Goal: Task Accomplishment & Management: Use online tool/utility

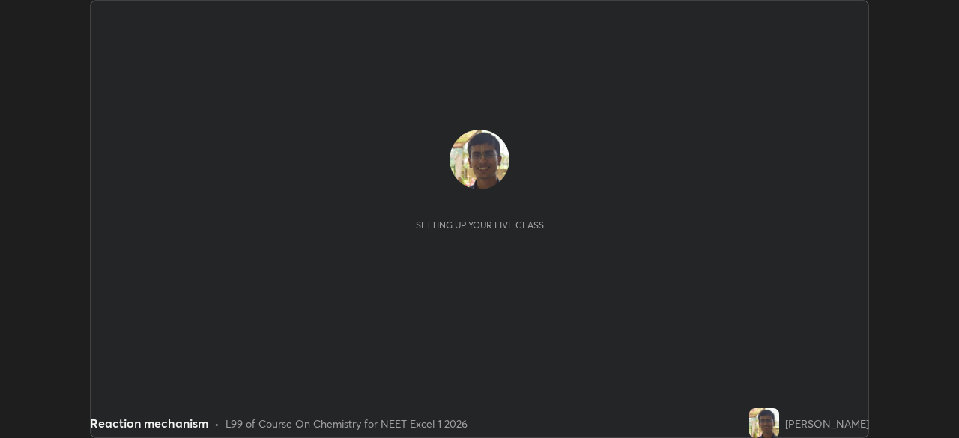
scroll to position [438, 958]
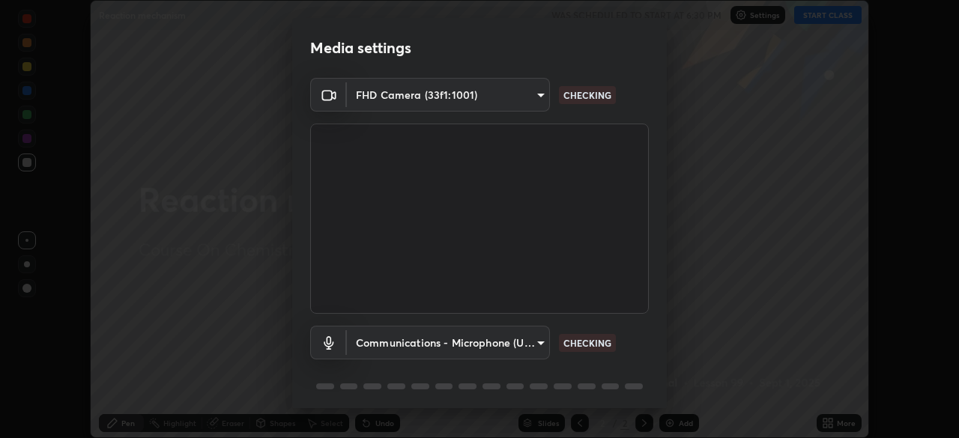
click at [839, 421] on div "Media settings FHD Camera (33f1:1001) 7dd21dbbdb55e94f5df6f02492f8d584075d166d7…" at bounding box center [479, 219] width 959 height 438
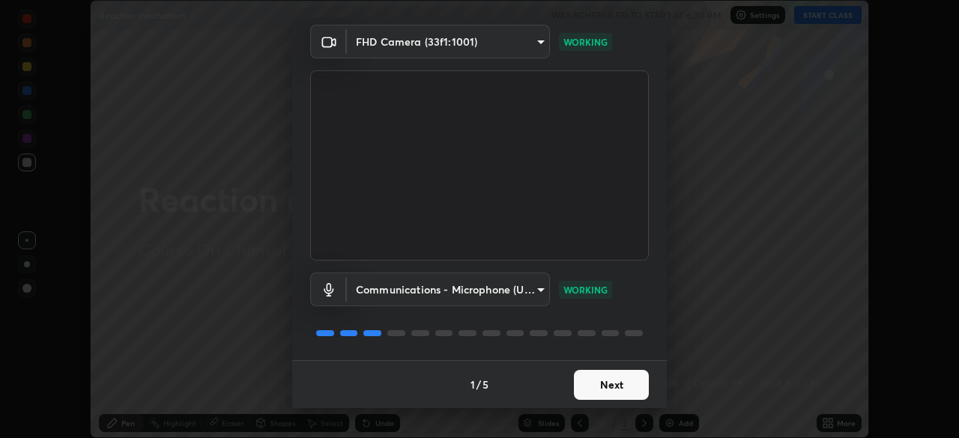
click at [632, 387] on button "Next" at bounding box center [611, 385] width 75 height 30
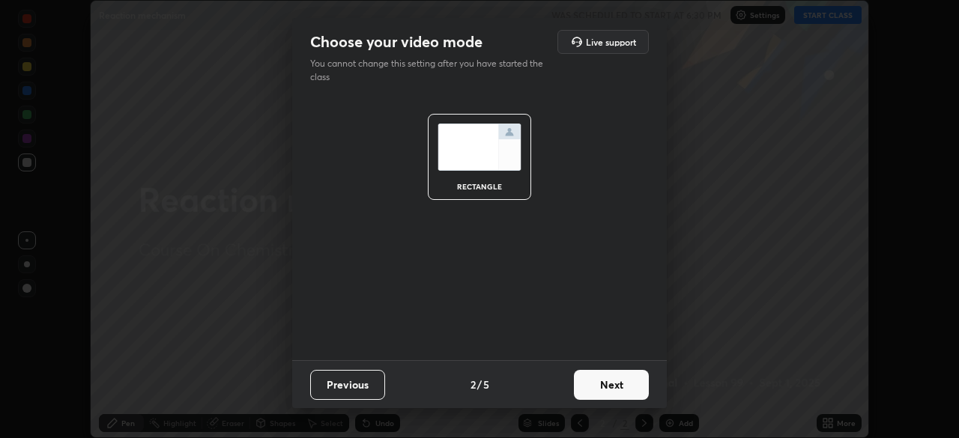
click at [638, 390] on button "Next" at bounding box center [611, 385] width 75 height 30
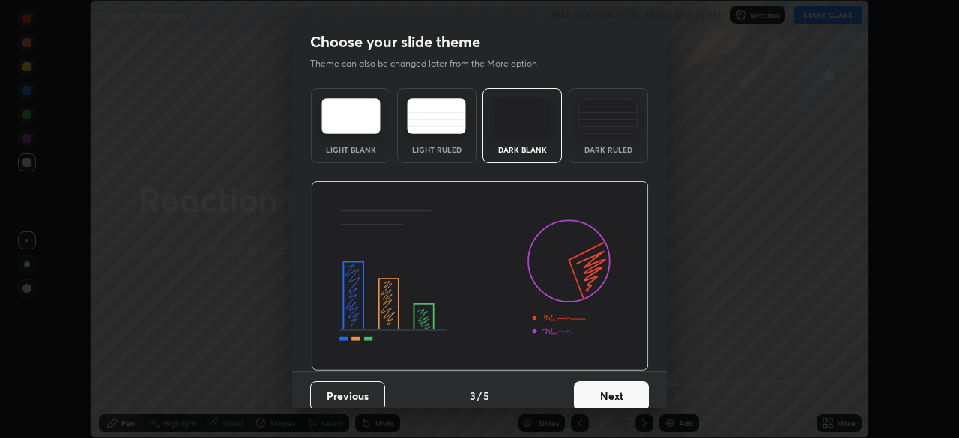
click at [641, 388] on button "Next" at bounding box center [611, 396] width 75 height 30
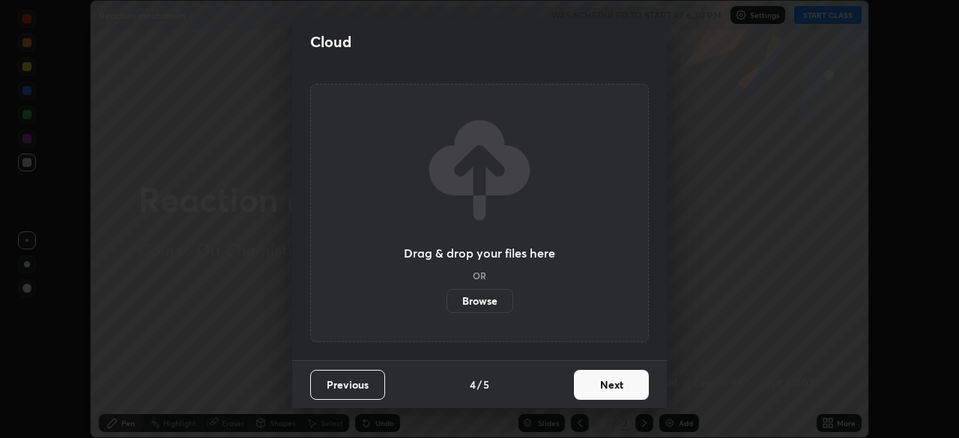
click at [641, 389] on button "Next" at bounding box center [611, 385] width 75 height 30
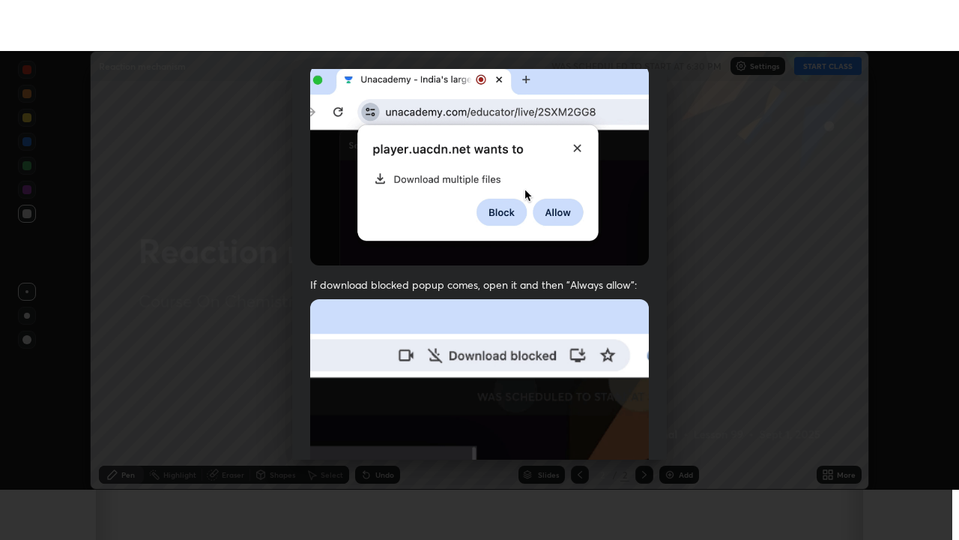
scroll to position [359, 0]
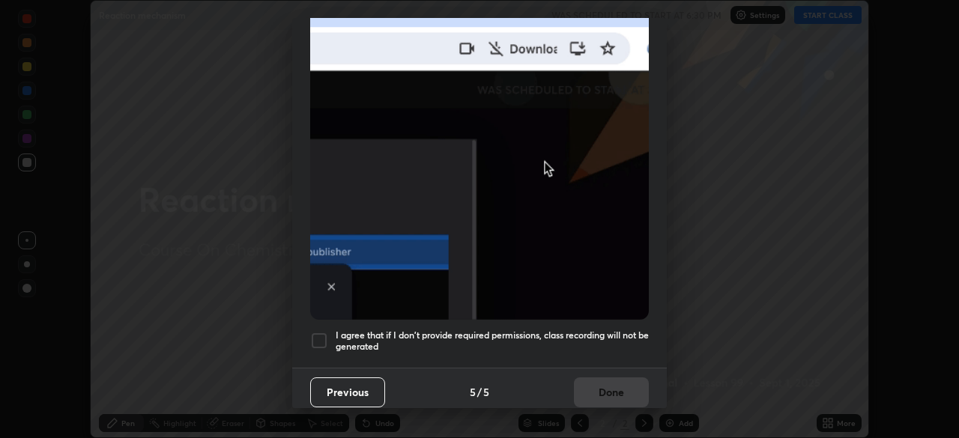
click at [611, 338] on h5 "I agree that if I don't provide required permissions, class recording will not …" at bounding box center [492, 341] width 313 height 23
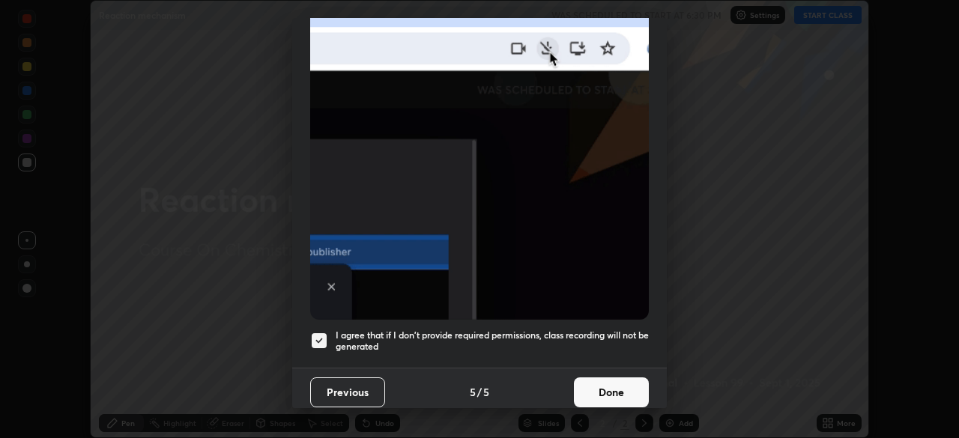
click at [612, 390] on button "Done" at bounding box center [611, 393] width 75 height 30
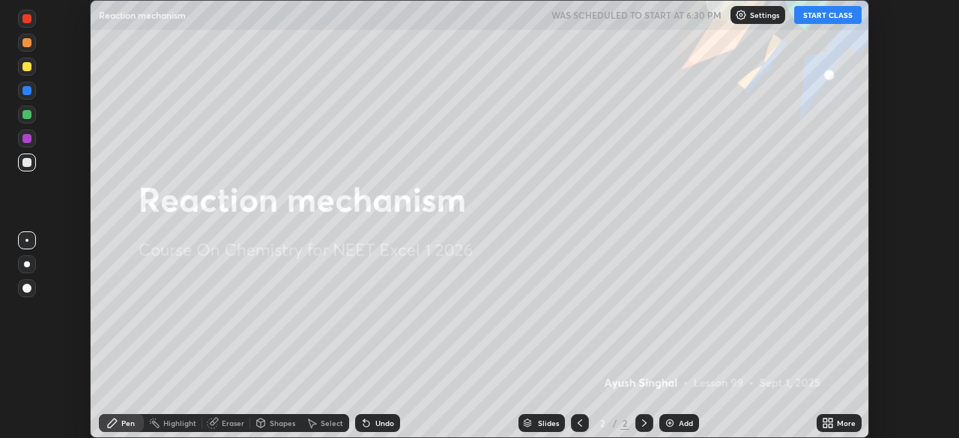
click at [848, 423] on div "More" at bounding box center [846, 423] width 19 height 7
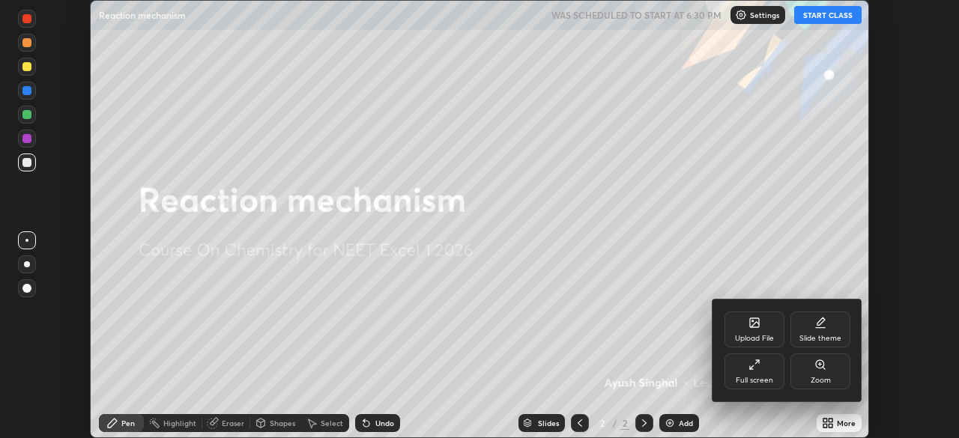
click at [762, 382] on div "Full screen" at bounding box center [754, 380] width 37 height 7
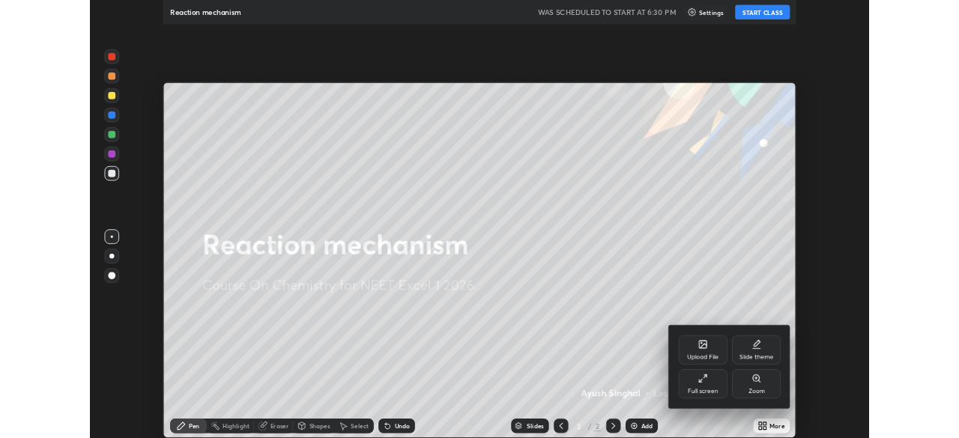
scroll to position [540, 959]
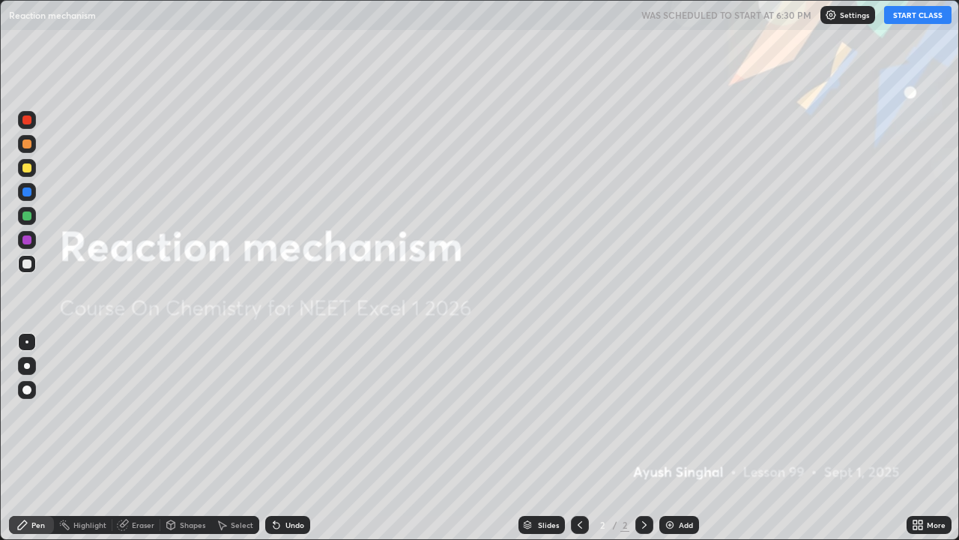
click at [681, 438] on div "Add" at bounding box center [679, 525] width 40 height 18
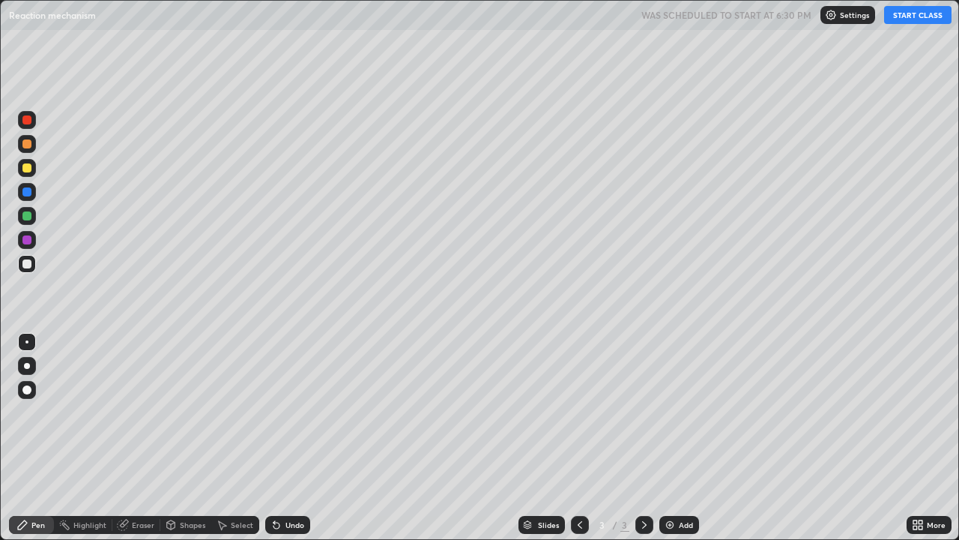
click at [922, 438] on icon at bounding box center [921, 527] width 4 height 4
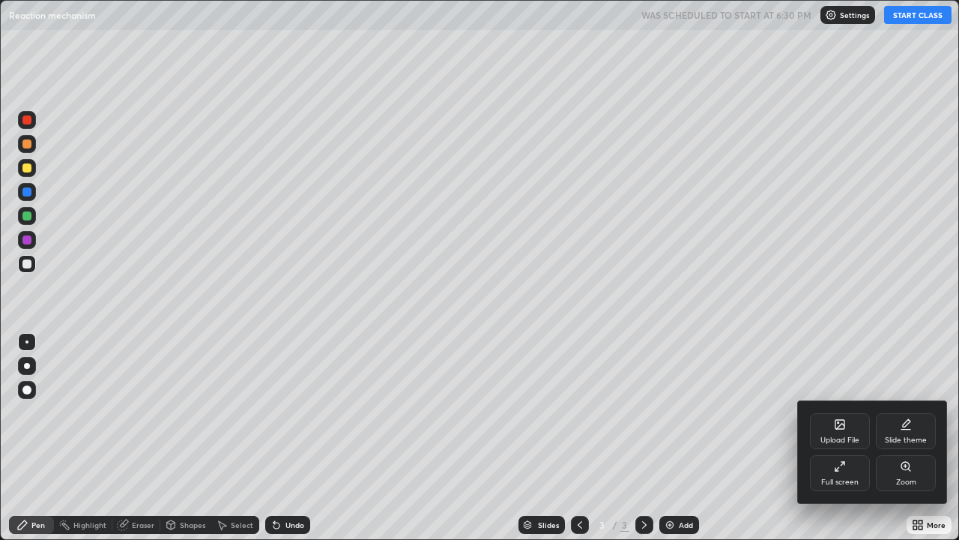
click at [846, 438] on div "Upload File" at bounding box center [840, 439] width 39 height 7
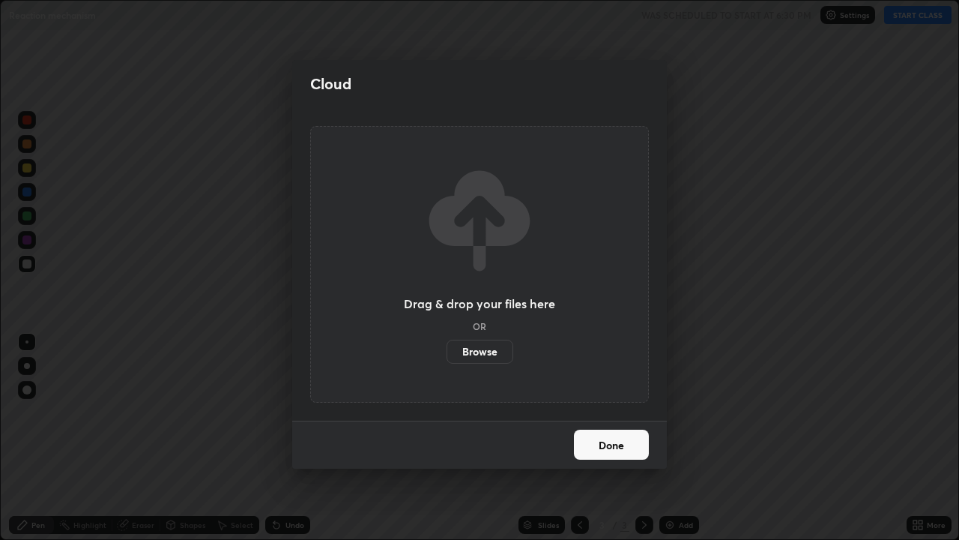
click at [497, 342] on label "Browse" at bounding box center [480, 351] width 67 height 24
click at [447, 342] on input "Browse" at bounding box center [447, 351] width 0 height 24
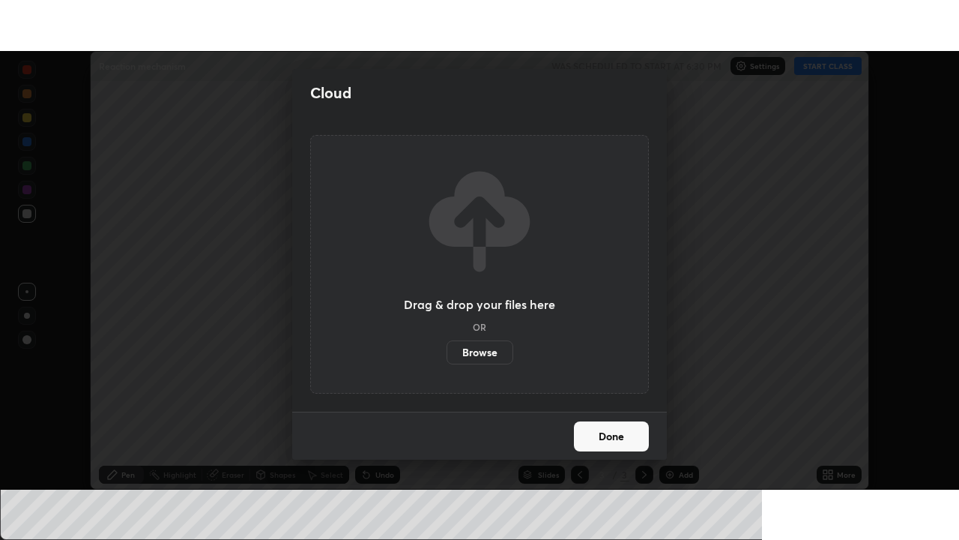
scroll to position [74495, 73975]
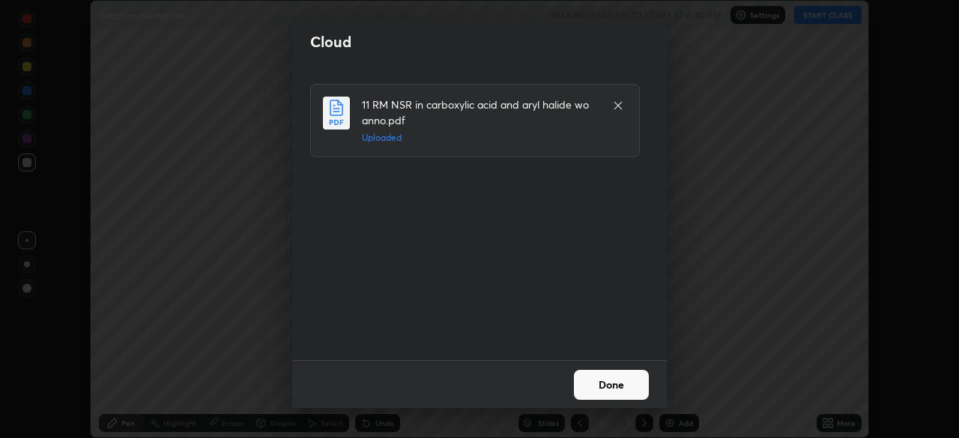
click at [598, 379] on button "Done" at bounding box center [611, 385] width 75 height 30
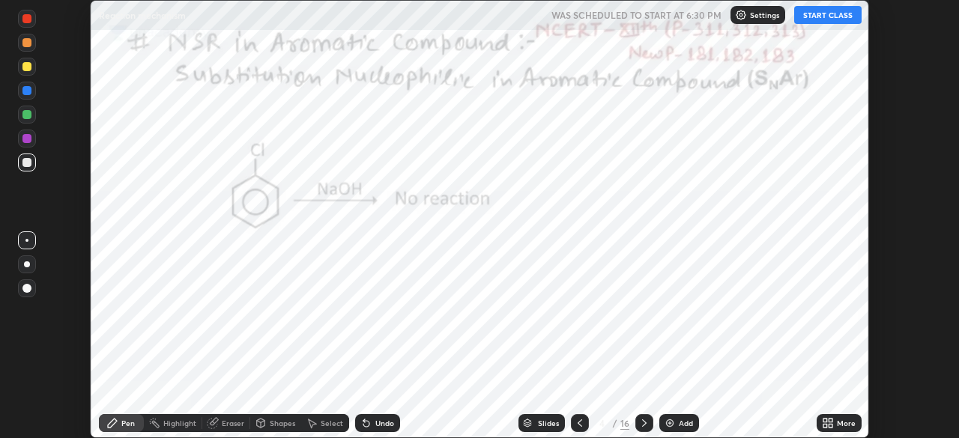
click at [837, 426] on div "More" at bounding box center [846, 423] width 19 height 7
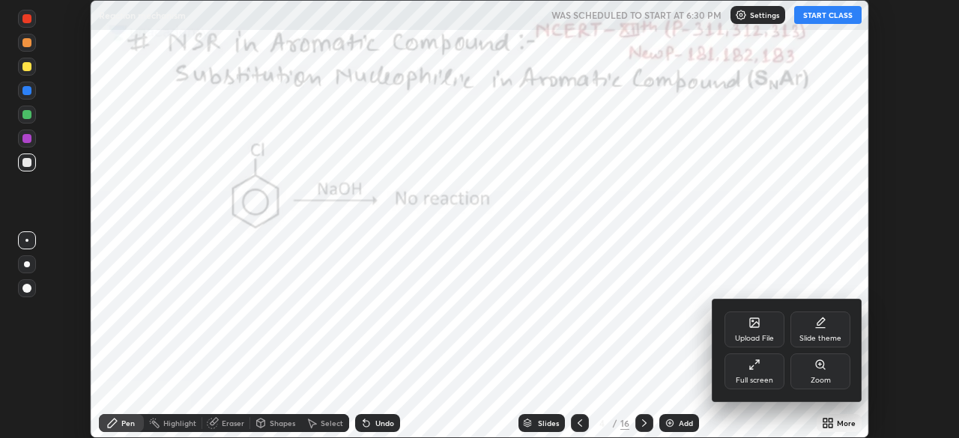
click at [752, 371] on div "Full screen" at bounding box center [755, 372] width 60 height 36
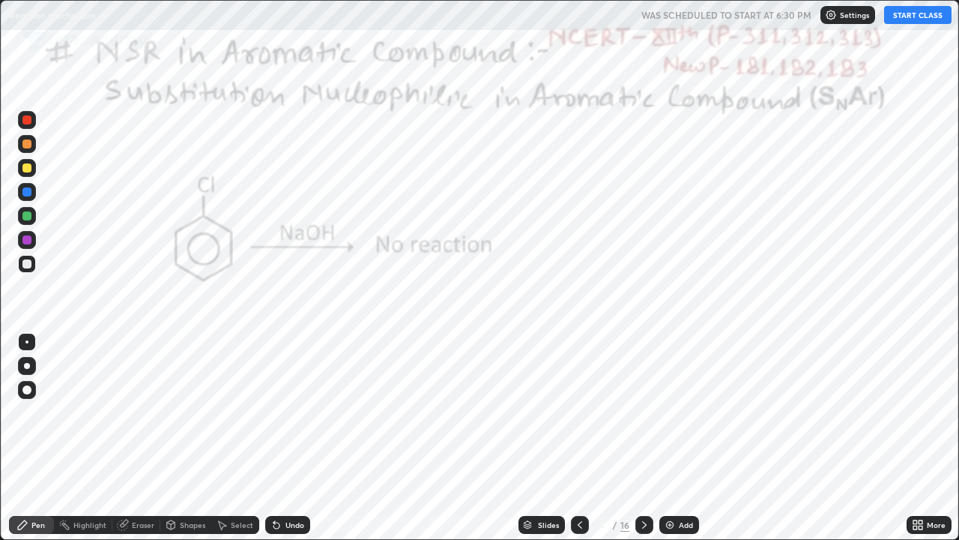
scroll to position [540, 959]
click at [906, 19] on button "START CLASS" at bounding box center [917, 15] width 67 height 18
click at [28, 241] on div at bounding box center [26, 239] width 9 height 9
click at [28, 365] on div at bounding box center [27, 366] width 6 height 6
click at [289, 438] on div "Undo" at bounding box center [287, 525] width 45 height 18
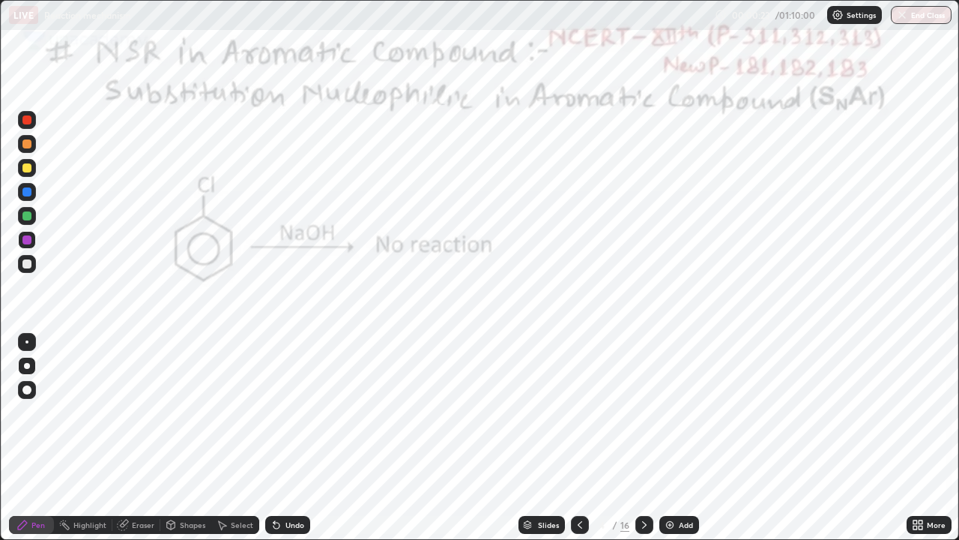
click at [294, 438] on div "Undo" at bounding box center [294, 524] width 19 height 7
click at [290, 438] on div "Undo" at bounding box center [294, 524] width 19 height 7
click at [288, 438] on div "Undo" at bounding box center [294, 524] width 19 height 7
click at [295, 438] on div "Undo" at bounding box center [294, 524] width 19 height 7
click at [295, 438] on div "Undo" at bounding box center [287, 525] width 45 height 18
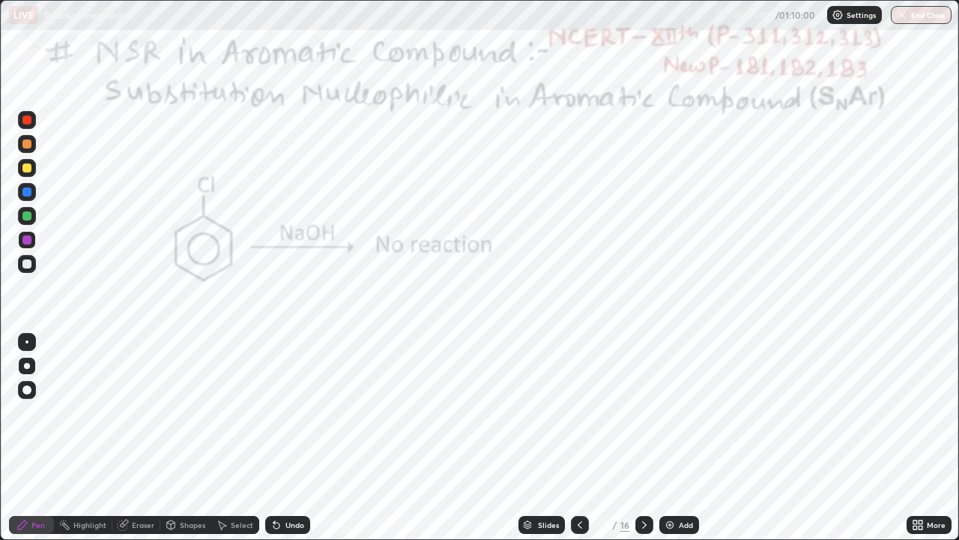
click at [291, 438] on div "Undo" at bounding box center [287, 525] width 45 height 18
click at [290, 438] on div "Undo" at bounding box center [287, 525] width 45 height 18
click at [292, 438] on div "Undo" at bounding box center [287, 525] width 45 height 18
click at [296, 438] on div "Undo" at bounding box center [284, 525] width 51 height 30
click at [297, 438] on div "Undo" at bounding box center [284, 525] width 51 height 30
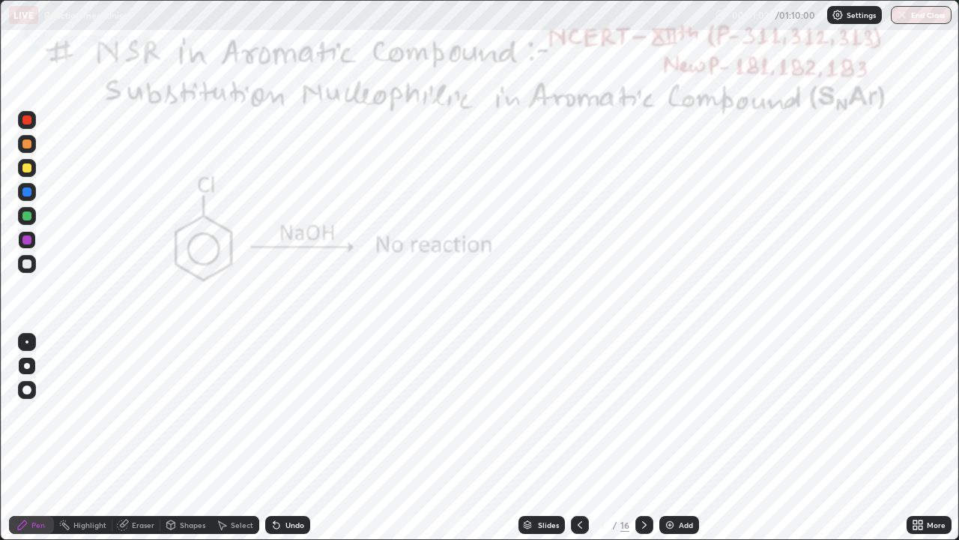
click at [296, 438] on div "Undo" at bounding box center [284, 525] width 51 height 30
click at [294, 438] on div "Undo" at bounding box center [284, 525] width 51 height 30
click at [293, 438] on div "Undo" at bounding box center [294, 524] width 19 height 7
click at [292, 438] on div "Undo" at bounding box center [287, 525] width 45 height 18
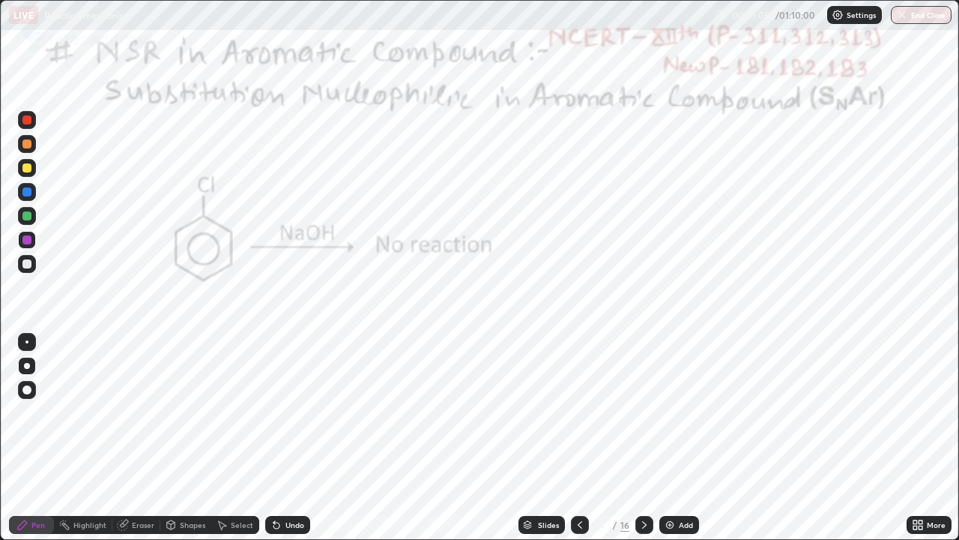
click at [292, 438] on div "Undo" at bounding box center [287, 525] width 45 height 18
click at [29, 239] on div at bounding box center [26, 239] width 9 height 9
click at [28, 242] on div at bounding box center [26, 239] width 9 height 9
click at [28, 241] on div at bounding box center [26, 239] width 9 height 9
click at [29, 240] on div at bounding box center [26, 239] width 9 height 9
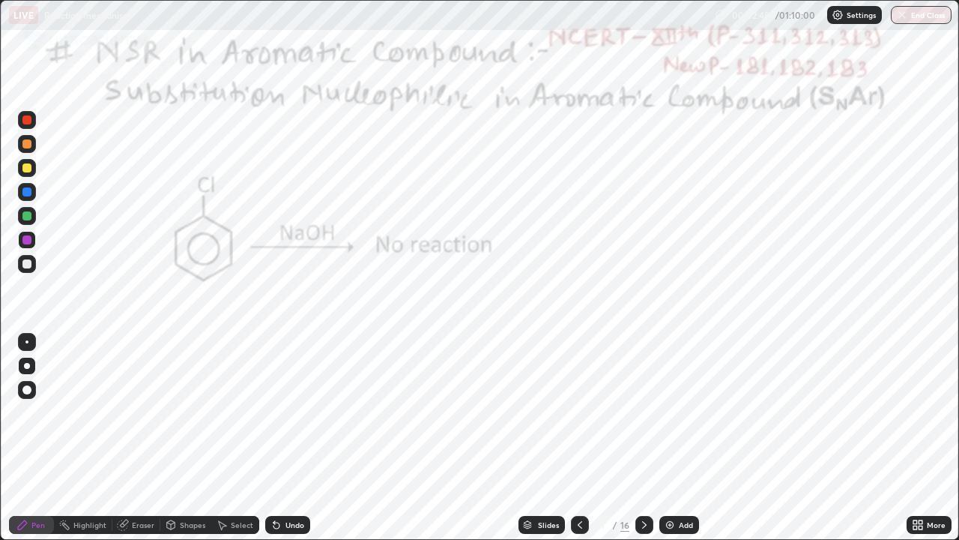
click at [29, 214] on div at bounding box center [26, 215] width 9 height 9
click at [285, 438] on div "Undo" at bounding box center [294, 524] width 19 height 7
click at [280, 438] on div "Undo" at bounding box center [287, 525] width 45 height 18
click at [280, 438] on icon at bounding box center [277, 525] width 12 height 12
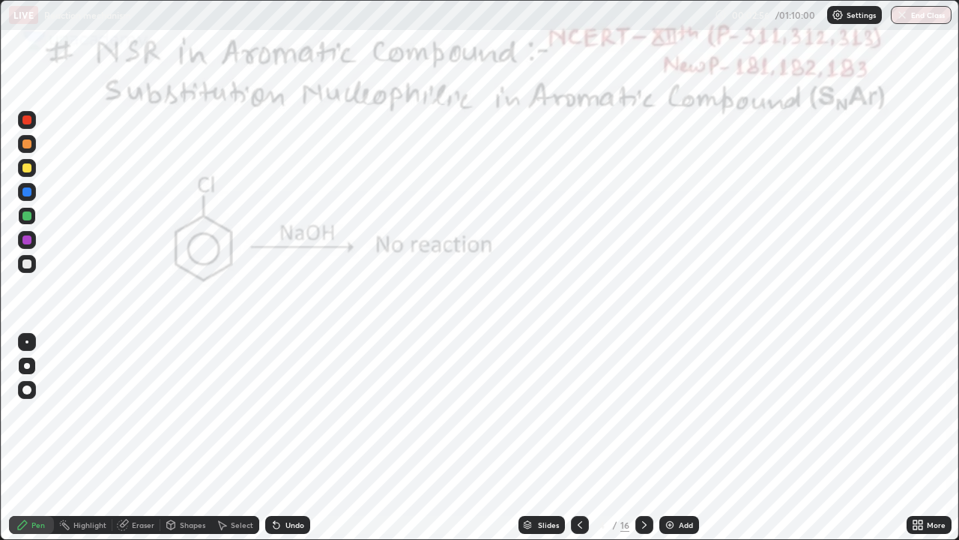
click at [279, 438] on div "Undo" at bounding box center [287, 525] width 45 height 18
click at [280, 438] on icon at bounding box center [277, 525] width 12 height 12
click at [279, 438] on icon at bounding box center [277, 525] width 12 height 12
click at [281, 438] on div "Undo" at bounding box center [287, 525] width 45 height 18
click at [143, 438] on div "Eraser" at bounding box center [136, 525] width 48 height 18
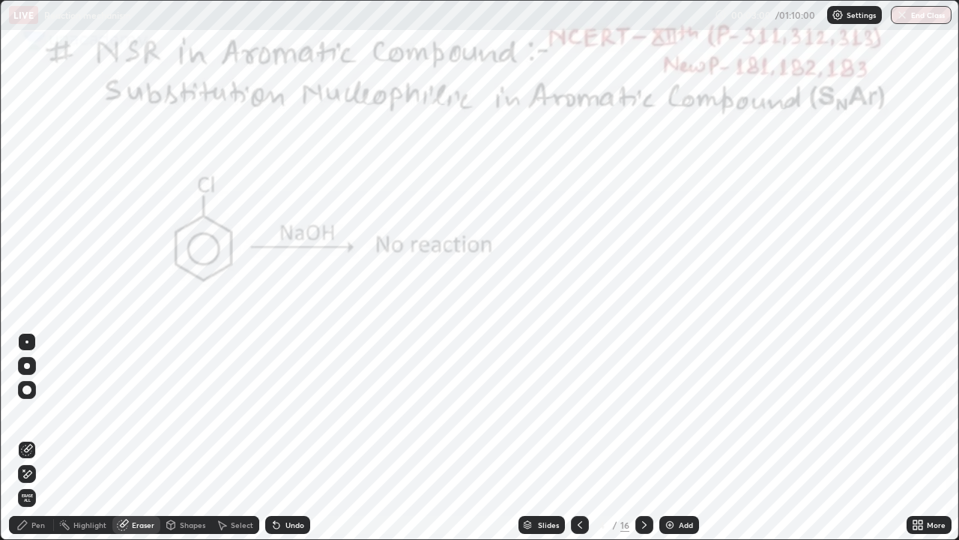
click at [37, 438] on div "Pen" at bounding box center [31, 525] width 45 height 18
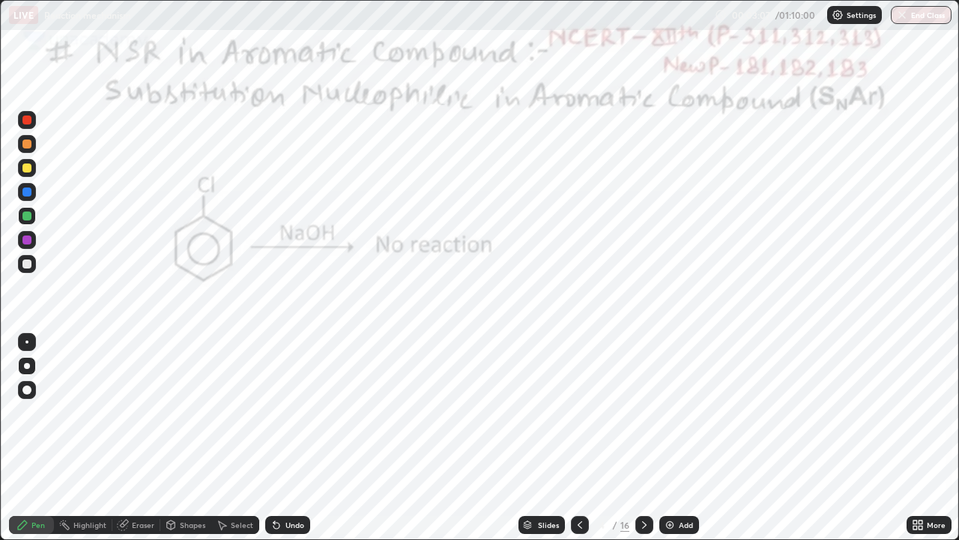
click at [31, 241] on div at bounding box center [26, 239] width 9 height 9
click at [25, 240] on div at bounding box center [26, 239] width 9 height 9
click at [29, 239] on div at bounding box center [26, 239] width 9 height 9
click at [27, 342] on div at bounding box center [26, 341] width 3 height 3
click at [29, 217] on div at bounding box center [26, 215] width 9 height 9
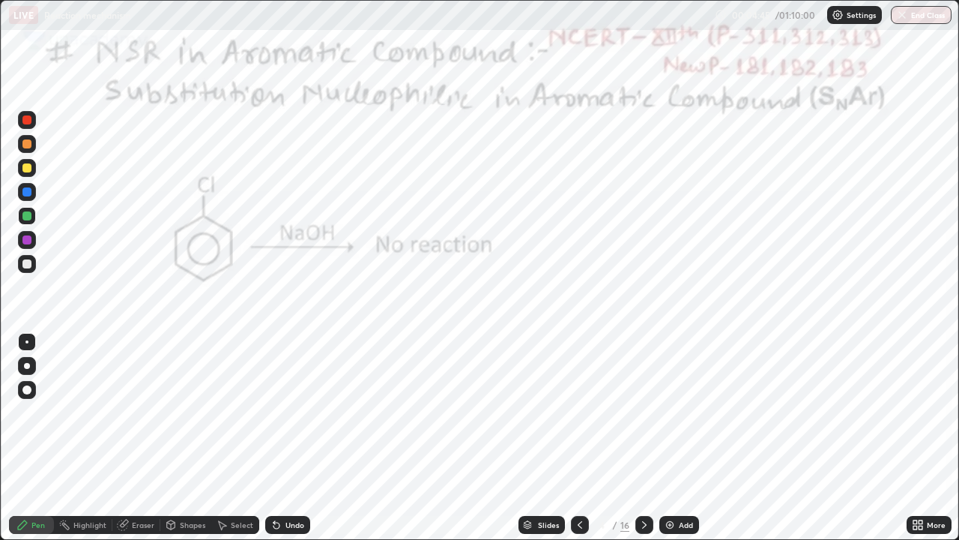
click at [32, 193] on div at bounding box center [27, 192] width 18 height 18
click at [283, 438] on div "Undo" at bounding box center [287, 525] width 45 height 18
click at [285, 438] on div "Undo" at bounding box center [294, 524] width 19 height 7
click at [279, 438] on icon at bounding box center [277, 525] width 12 height 12
click at [644, 438] on icon at bounding box center [644, 525] width 12 height 12
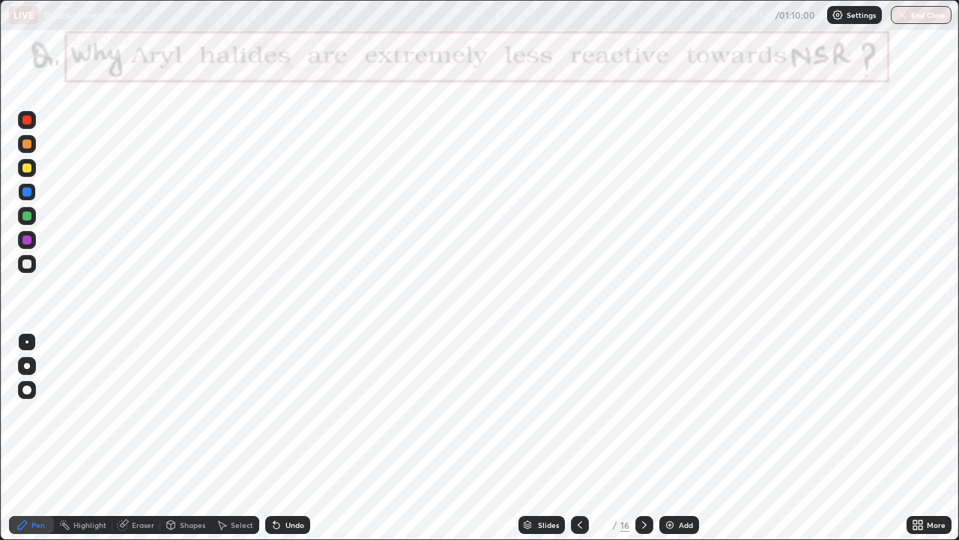
click at [641, 438] on icon at bounding box center [644, 525] width 12 height 12
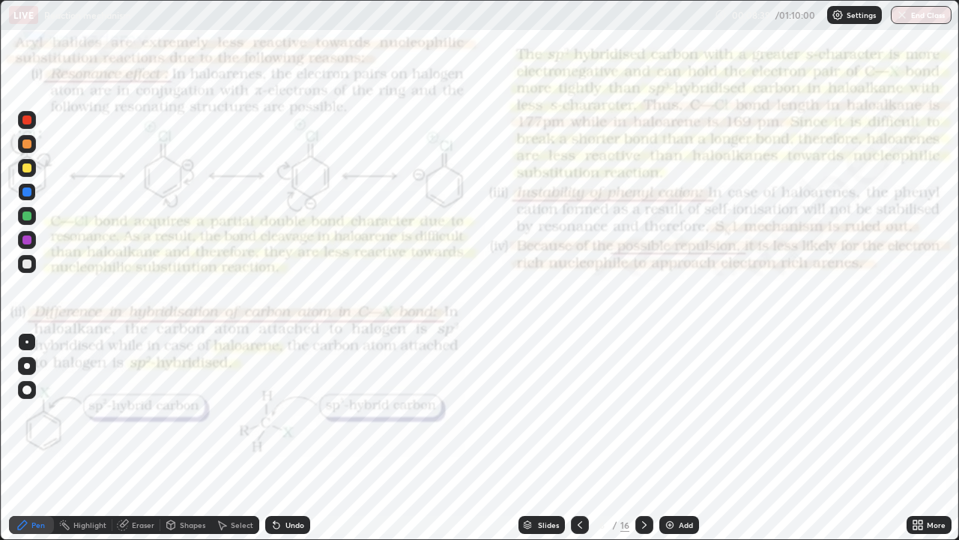
click at [38, 438] on div "Pen" at bounding box center [37, 524] width 13 height 7
click at [642, 438] on icon at bounding box center [644, 524] width 4 height 7
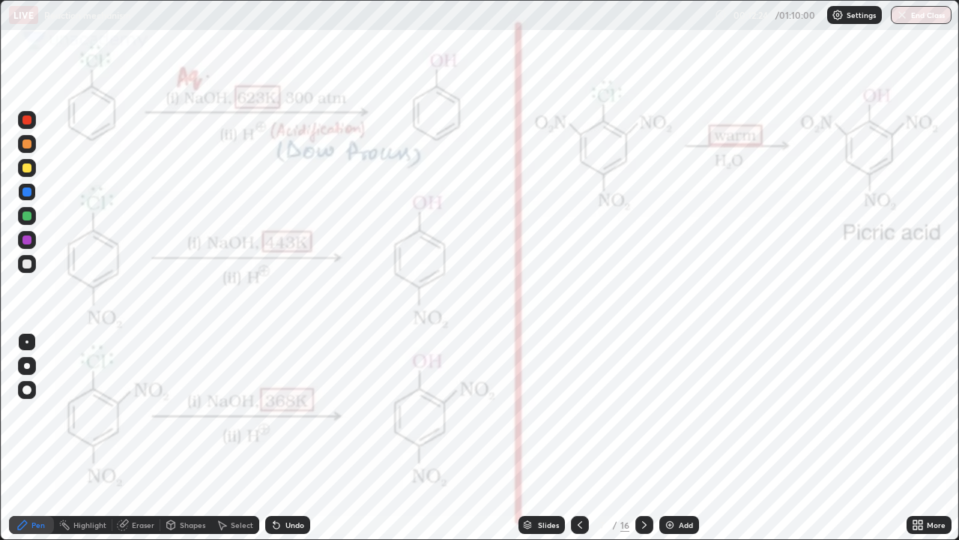
click at [578, 438] on icon at bounding box center [580, 524] width 4 height 7
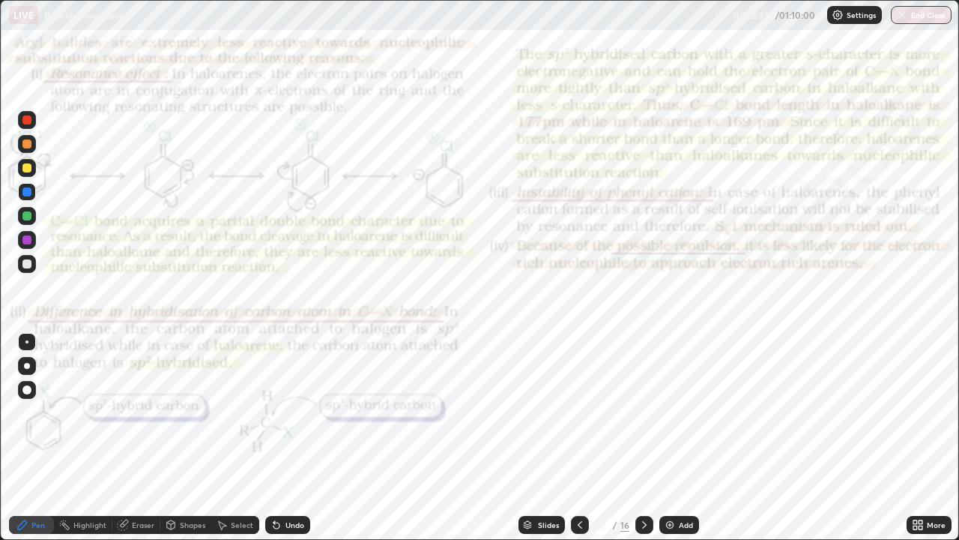
click at [642, 438] on div at bounding box center [644, 525] width 18 height 18
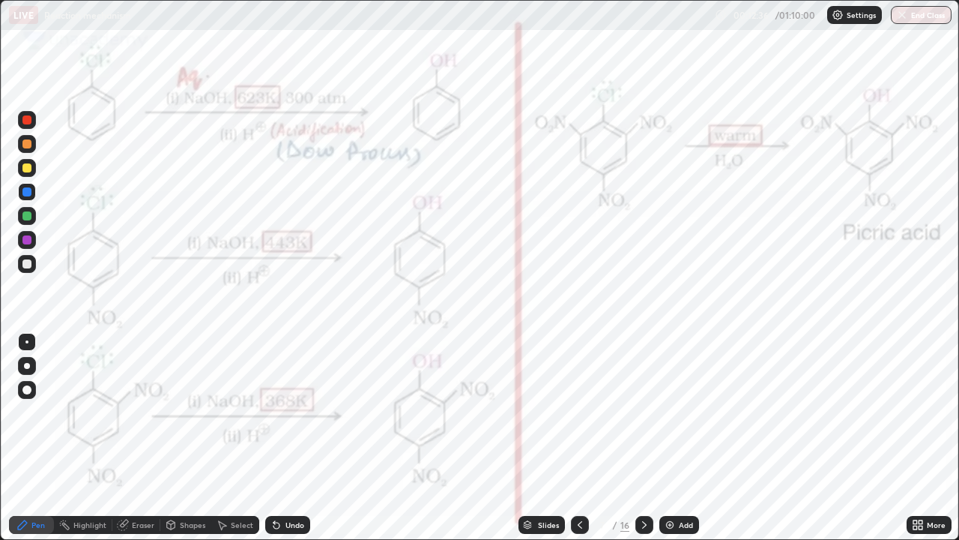
click at [28, 196] on div at bounding box center [26, 191] width 9 height 9
click at [642, 438] on icon at bounding box center [644, 525] width 12 height 12
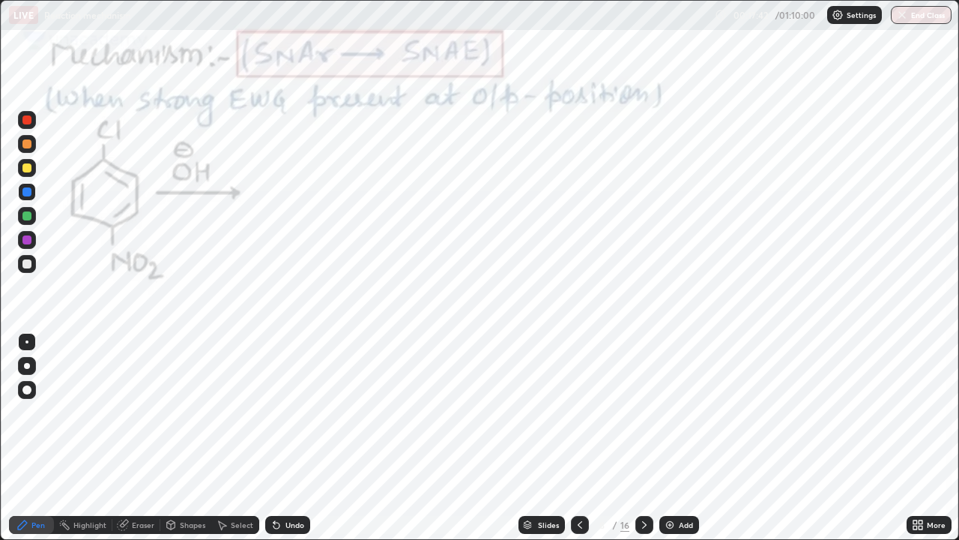
click at [28, 192] on div at bounding box center [26, 191] width 9 height 9
click at [28, 368] on div at bounding box center [27, 366] width 6 height 6
click at [27, 190] on div at bounding box center [26, 191] width 9 height 9
click at [30, 193] on div at bounding box center [26, 191] width 9 height 9
click at [27, 342] on div at bounding box center [26, 341] width 3 height 3
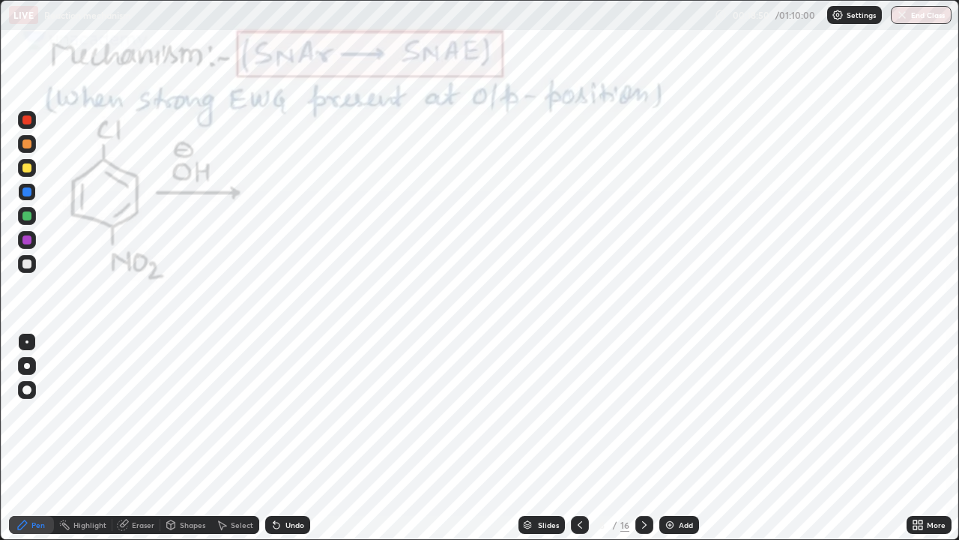
click at [275, 438] on div "Undo" at bounding box center [287, 525] width 45 height 18
click at [277, 438] on icon at bounding box center [277, 525] width 12 height 12
click at [274, 438] on icon at bounding box center [274, 521] width 1 height 1
click at [31, 244] on div at bounding box center [27, 240] width 18 height 18
click at [27, 220] on div at bounding box center [26, 215] width 9 height 9
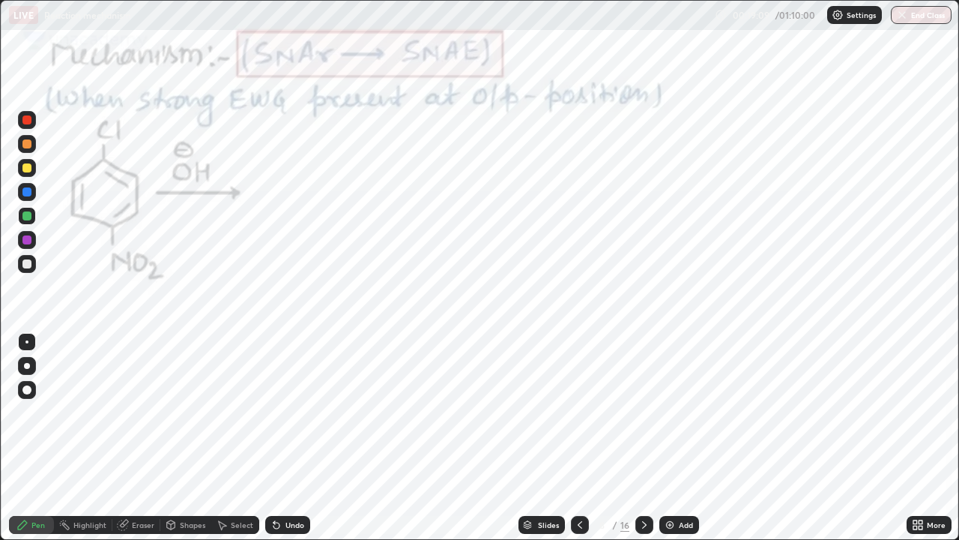
click at [279, 438] on div "Undo" at bounding box center [287, 525] width 45 height 18
click at [282, 438] on div "Undo" at bounding box center [287, 525] width 45 height 18
click at [280, 438] on icon at bounding box center [277, 525] width 12 height 12
click at [274, 438] on icon at bounding box center [277, 525] width 6 height 6
click at [279, 438] on icon at bounding box center [277, 525] width 12 height 12
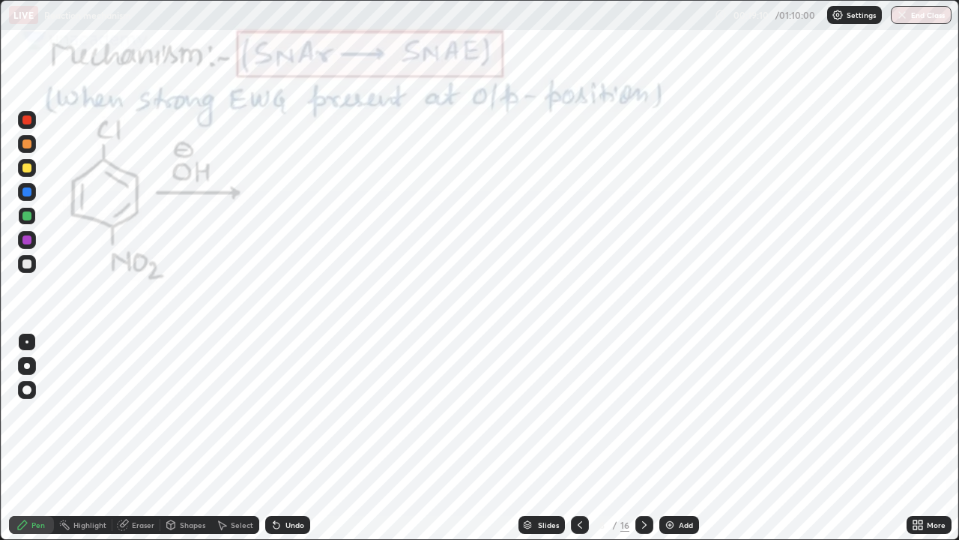
click at [280, 438] on icon at bounding box center [277, 525] width 12 height 12
click at [279, 438] on icon at bounding box center [277, 525] width 12 height 12
click at [274, 438] on icon at bounding box center [277, 525] width 6 height 6
click at [274, 438] on icon at bounding box center [274, 521] width 1 height 1
click at [281, 438] on div "Undo" at bounding box center [287, 525] width 45 height 18
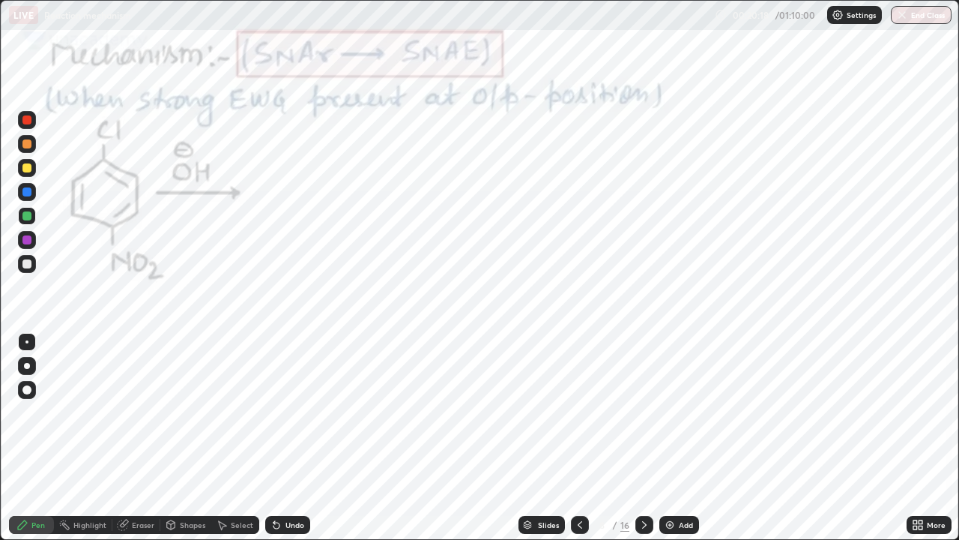
click at [282, 438] on div "Undo" at bounding box center [287, 525] width 45 height 18
click at [281, 438] on div "Undo" at bounding box center [287, 525] width 45 height 18
click at [279, 438] on icon at bounding box center [277, 525] width 12 height 12
click at [274, 438] on icon at bounding box center [277, 525] width 6 height 6
click at [277, 438] on icon at bounding box center [277, 525] width 12 height 12
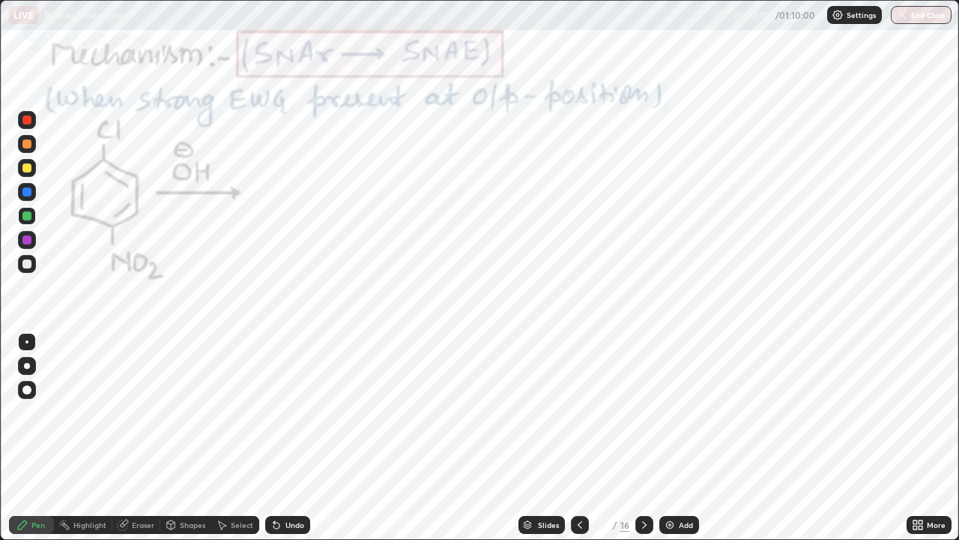
click at [276, 438] on icon at bounding box center [277, 525] width 6 height 6
click at [277, 438] on icon at bounding box center [277, 525] width 6 height 6
click at [276, 438] on icon at bounding box center [277, 525] width 6 height 6
click at [274, 438] on icon at bounding box center [274, 521] width 1 height 1
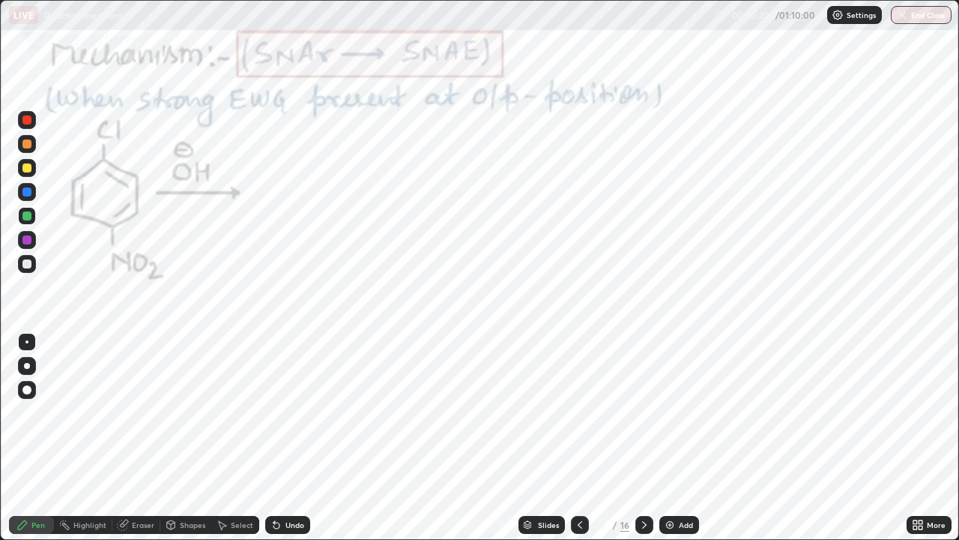
click at [274, 438] on icon at bounding box center [277, 525] width 6 height 6
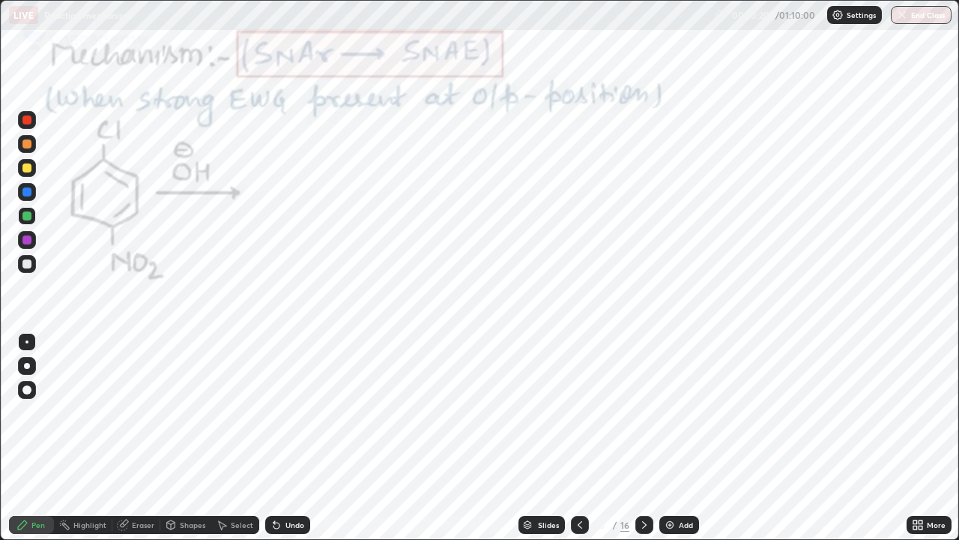
click at [274, 438] on icon at bounding box center [277, 525] width 6 height 6
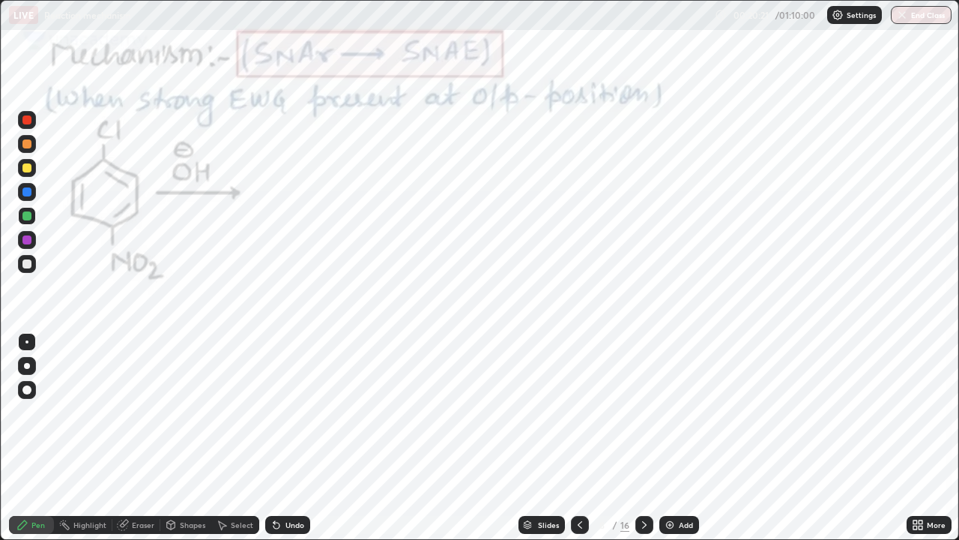
click at [276, 438] on icon at bounding box center [277, 525] width 12 height 12
click at [277, 438] on icon at bounding box center [277, 525] width 12 height 12
click at [274, 438] on icon at bounding box center [277, 525] width 6 height 6
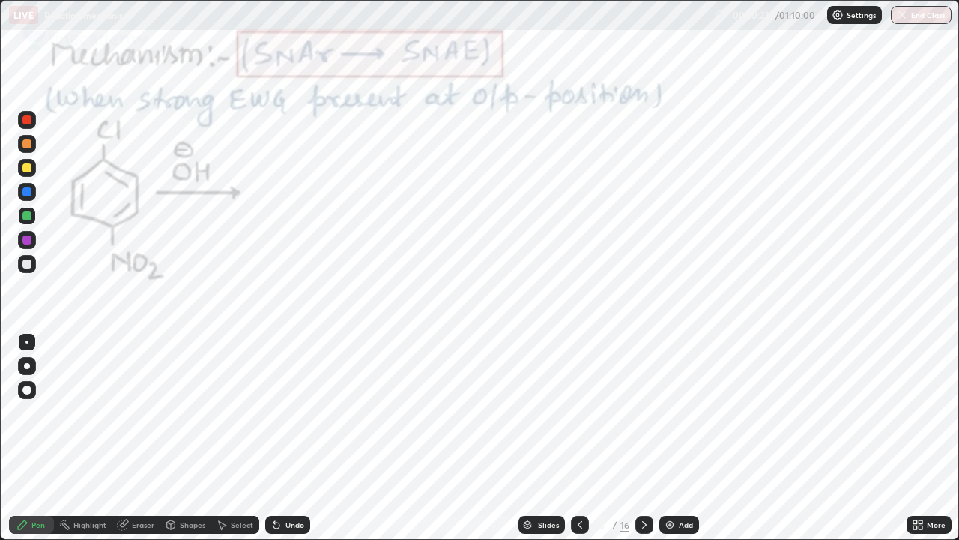
click at [274, 438] on icon at bounding box center [277, 525] width 6 height 6
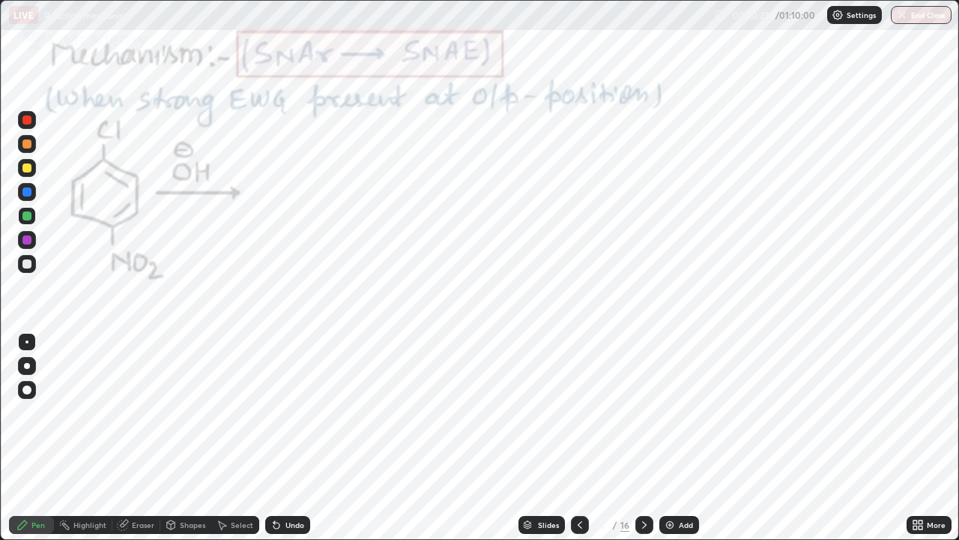
click at [274, 438] on icon at bounding box center [277, 525] width 6 height 6
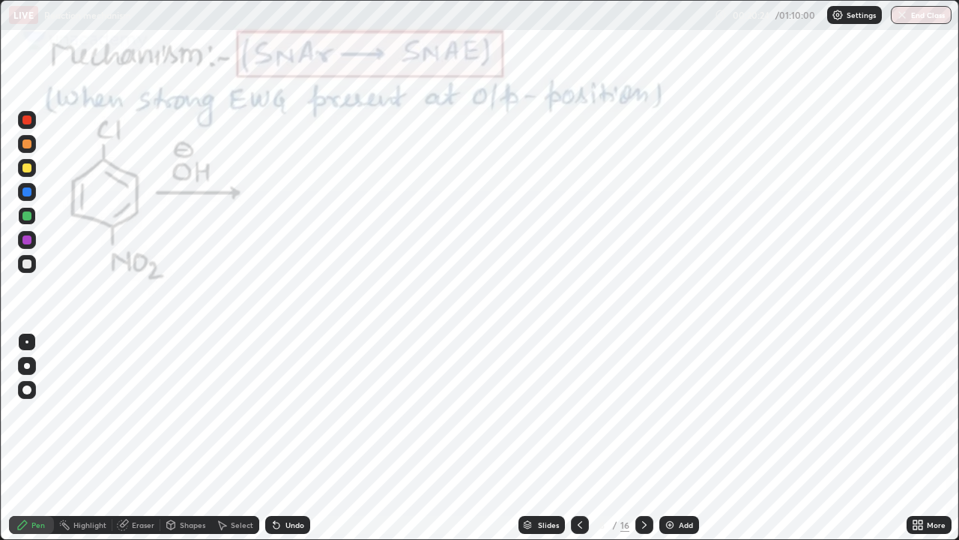
click at [274, 438] on icon at bounding box center [277, 525] width 6 height 6
click at [273, 438] on icon at bounding box center [277, 525] width 12 height 12
click at [274, 438] on icon at bounding box center [274, 521] width 1 height 1
click at [281, 438] on div "Undo" at bounding box center [287, 525] width 45 height 18
click at [287, 438] on div "Undo" at bounding box center [287, 525] width 45 height 18
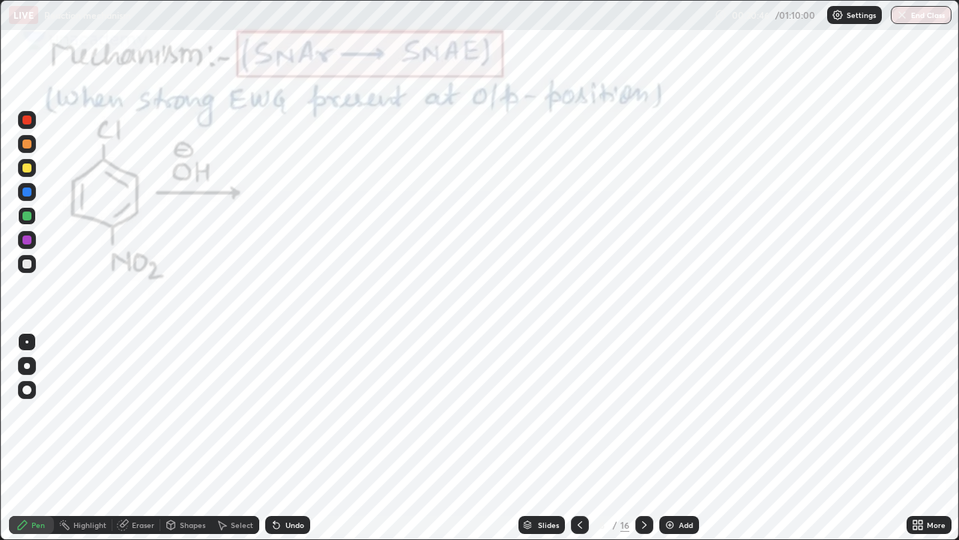
click at [291, 438] on div "Undo" at bounding box center [287, 525] width 45 height 18
click at [288, 438] on div "Undo" at bounding box center [287, 525] width 45 height 18
click at [286, 438] on div "Undo" at bounding box center [287, 525] width 45 height 18
click at [303, 438] on div "Undo" at bounding box center [287, 525] width 45 height 18
click at [301, 438] on div "Undo" at bounding box center [287, 525] width 45 height 18
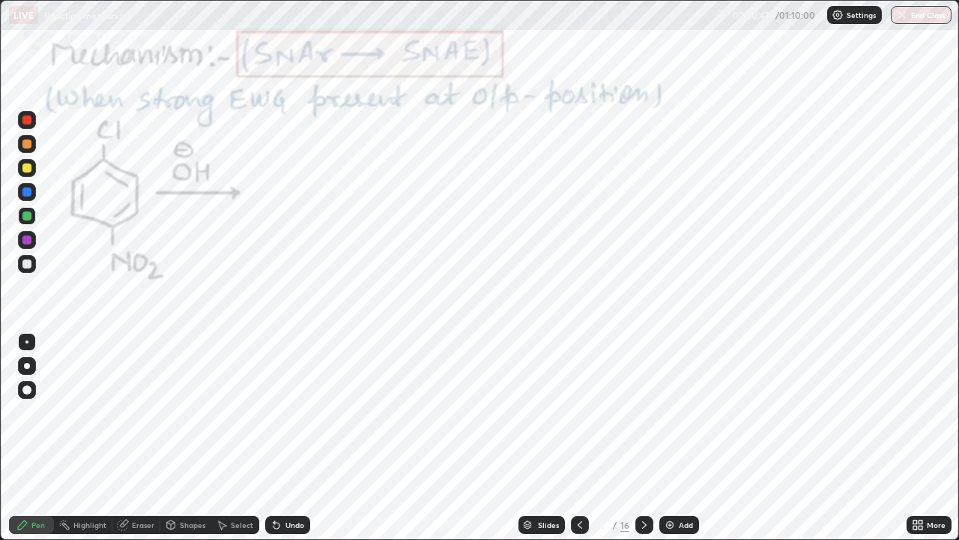
click at [304, 438] on div "Undo" at bounding box center [287, 525] width 45 height 18
click at [303, 438] on div "Undo" at bounding box center [287, 525] width 45 height 18
click at [302, 438] on div "Undo" at bounding box center [294, 524] width 19 height 7
click at [300, 438] on div "Undo" at bounding box center [294, 524] width 19 height 7
click at [298, 438] on div "Undo" at bounding box center [294, 524] width 19 height 7
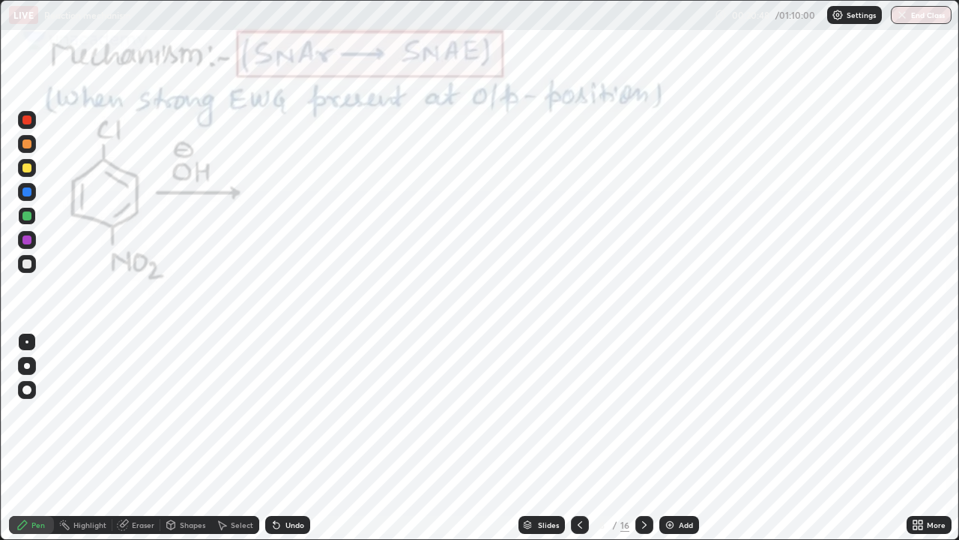
click at [299, 438] on div "Undo" at bounding box center [294, 524] width 19 height 7
click at [300, 438] on div "Undo" at bounding box center [287, 525] width 45 height 18
click at [302, 438] on div "Undo" at bounding box center [287, 525] width 45 height 18
click at [300, 438] on div "Undo" at bounding box center [287, 525] width 45 height 18
click at [299, 438] on div "Undo" at bounding box center [287, 525] width 45 height 18
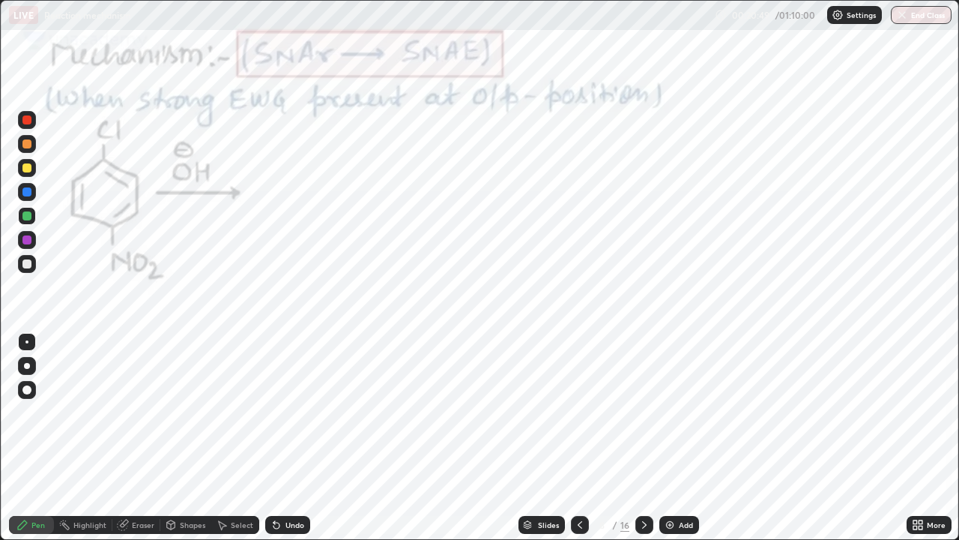
click at [297, 438] on div "Undo" at bounding box center [287, 525] width 45 height 18
click at [41, 438] on div "Pen" at bounding box center [37, 524] width 13 height 7
click at [27, 260] on div at bounding box center [26, 263] width 9 height 9
click at [25, 241] on div at bounding box center [26, 239] width 9 height 9
click at [291, 438] on div "Undo" at bounding box center [294, 524] width 19 height 7
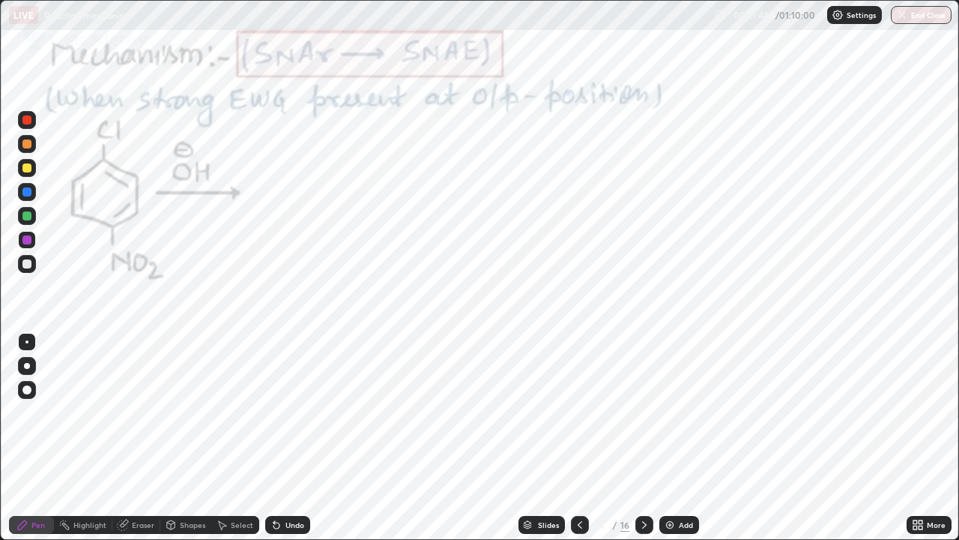
click at [25, 194] on div at bounding box center [26, 191] width 9 height 9
click at [33, 366] on div at bounding box center [27, 366] width 18 height 18
click at [28, 264] on div at bounding box center [26, 263] width 9 height 9
click at [27, 342] on div at bounding box center [26, 341] width 3 height 3
click at [280, 438] on div "Undo" at bounding box center [287, 525] width 45 height 18
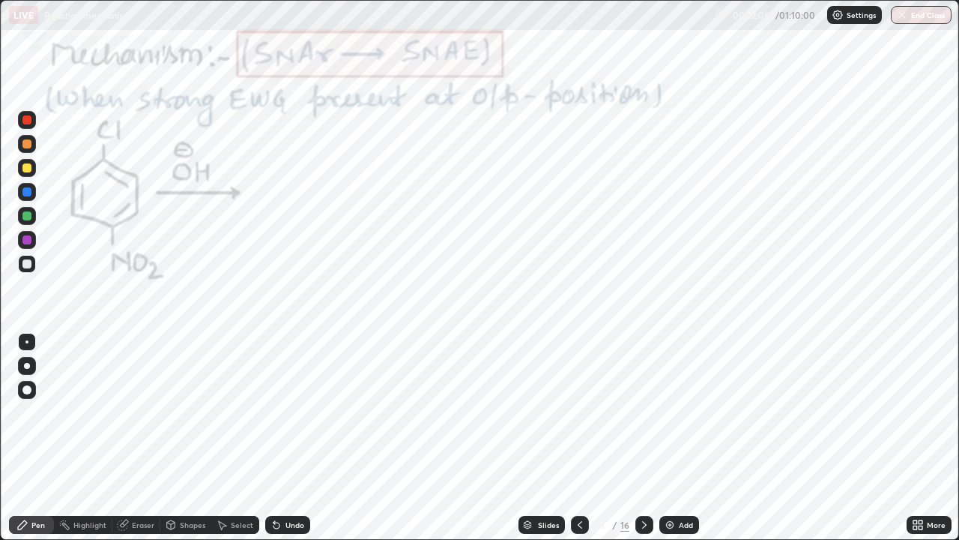
click at [29, 238] on div at bounding box center [26, 239] width 9 height 9
click at [285, 438] on div "Undo" at bounding box center [294, 524] width 19 height 7
click at [288, 438] on div "Undo" at bounding box center [294, 524] width 19 height 7
click at [298, 438] on div "Undo" at bounding box center [287, 525] width 45 height 18
click at [28, 199] on div at bounding box center [27, 192] width 18 height 18
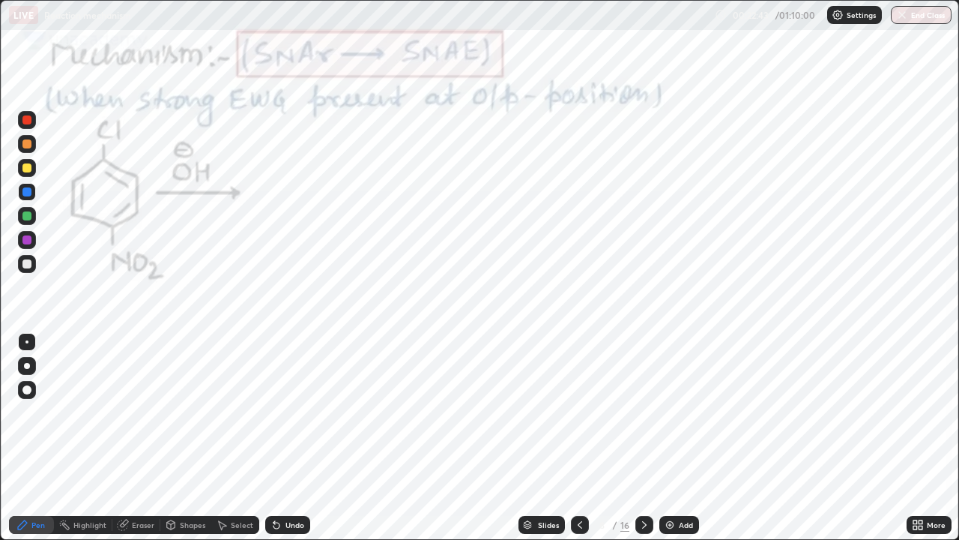
click at [28, 240] on div at bounding box center [26, 239] width 9 height 9
click at [28, 192] on div at bounding box center [26, 191] width 9 height 9
click at [30, 237] on div at bounding box center [26, 239] width 9 height 9
click at [302, 438] on div "Undo" at bounding box center [287, 525] width 45 height 18
click at [288, 438] on div "Undo" at bounding box center [287, 525] width 45 height 18
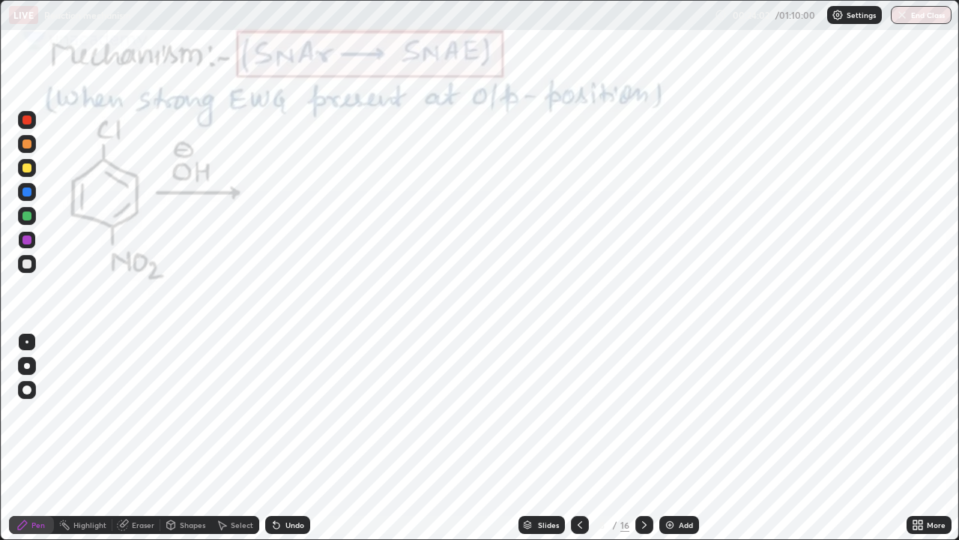
click at [30, 214] on div at bounding box center [26, 215] width 9 height 9
click at [28, 217] on div at bounding box center [26, 215] width 9 height 9
click at [27, 245] on div at bounding box center [27, 240] width 18 height 18
click at [25, 364] on div at bounding box center [27, 366] width 6 height 6
click at [30, 193] on div at bounding box center [26, 191] width 9 height 9
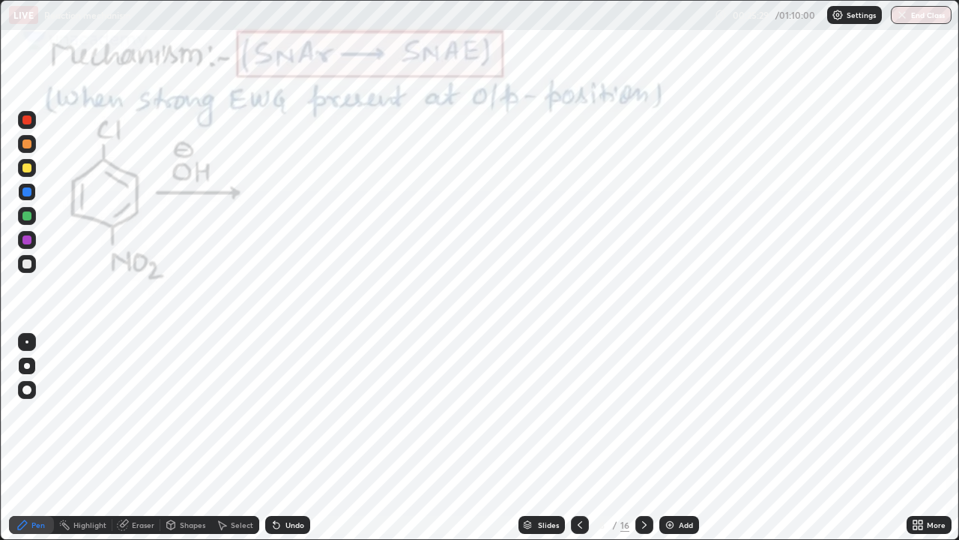
click at [28, 218] on div at bounding box center [26, 215] width 9 height 9
click at [22, 239] on div at bounding box center [26, 239] width 9 height 9
click at [642, 438] on icon at bounding box center [644, 525] width 12 height 12
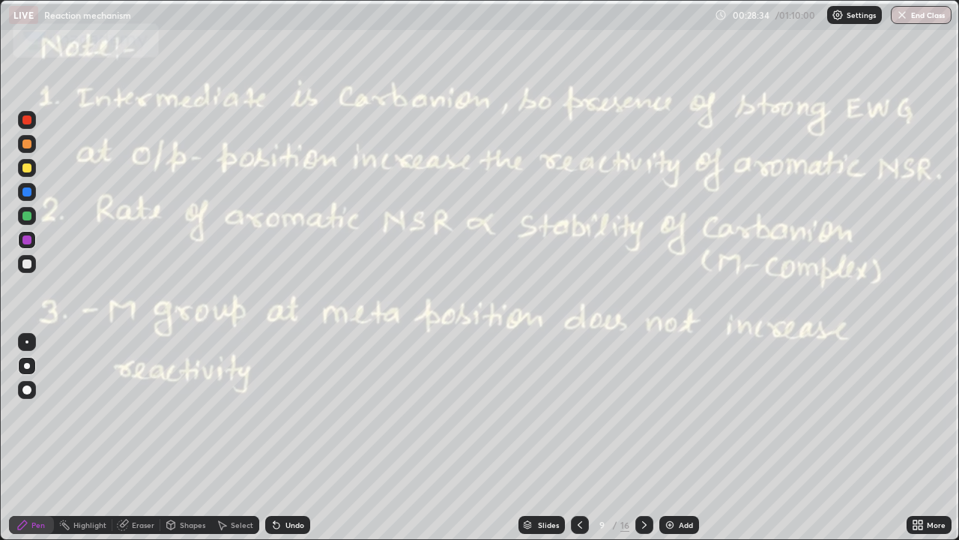
click at [578, 438] on icon at bounding box center [580, 525] width 12 height 12
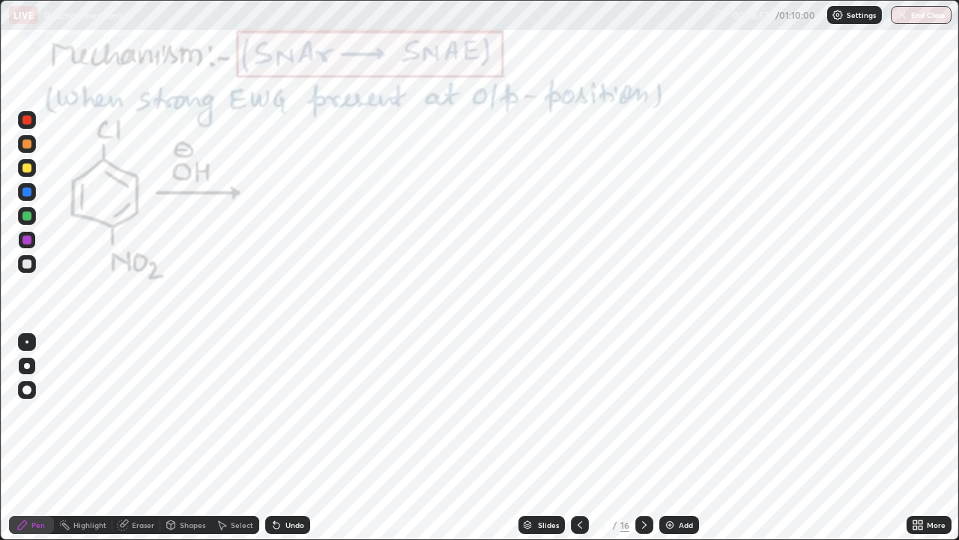
click at [642, 438] on icon at bounding box center [644, 525] width 12 height 12
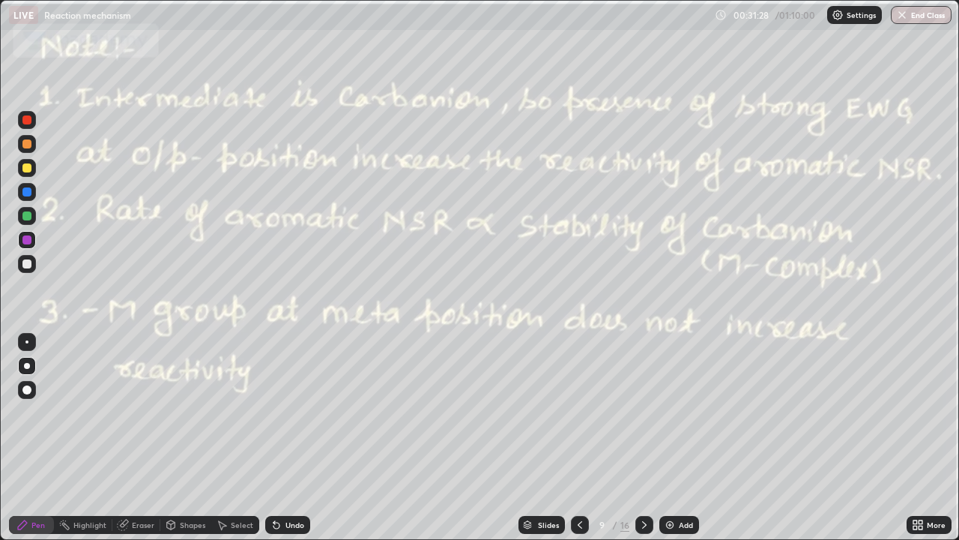
click at [644, 438] on icon at bounding box center [644, 524] width 4 height 7
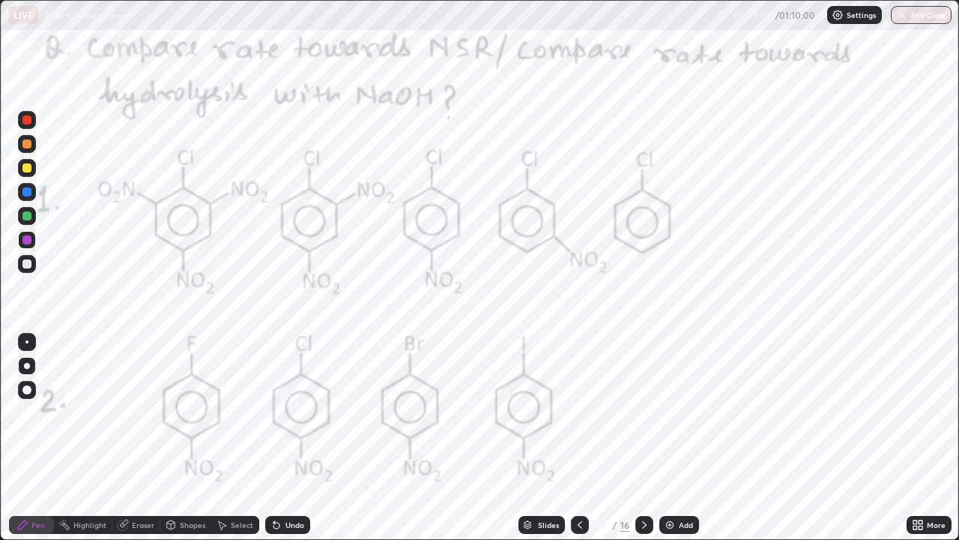
click at [26, 189] on div at bounding box center [26, 191] width 9 height 9
click at [580, 438] on icon at bounding box center [580, 525] width 12 height 12
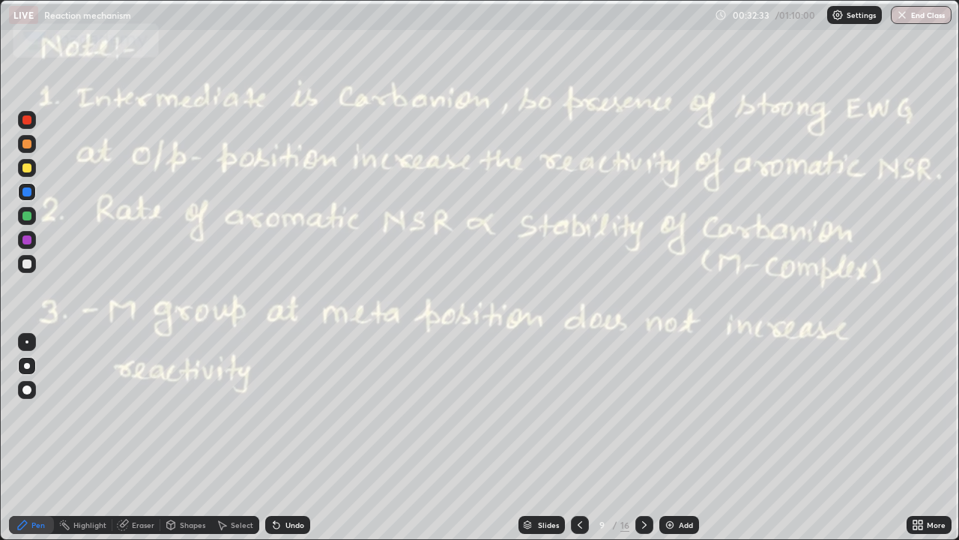
click at [578, 438] on icon at bounding box center [580, 525] width 12 height 12
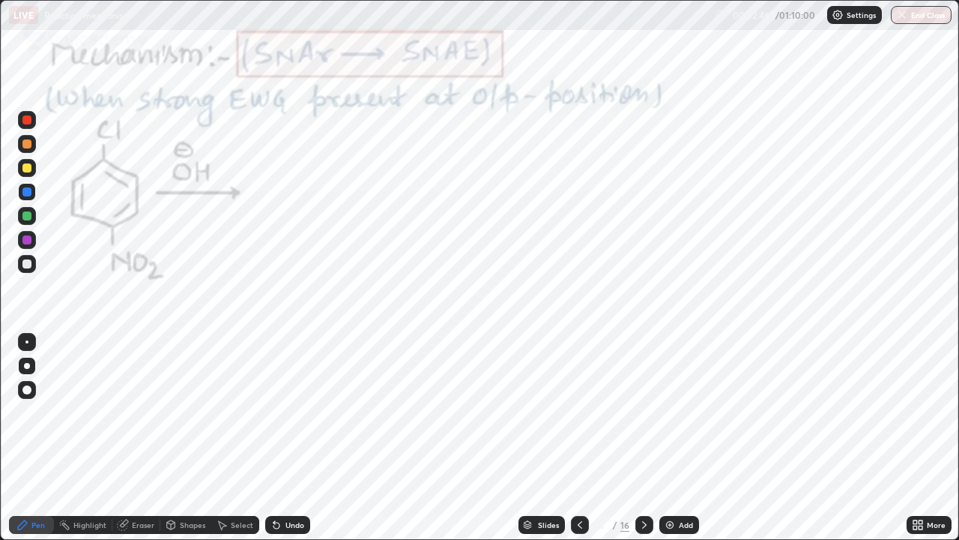
click at [290, 438] on div "Undo" at bounding box center [287, 525] width 45 height 18
click at [641, 438] on div at bounding box center [644, 525] width 18 height 30
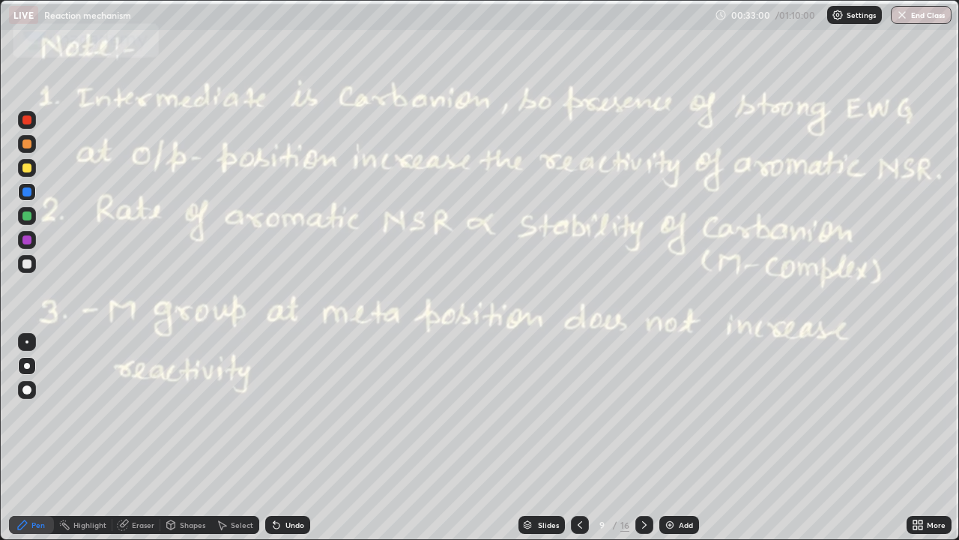
click at [641, 438] on icon at bounding box center [644, 525] width 12 height 12
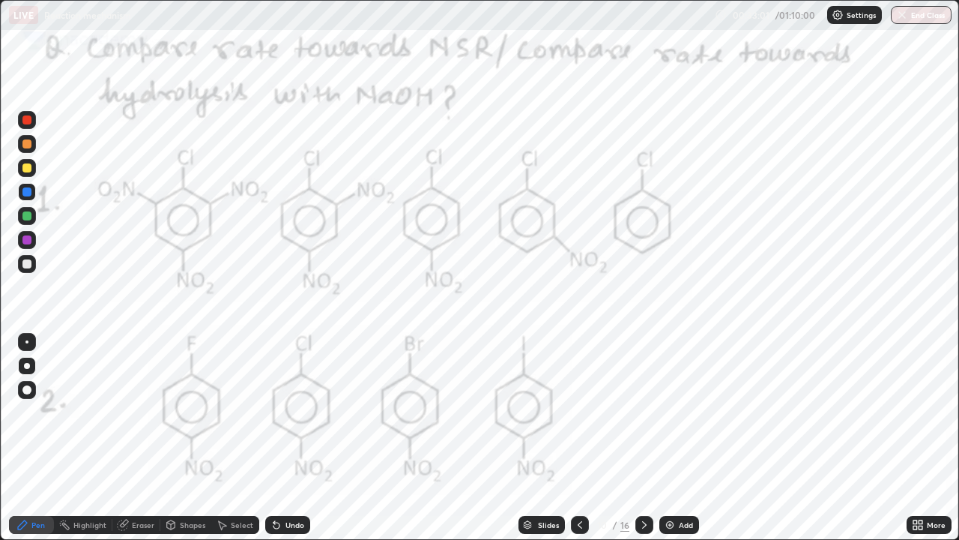
click at [578, 438] on icon at bounding box center [580, 525] width 12 height 12
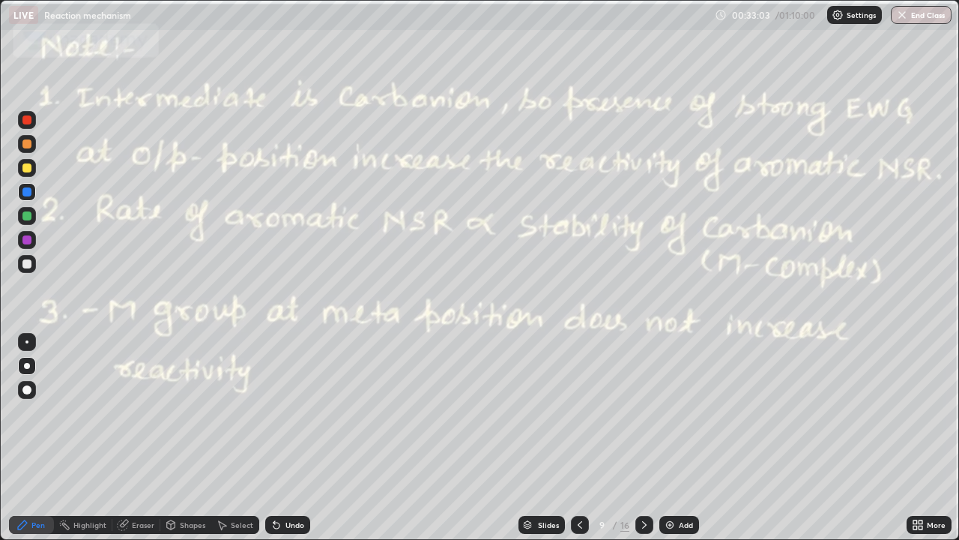
click at [643, 438] on div at bounding box center [644, 525] width 18 height 18
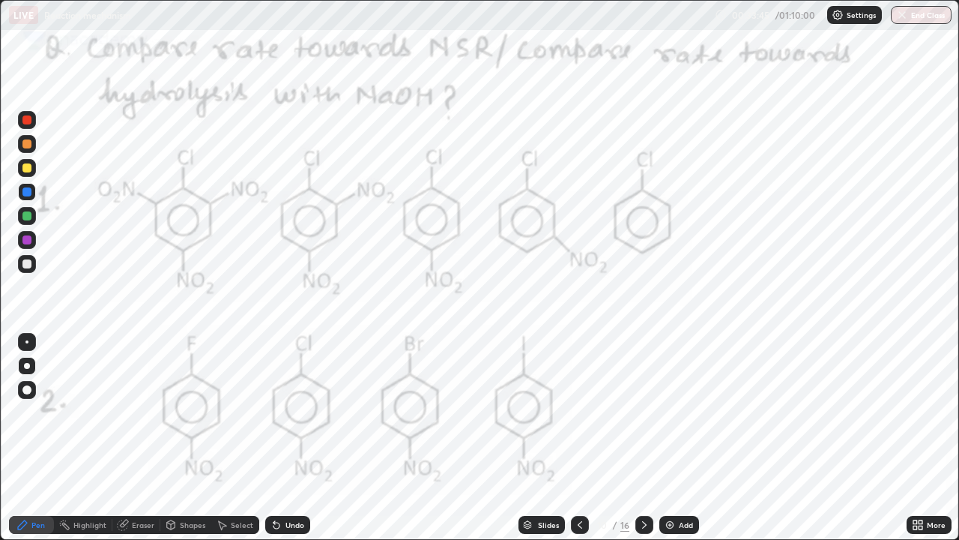
click at [28, 238] on div at bounding box center [26, 239] width 9 height 9
click at [578, 438] on icon at bounding box center [580, 525] width 12 height 12
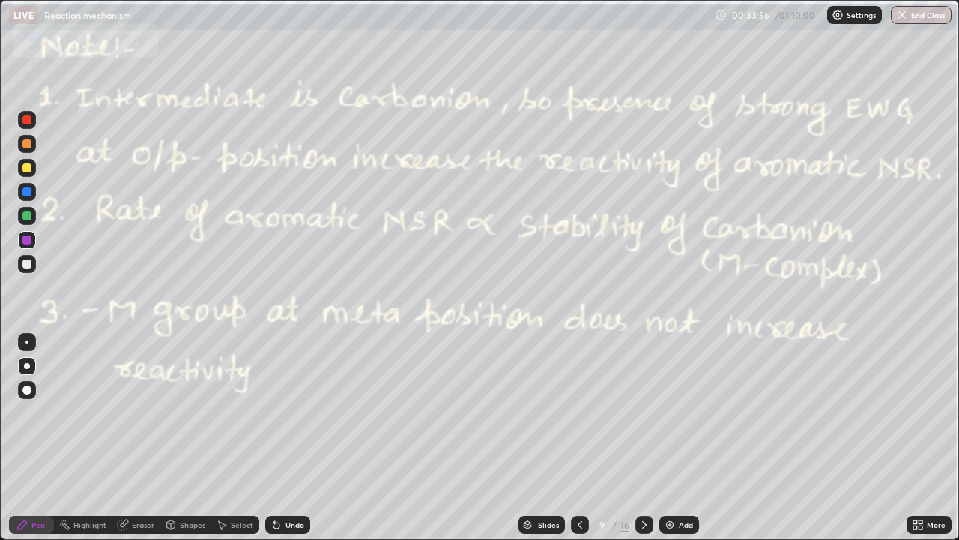
click at [575, 438] on icon at bounding box center [580, 525] width 12 height 12
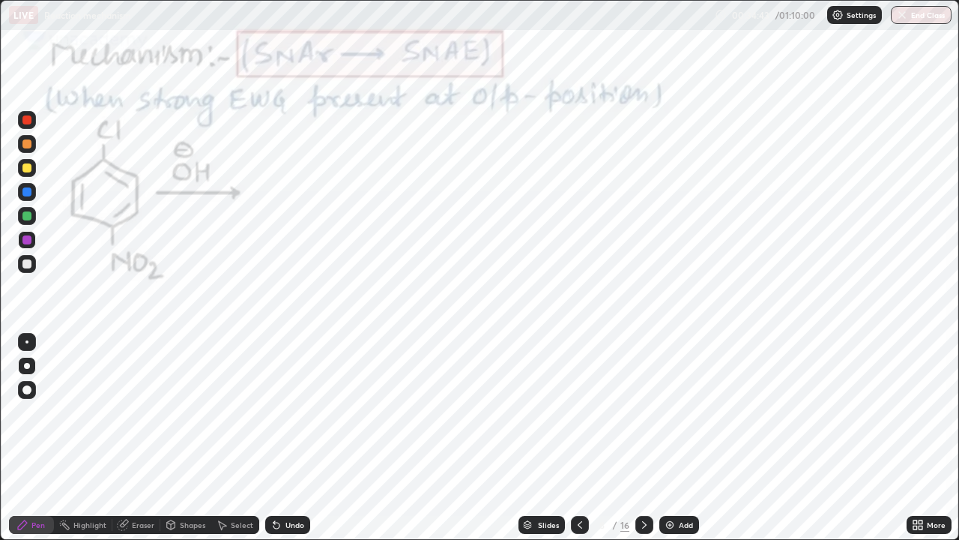
click at [645, 438] on icon at bounding box center [644, 525] width 12 height 12
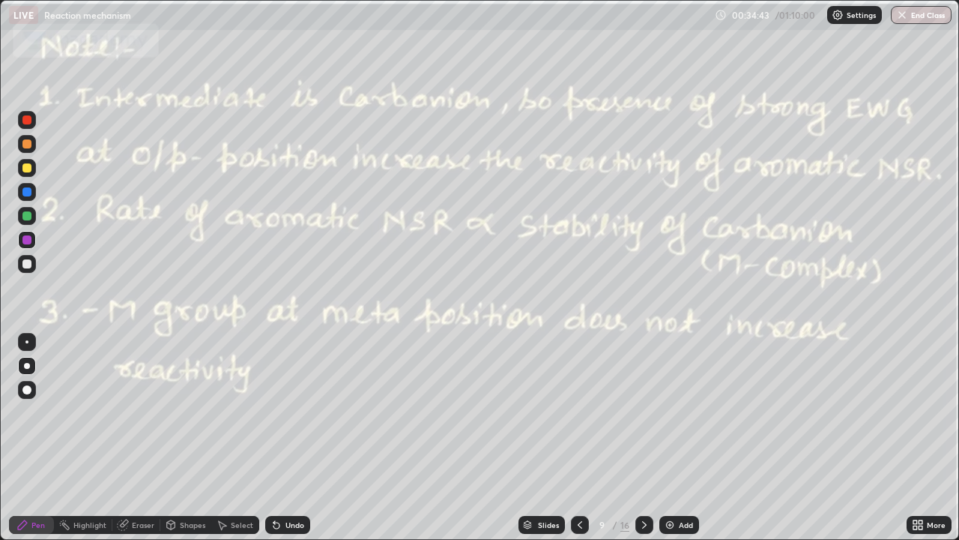
click at [636, 438] on div at bounding box center [644, 525] width 18 height 18
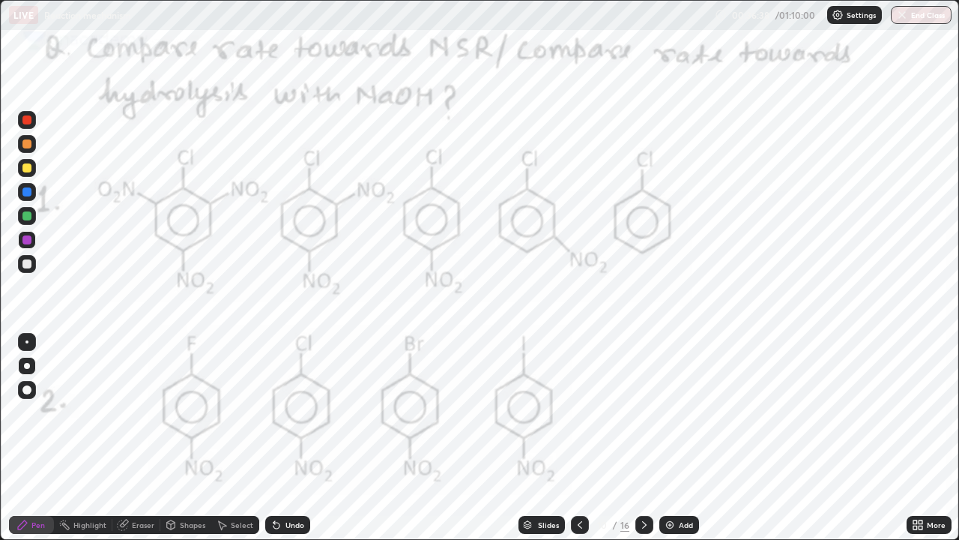
click at [642, 438] on icon at bounding box center [644, 525] width 12 height 12
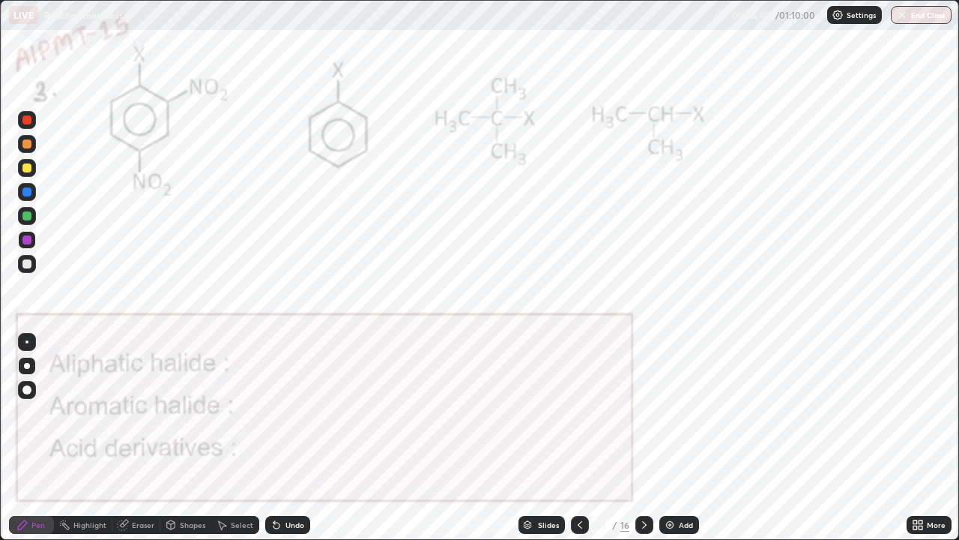
click at [28, 238] on div at bounding box center [26, 239] width 9 height 9
click at [583, 438] on icon at bounding box center [580, 525] width 12 height 12
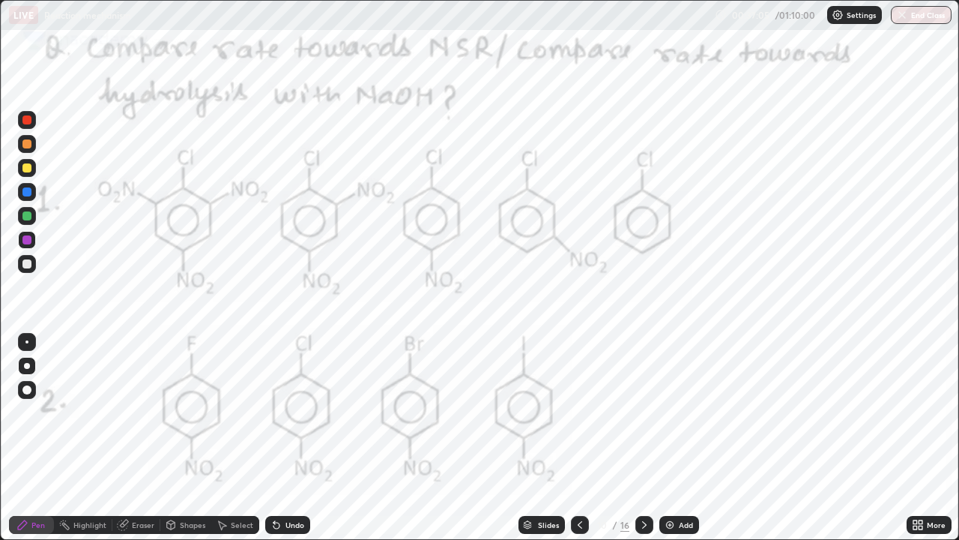
click at [643, 438] on icon at bounding box center [644, 525] width 12 height 12
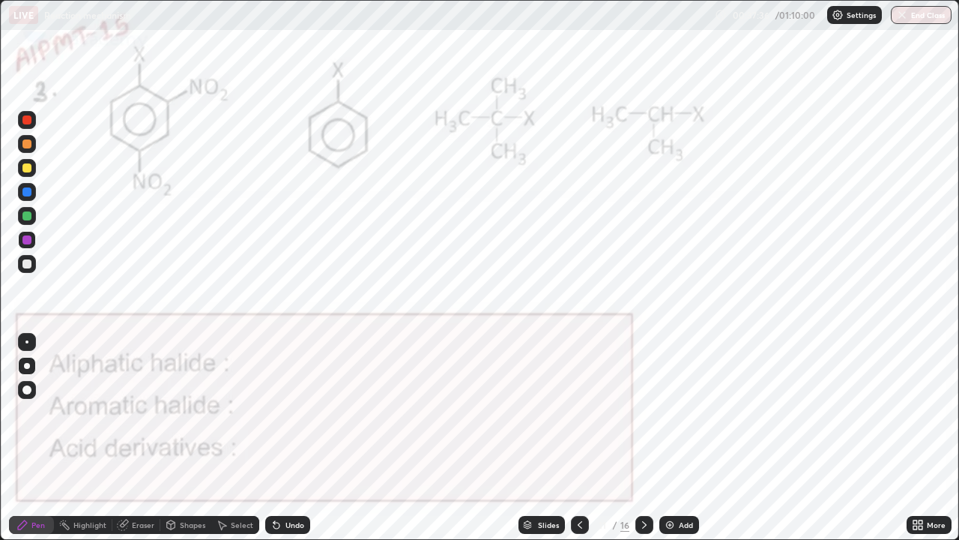
click at [578, 438] on icon at bounding box center [580, 525] width 12 height 12
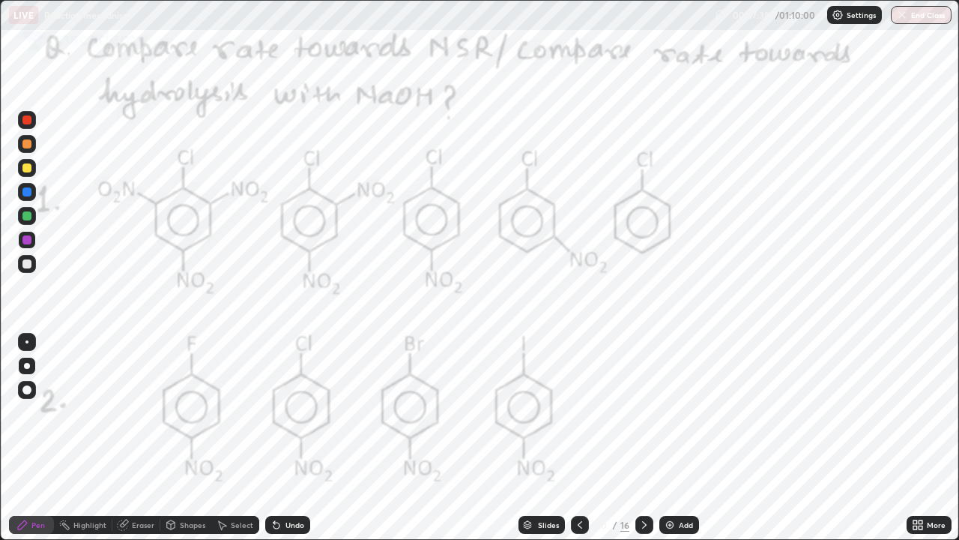
click at [642, 438] on icon at bounding box center [644, 525] width 12 height 12
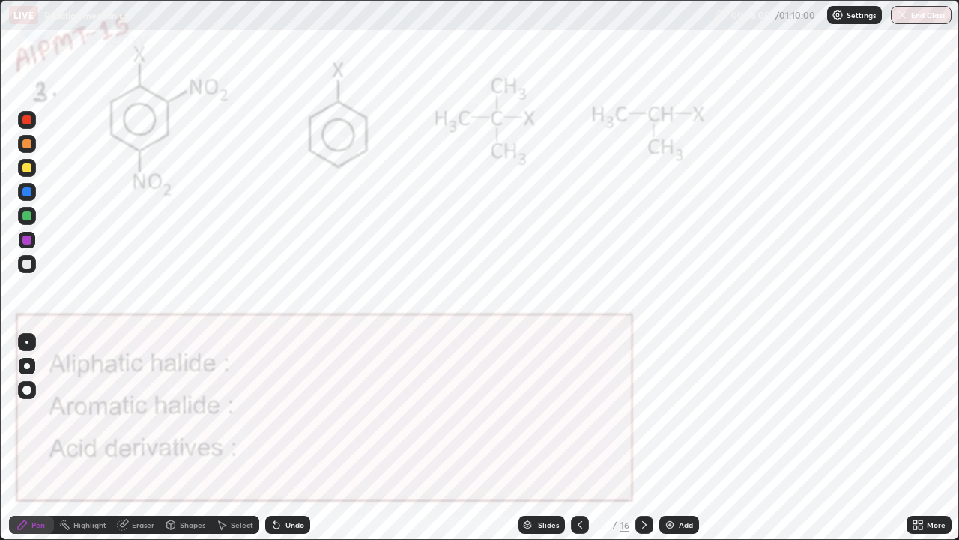
click at [288, 438] on div "Undo" at bounding box center [294, 524] width 19 height 7
click at [27, 264] on div at bounding box center [26, 263] width 9 height 9
click at [26, 239] on div at bounding box center [26, 239] width 9 height 9
click at [649, 438] on div at bounding box center [644, 525] width 18 height 18
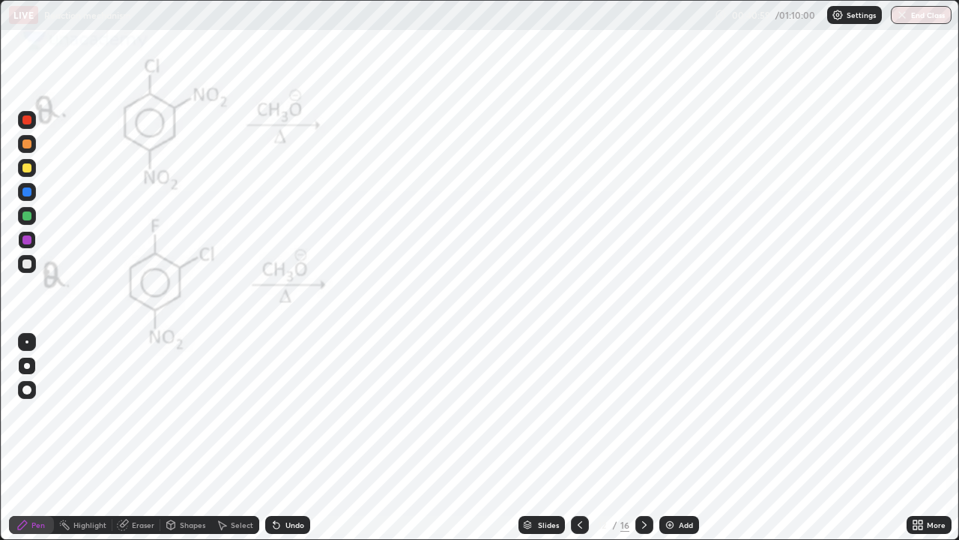
click at [30, 167] on div at bounding box center [26, 167] width 9 height 9
click at [642, 438] on icon at bounding box center [644, 524] width 4 height 7
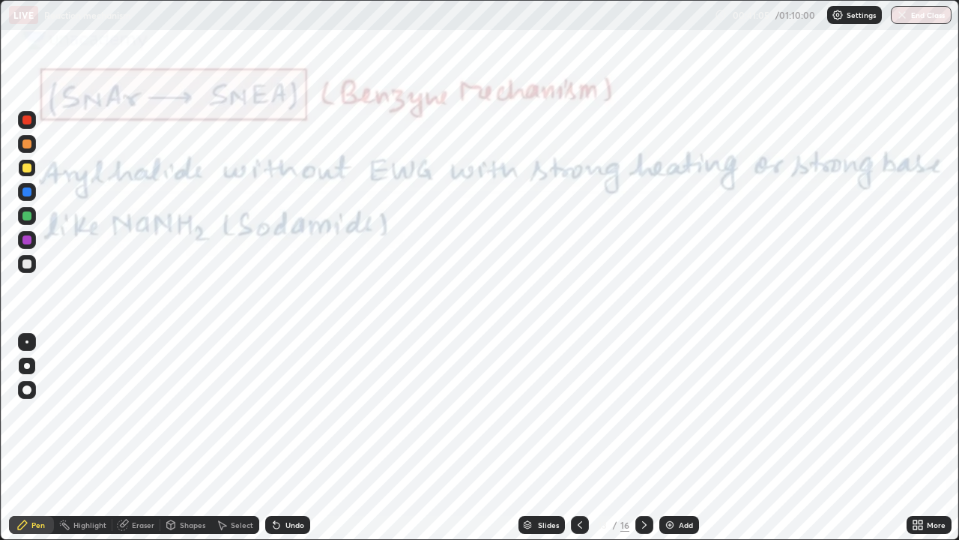
click at [575, 438] on div at bounding box center [580, 525] width 18 height 18
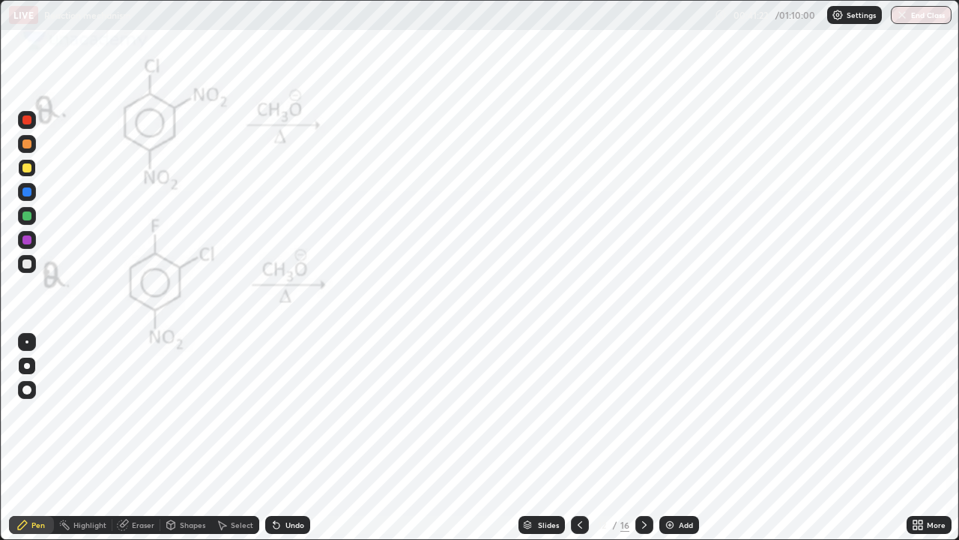
click at [28, 244] on div at bounding box center [26, 239] width 9 height 9
click at [287, 438] on div "Undo" at bounding box center [294, 524] width 19 height 7
click at [288, 438] on div "Undo" at bounding box center [287, 525] width 45 height 18
click at [285, 438] on div "Undo" at bounding box center [294, 524] width 19 height 7
click at [287, 438] on div "Undo" at bounding box center [294, 524] width 19 height 7
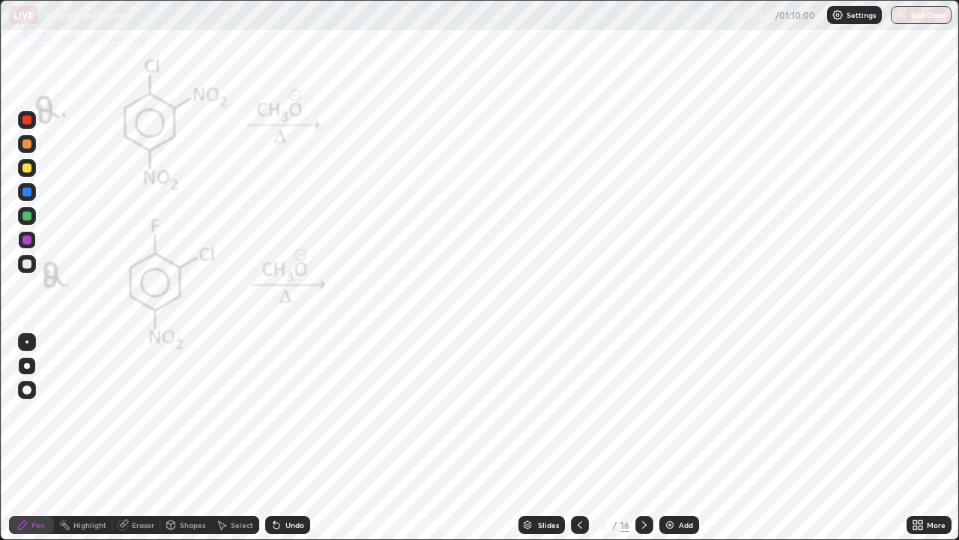
click at [292, 438] on div "Undo" at bounding box center [294, 524] width 19 height 7
click at [295, 438] on div "Undo" at bounding box center [294, 524] width 19 height 7
click at [292, 438] on div "Undo" at bounding box center [287, 525] width 45 height 18
click at [291, 438] on div "Undo" at bounding box center [294, 524] width 19 height 7
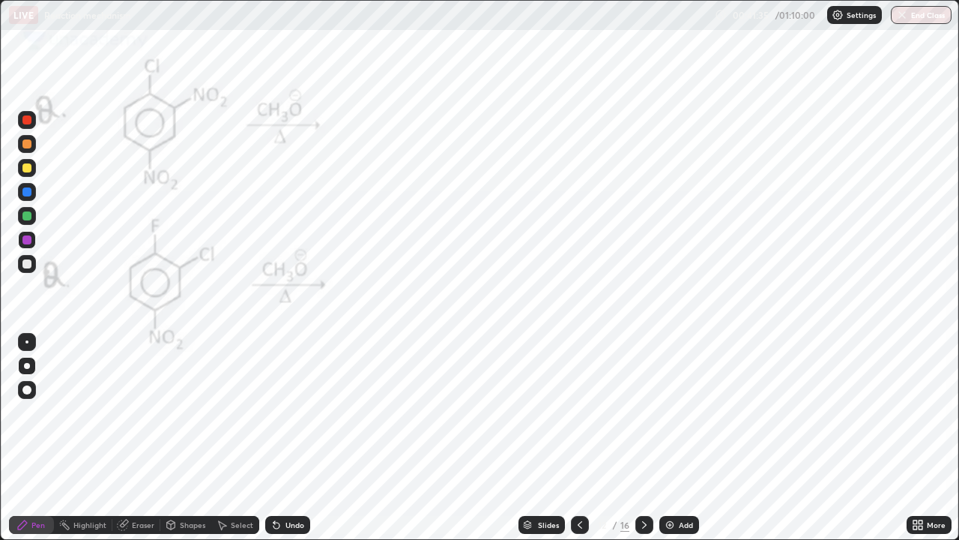
click at [291, 438] on div "Undo" at bounding box center [294, 524] width 19 height 7
click at [297, 438] on div "Undo" at bounding box center [287, 525] width 45 height 18
click at [28, 237] on div at bounding box center [26, 239] width 9 height 9
click at [645, 438] on icon at bounding box center [644, 524] width 4 height 7
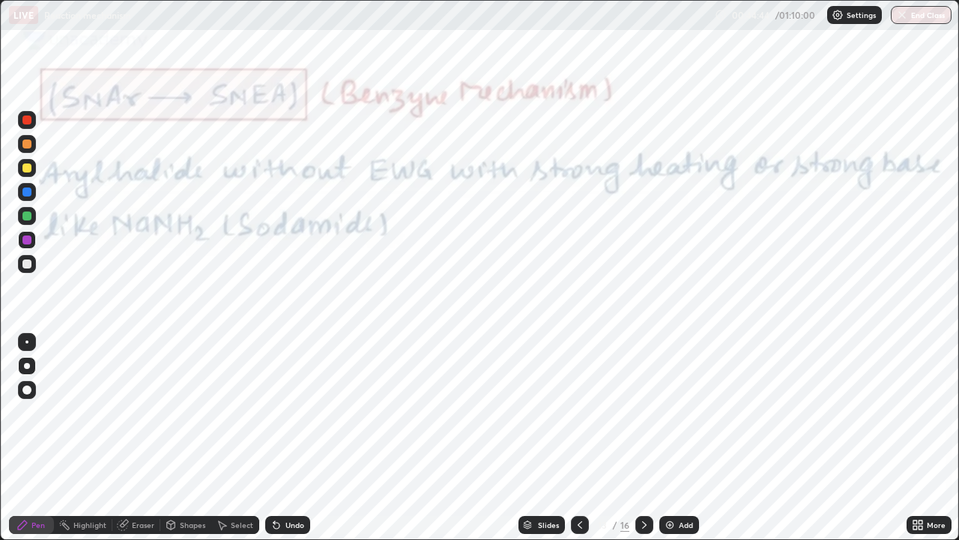
click at [27, 342] on div at bounding box center [26, 341] width 3 height 3
click at [30, 215] on div at bounding box center [26, 215] width 9 height 9
click at [30, 266] on div at bounding box center [26, 263] width 9 height 9
click at [31, 242] on div at bounding box center [26, 239] width 9 height 9
click at [42, 438] on div "Pen" at bounding box center [31, 525] width 45 height 18
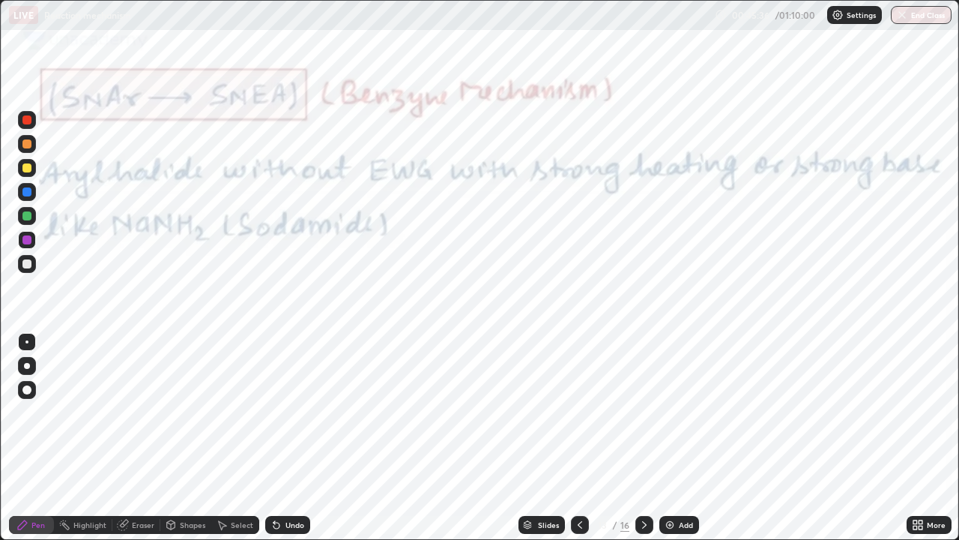
click at [27, 269] on div at bounding box center [27, 264] width 18 height 18
click at [25, 217] on div at bounding box center [26, 215] width 9 height 9
click at [28, 192] on div at bounding box center [26, 191] width 9 height 9
click at [28, 148] on div at bounding box center [26, 143] width 9 height 9
click at [141, 438] on div "Eraser" at bounding box center [143, 524] width 22 height 7
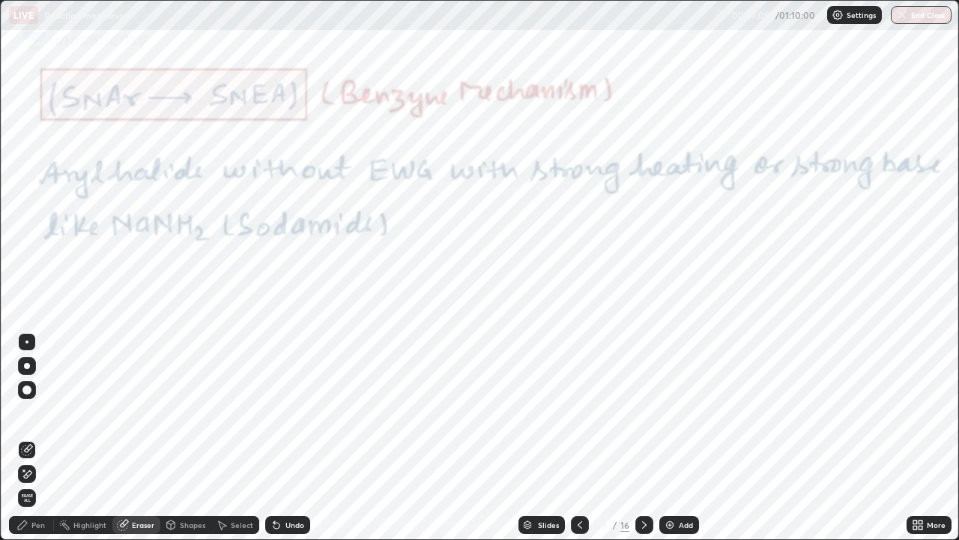
click at [44, 438] on div "Pen" at bounding box center [31, 525] width 45 height 18
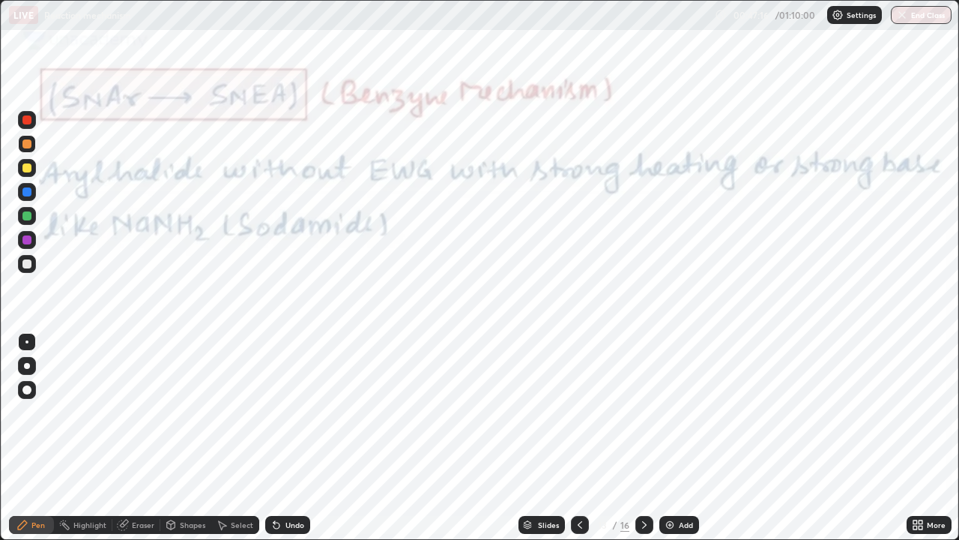
click at [129, 438] on div "Eraser" at bounding box center [136, 525] width 48 height 18
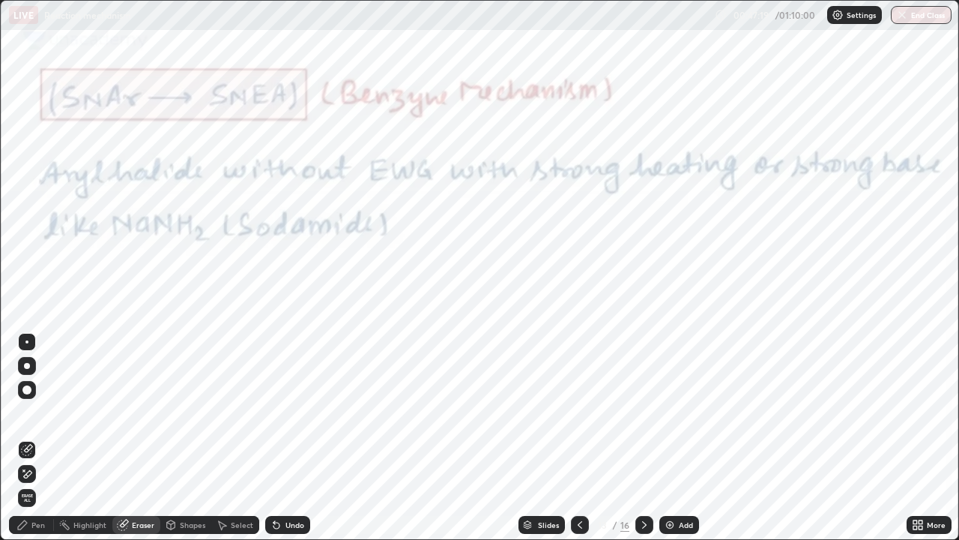
click at [27, 438] on icon at bounding box center [22, 525] width 12 height 12
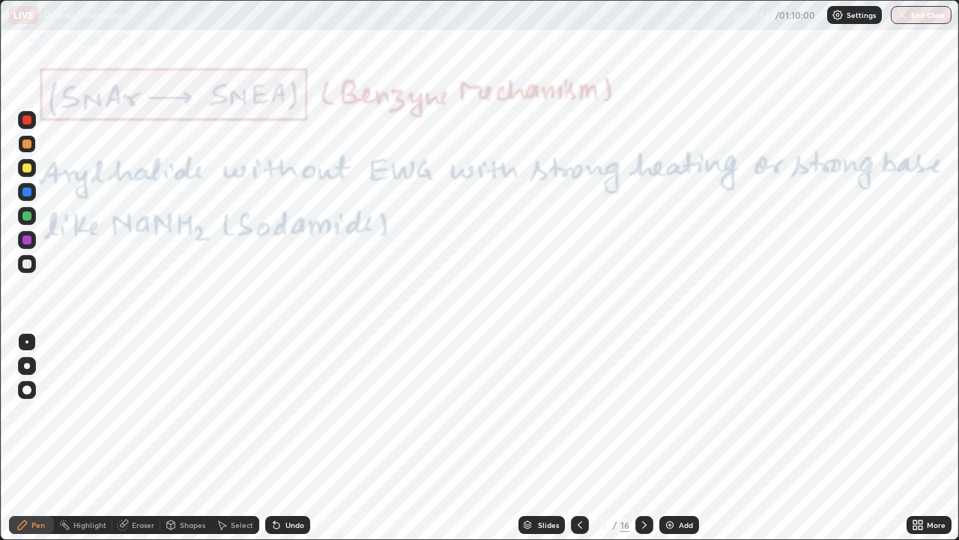
click at [144, 438] on div "Eraser" at bounding box center [143, 524] width 22 height 7
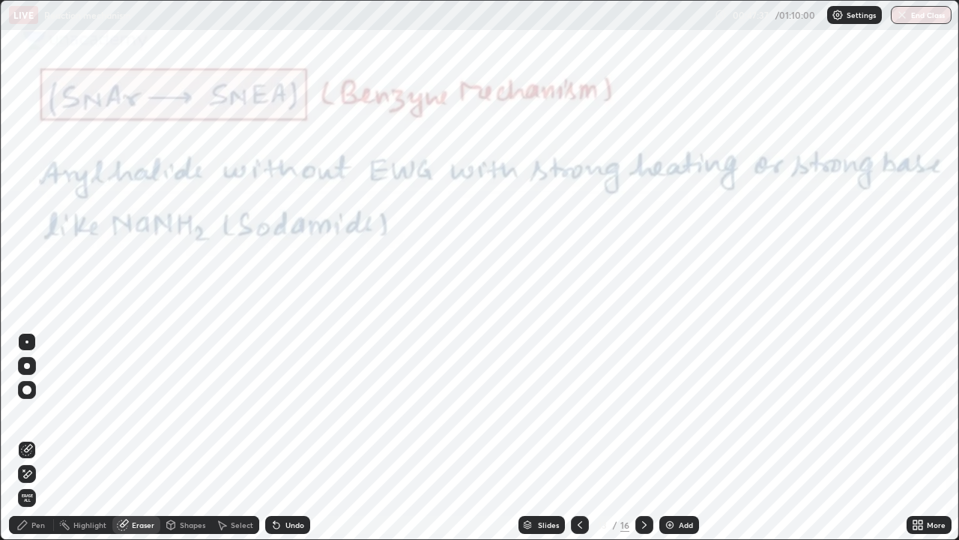
click at [29, 438] on div "Pen" at bounding box center [31, 525] width 45 height 18
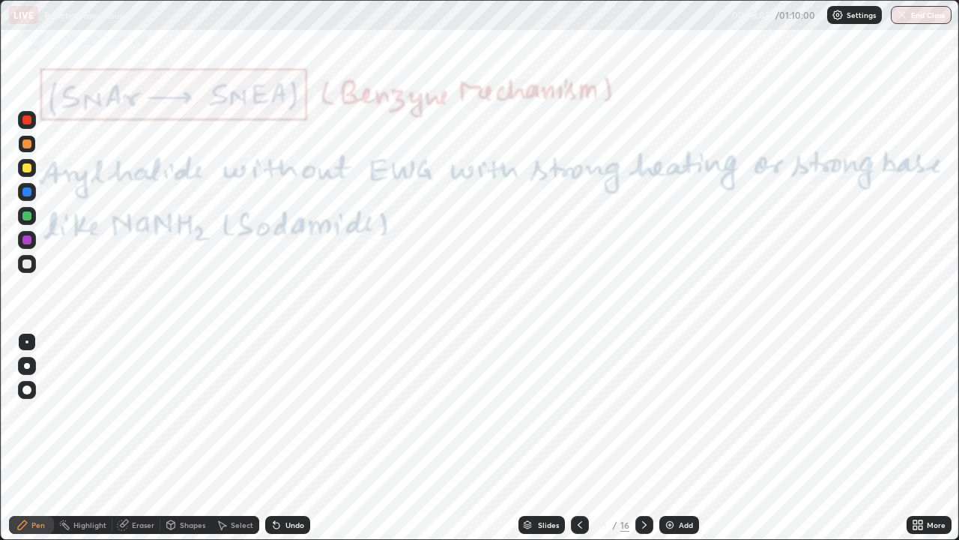
click at [26, 244] on div at bounding box center [26, 239] width 9 height 9
click at [29, 240] on div at bounding box center [26, 239] width 9 height 9
click at [28, 124] on div at bounding box center [26, 119] width 9 height 9
click at [31, 238] on div at bounding box center [26, 239] width 9 height 9
click at [294, 438] on div "Undo" at bounding box center [287, 525] width 45 height 18
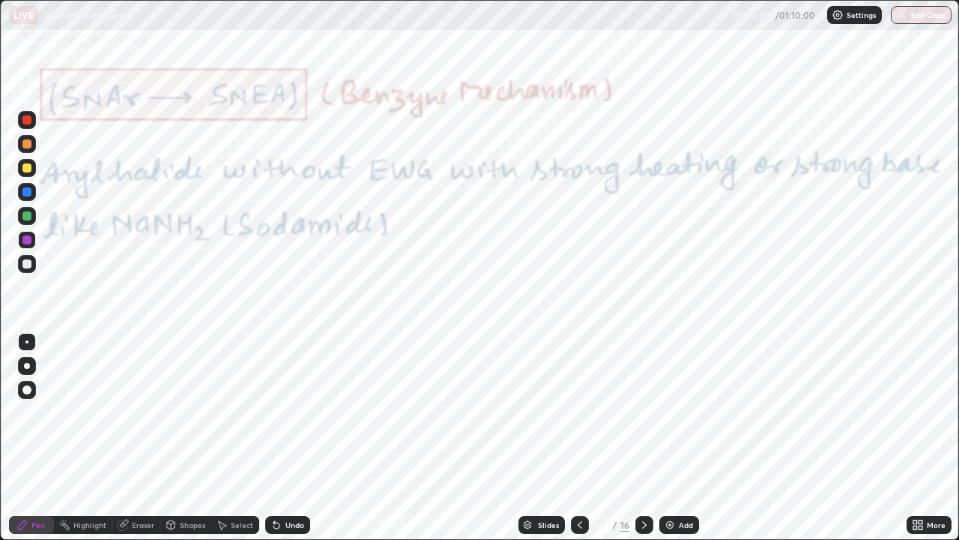
click at [290, 438] on div "Undo" at bounding box center [294, 524] width 19 height 7
click at [292, 438] on div "Undo" at bounding box center [294, 524] width 19 height 7
click at [289, 438] on div "Undo" at bounding box center [294, 524] width 19 height 7
click at [285, 438] on div "Undo" at bounding box center [294, 524] width 19 height 7
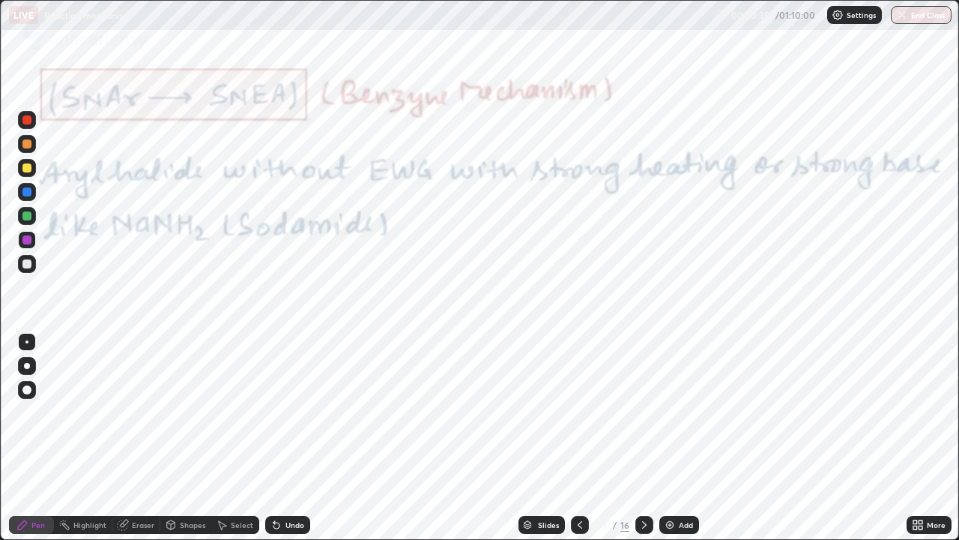
click at [285, 438] on div "Undo" at bounding box center [294, 524] width 19 height 7
click at [279, 438] on icon at bounding box center [277, 525] width 12 height 12
click at [136, 438] on div "Eraser" at bounding box center [143, 524] width 22 height 7
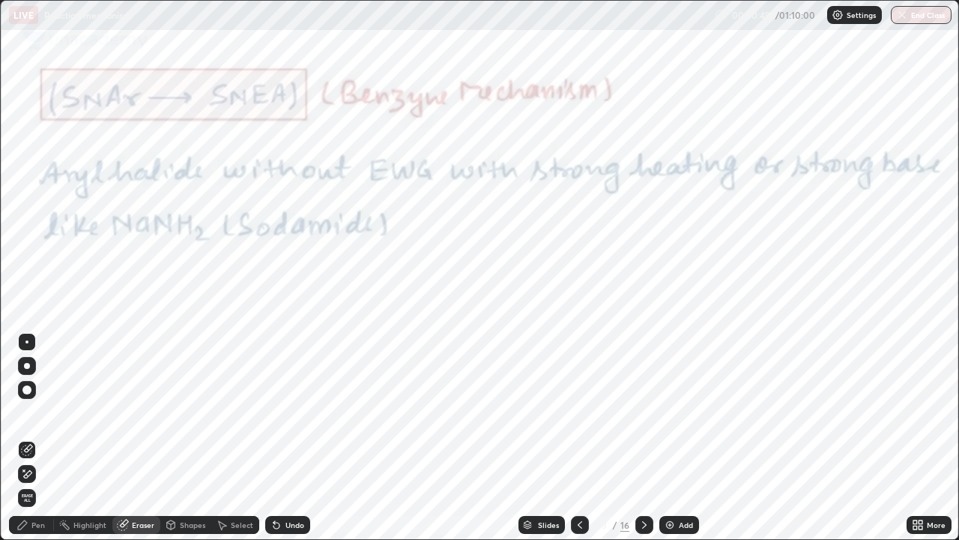
click at [43, 438] on div "Pen" at bounding box center [31, 525] width 45 height 18
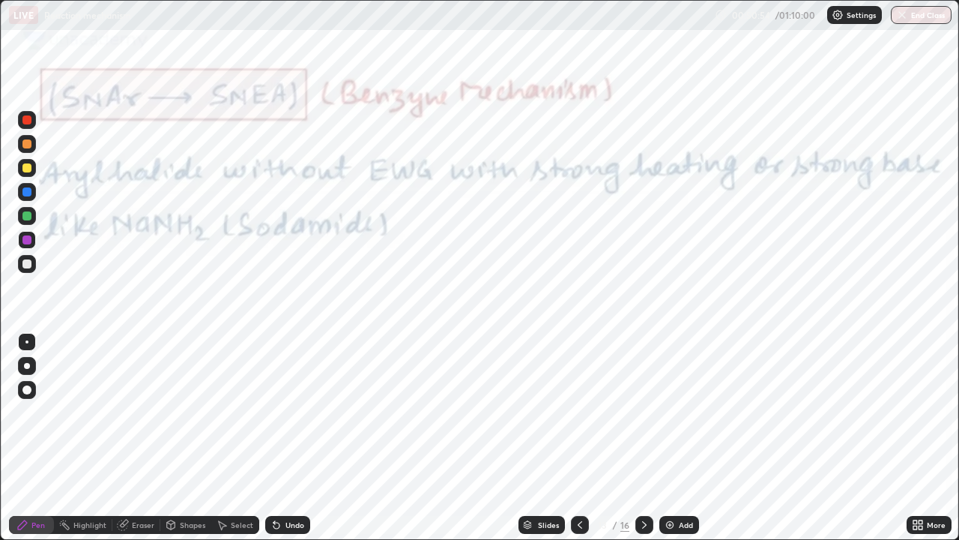
click at [28, 217] on div at bounding box center [26, 215] width 9 height 9
click at [281, 438] on div "Undo" at bounding box center [287, 525] width 45 height 18
click at [288, 438] on div "Undo" at bounding box center [287, 525] width 45 height 18
click at [638, 438] on div at bounding box center [644, 525] width 18 height 18
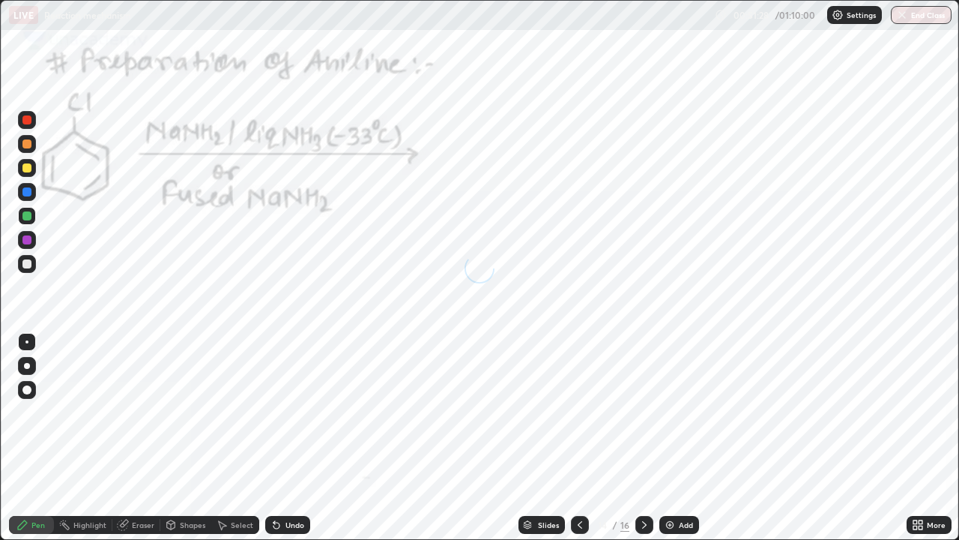
click at [643, 438] on icon at bounding box center [644, 525] width 12 height 12
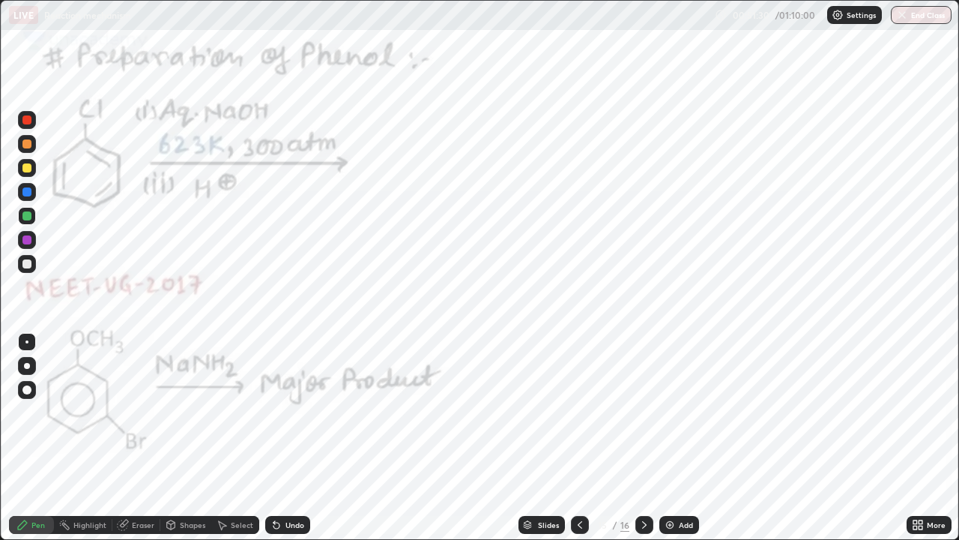
click at [576, 438] on icon at bounding box center [580, 525] width 12 height 12
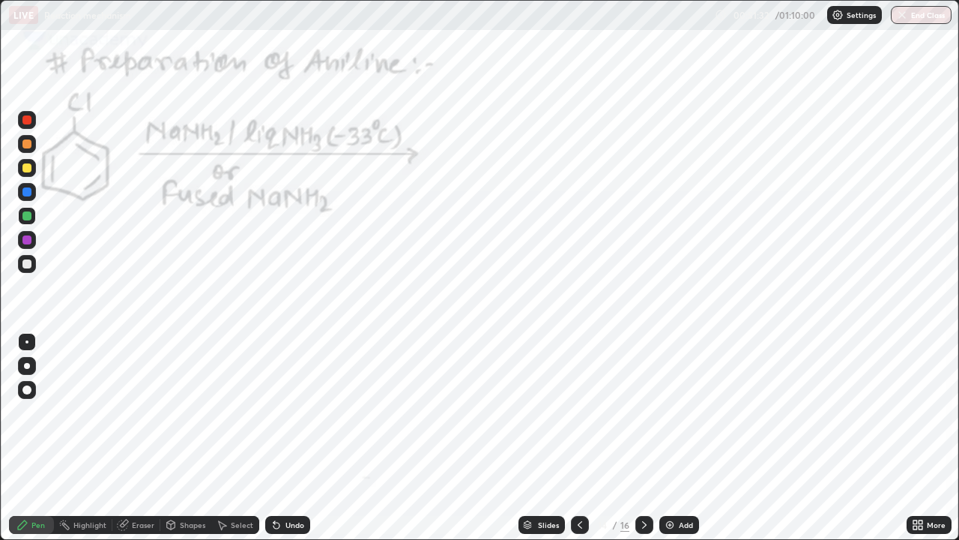
click at [577, 438] on icon at bounding box center [580, 525] width 12 height 12
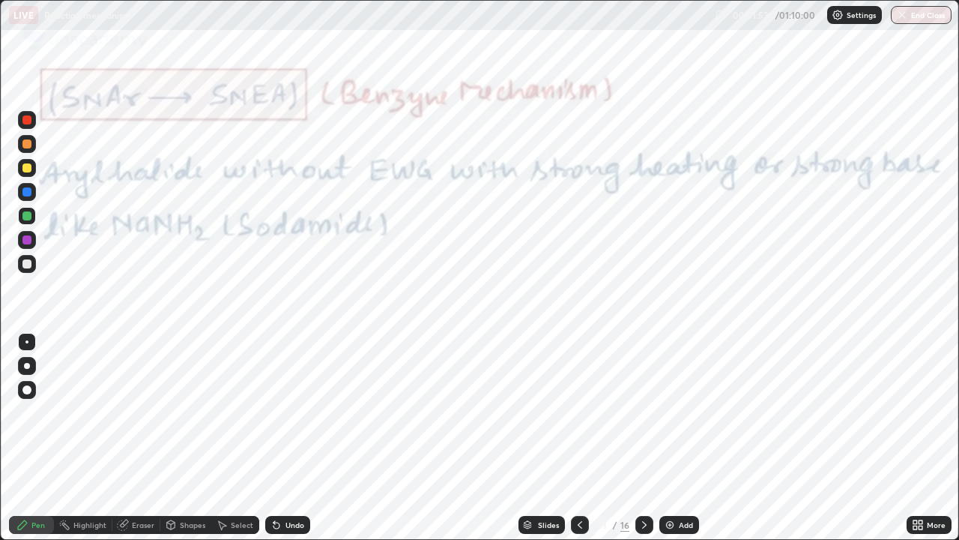
click at [644, 438] on div at bounding box center [644, 525] width 18 height 18
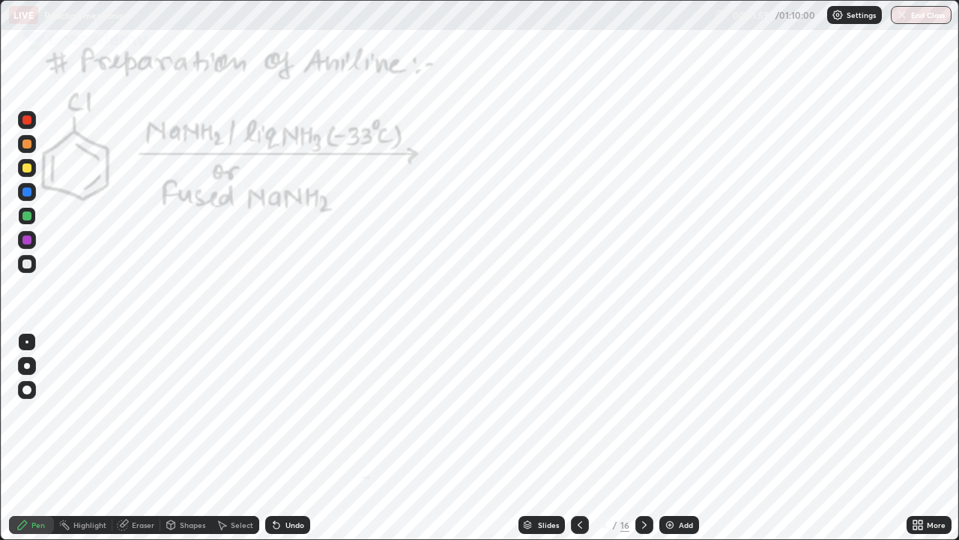
click at [578, 438] on icon at bounding box center [580, 525] width 12 height 12
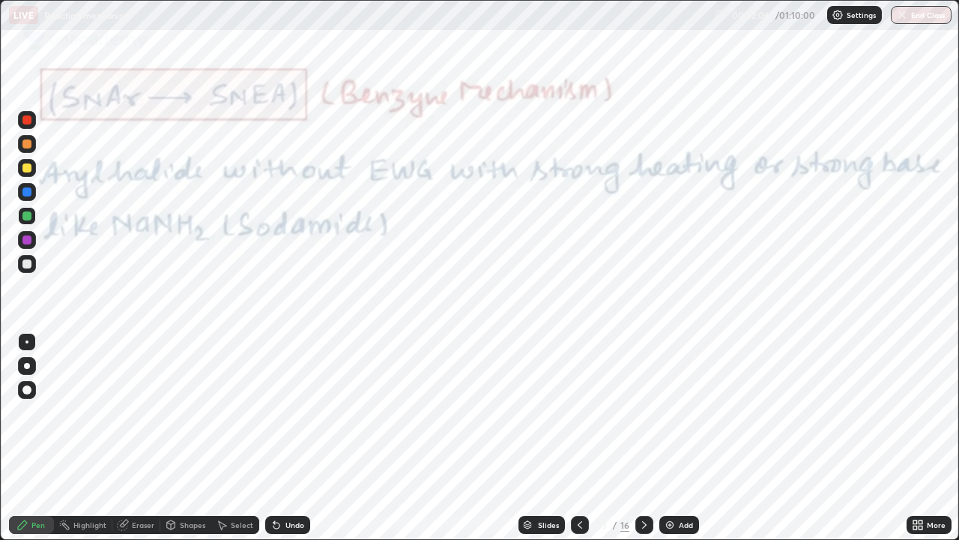
click at [28, 240] on div at bounding box center [26, 239] width 9 height 9
click at [644, 438] on icon at bounding box center [644, 525] width 12 height 12
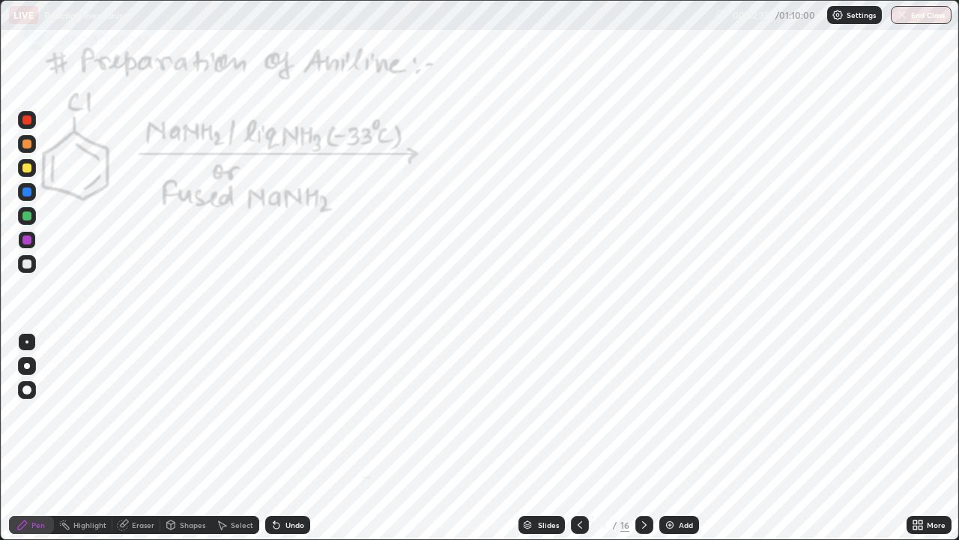
click at [644, 438] on icon at bounding box center [644, 525] width 12 height 12
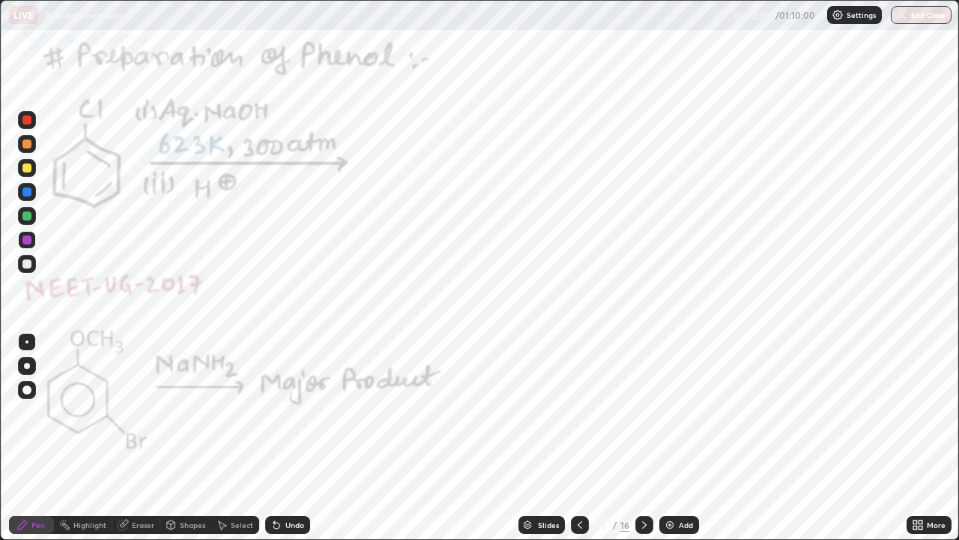
click at [29, 194] on div at bounding box center [26, 191] width 9 height 9
click at [578, 438] on icon at bounding box center [580, 524] width 4 height 7
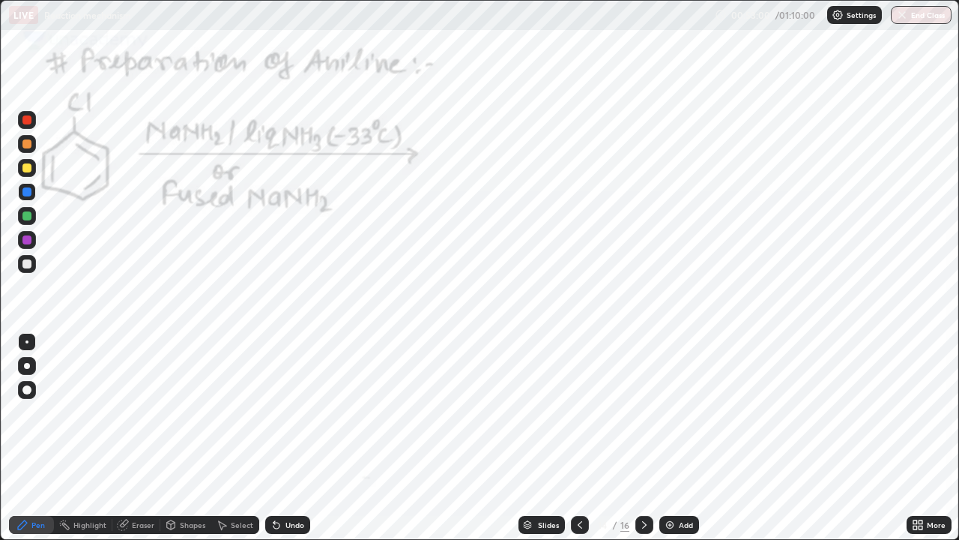
click at [26, 173] on div at bounding box center [27, 168] width 18 height 18
click at [30, 195] on div at bounding box center [26, 191] width 9 height 9
click at [28, 195] on div at bounding box center [26, 191] width 9 height 9
click at [28, 196] on div at bounding box center [26, 191] width 9 height 9
click at [27, 195] on div at bounding box center [26, 191] width 9 height 9
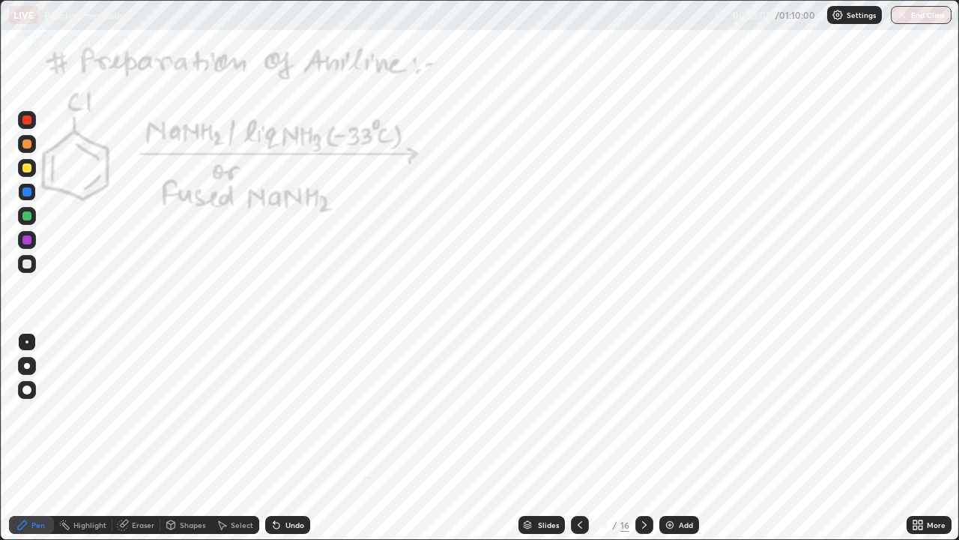
click at [30, 195] on div at bounding box center [26, 191] width 9 height 9
click at [645, 438] on icon at bounding box center [644, 525] width 12 height 12
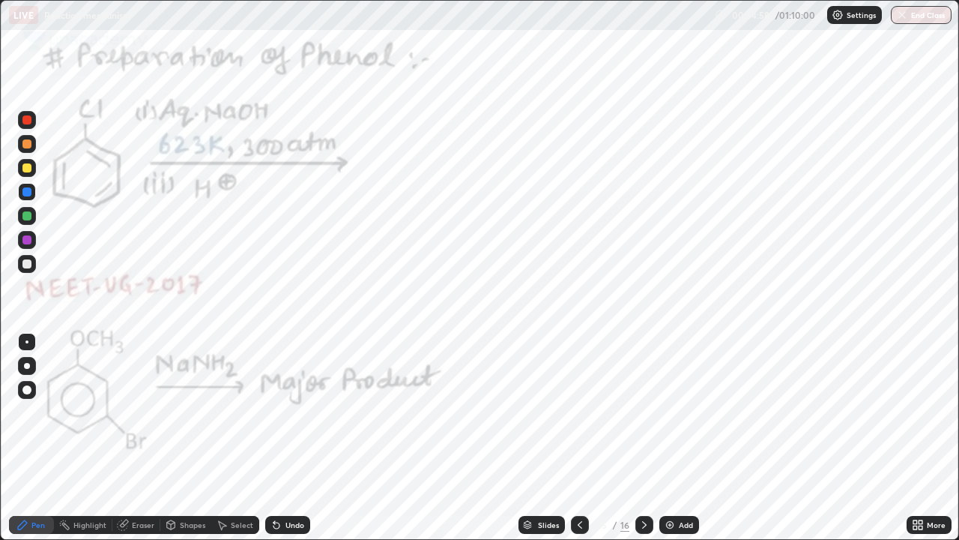
click at [30, 217] on div at bounding box center [26, 215] width 9 height 9
click at [34, 364] on div at bounding box center [27, 366] width 18 height 18
click at [28, 264] on div at bounding box center [26, 263] width 9 height 9
click at [288, 438] on div "Undo" at bounding box center [287, 525] width 45 height 18
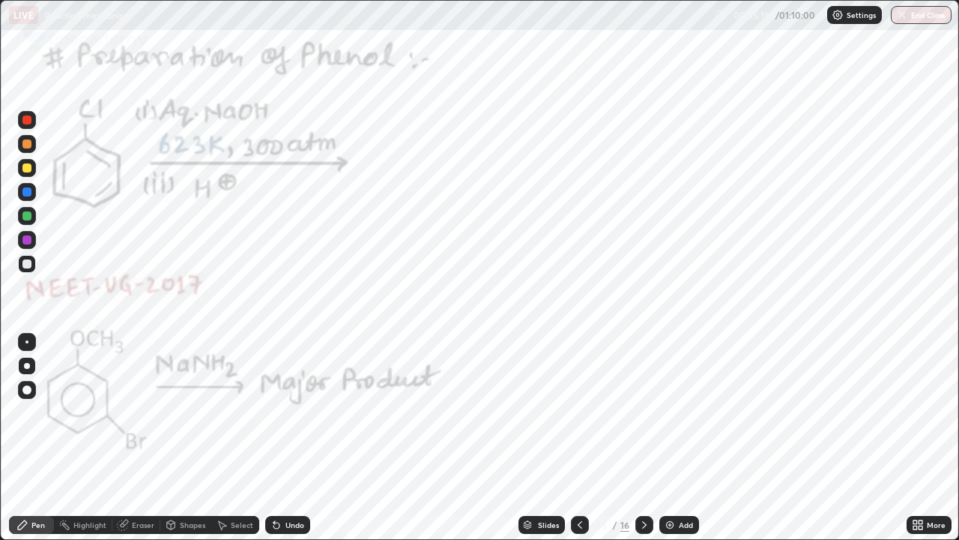
click at [28, 214] on div at bounding box center [26, 215] width 9 height 9
click at [25, 243] on div at bounding box center [26, 239] width 9 height 9
click at [132, 438] on div "Eraser" at bounding box center [136, 525] width 48 height 18
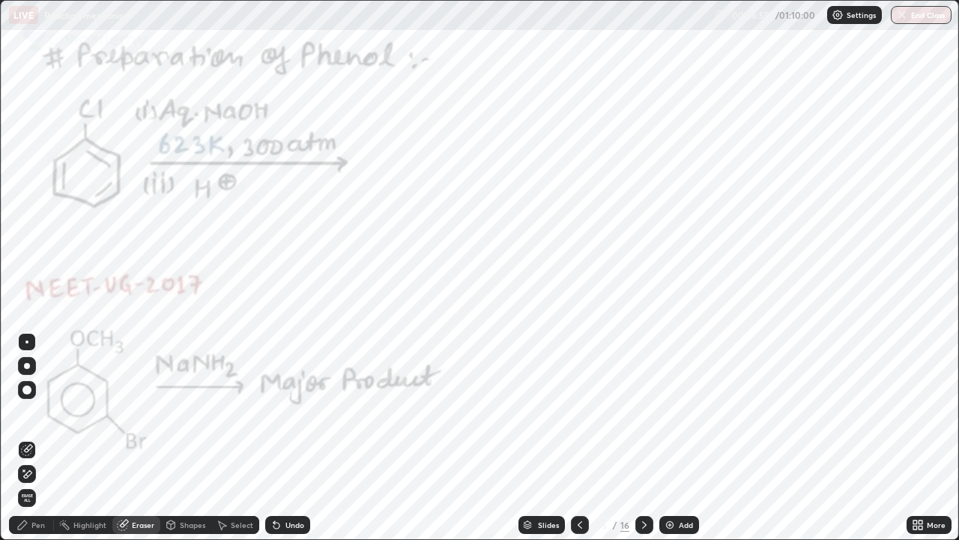
click at [31, 438] on div "Pen" at bounding box center [37, 524] width 13 height 7
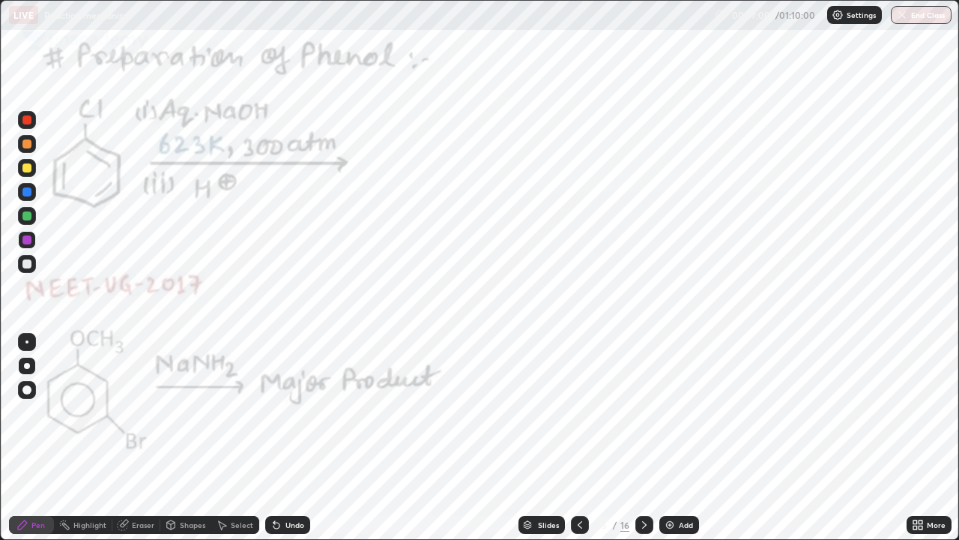
click at [34, 438] on div "Pen" at bounding box center [37, 524] width 13 height 7
click at [287, 438] on div "Undo" at bounding box center [294, 524] width 19 height 7
click at [286, 438] on div "Undo" at bounding box center [294, 524] width 19 height 7
click at [24, 265] on div at bounding box center [26, 263] width 9 height 9
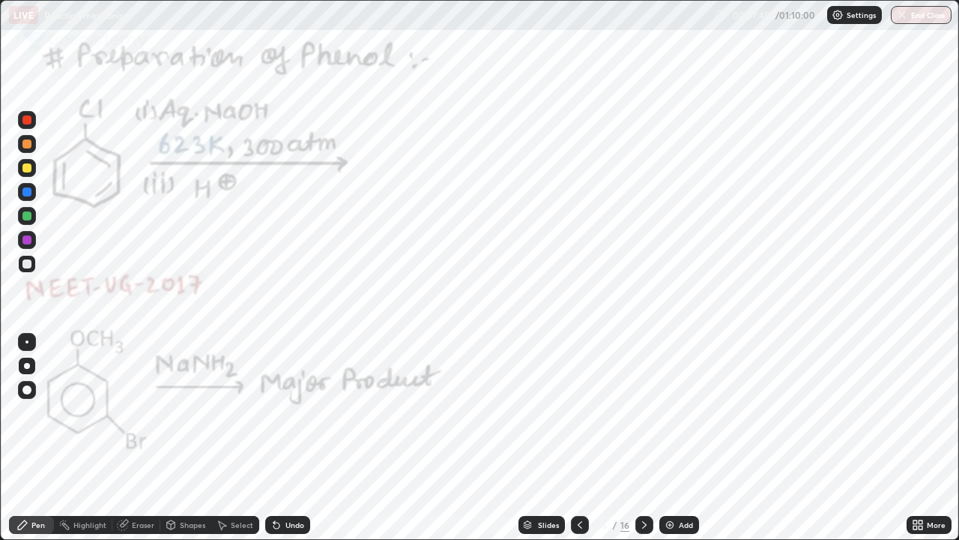
click at [26, 217] on div at bounding box center [26, 215] width 9 height 9
click at [235, 438] on div "Select" at bounding box center [235, 525] width 48 height 18
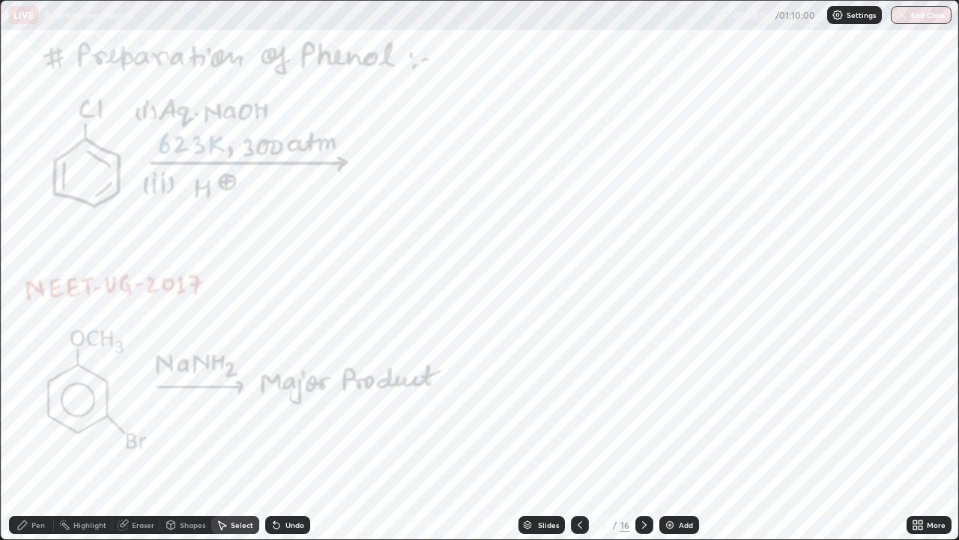
click at [34, 438] on div "Pen" at bounding box center [37, 524] width 13 height 7
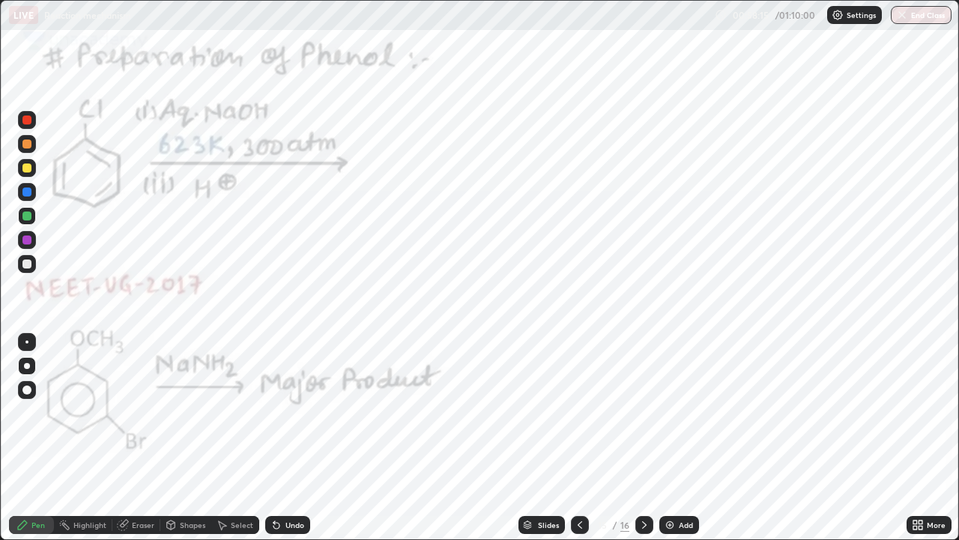
click at [285, 438] on div "Undo" at bounding box center [294, 524] width 19 height 7
click at [283, 438] on div "Undo" at bounding box center [287, 525] width 45 height 18
click at [281, 438] on div "Undo" at bounding box center [287, 525] width 45 height 18
click at [280, 438] on icon at bounding box center [277, 525] width 12 height 12
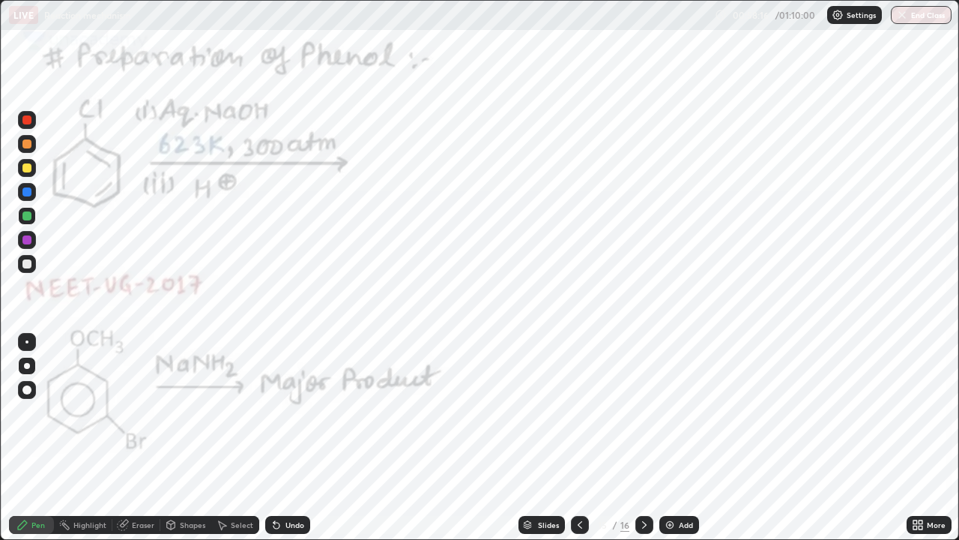
click at [274, 438] on icon at bounding box center [277, 525] width 6 height 6
click at [274, 438] on icon at bounding box center [274, 521] width 1 height 1
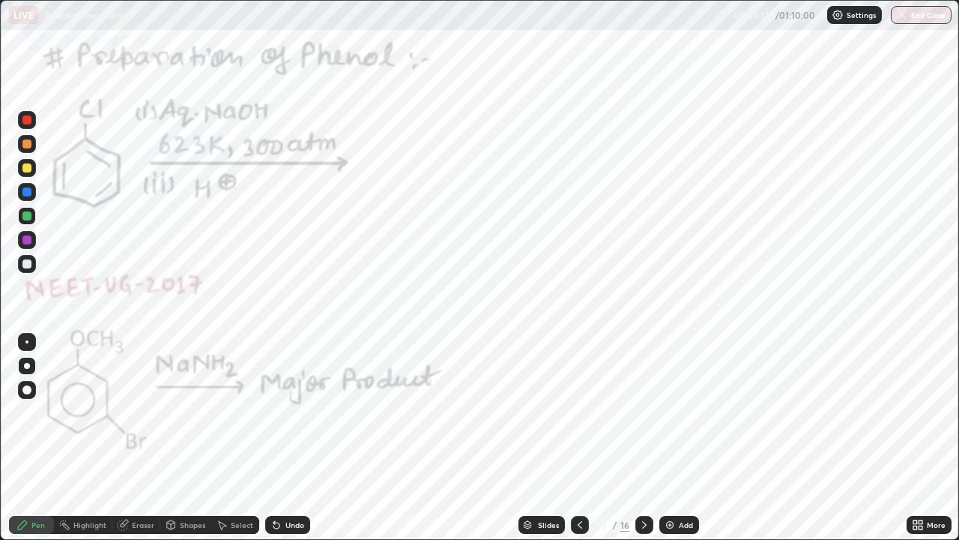
click at [274, 438] on icon at bounding box center [274, 521] width 1 height 1
click at [274, 438] on icon at bounding box center [277, 525] width 6 height 6
click at [274, 438] on icon at bounding box center [274, 521] width 1 height 1
click at [276, 438] on icon at bounding box center [277, 525] width 12 height 12
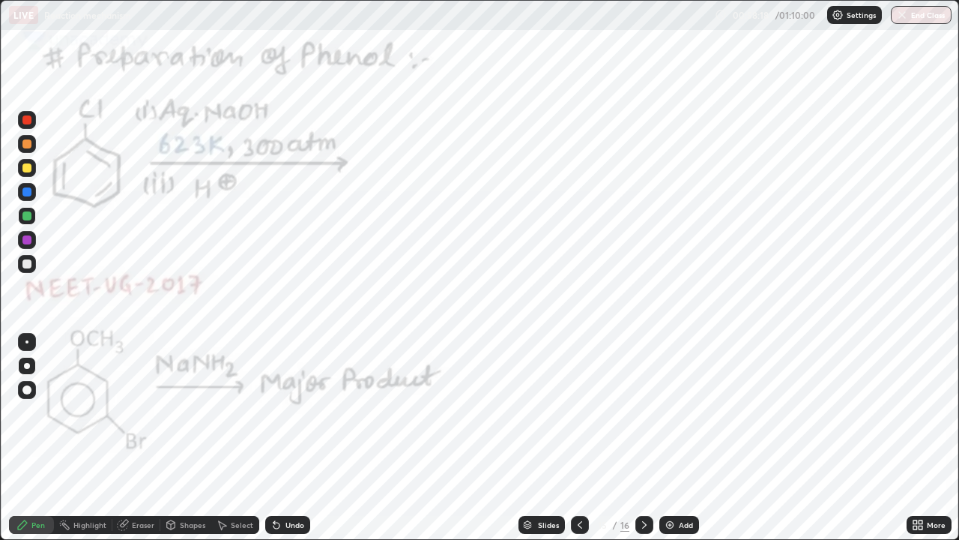
click at [277, 438] on icon at bounding box center [277, 525] width 12 height 12
click at [276, 438] on icon at bounding box center [277, 525] width 6 height 6
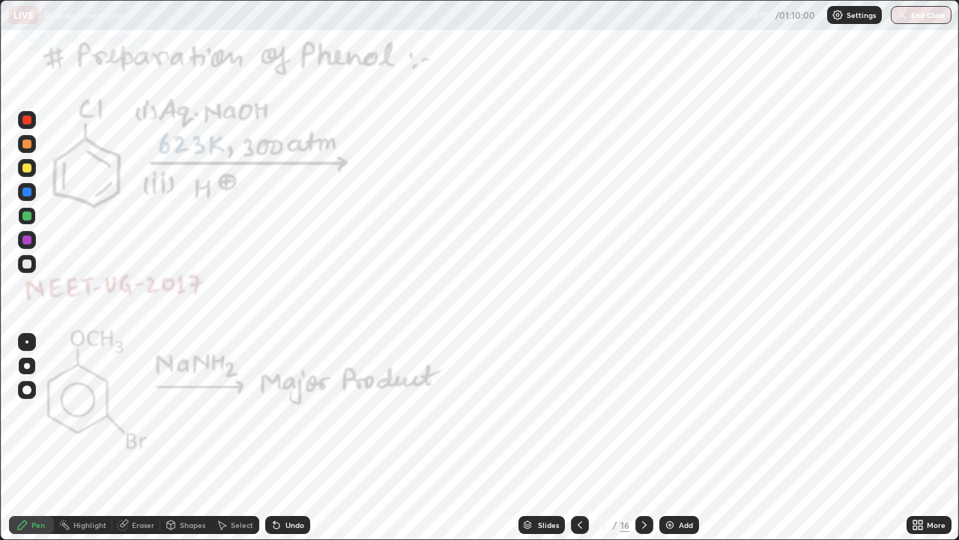
click at [275, 438] on icon at bounding box center [277, 525] width 6 height 6
click at [274, 438] on icon at bounding box center [277, 525] width 6 height 6
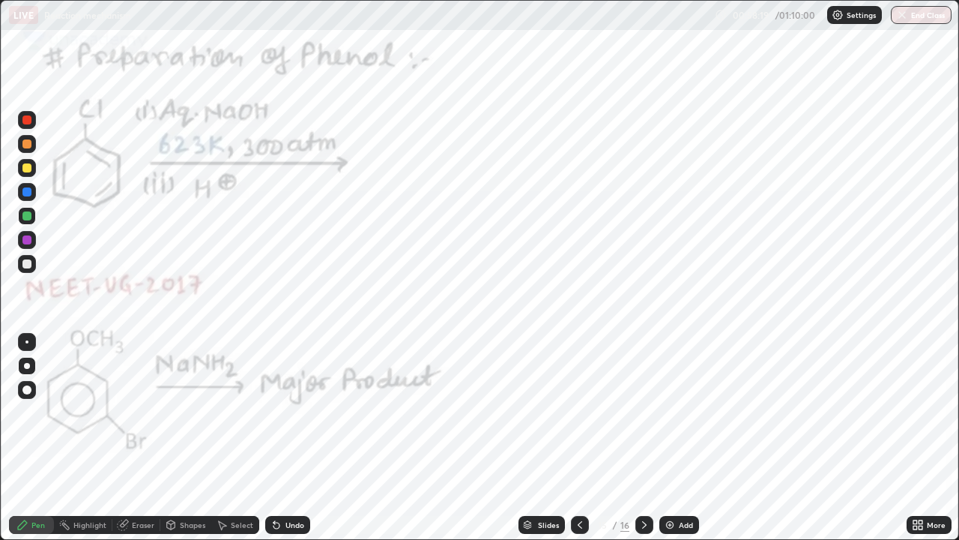
click at [274, 438] on icon at bounding box center [277, 525] width 6 height 6
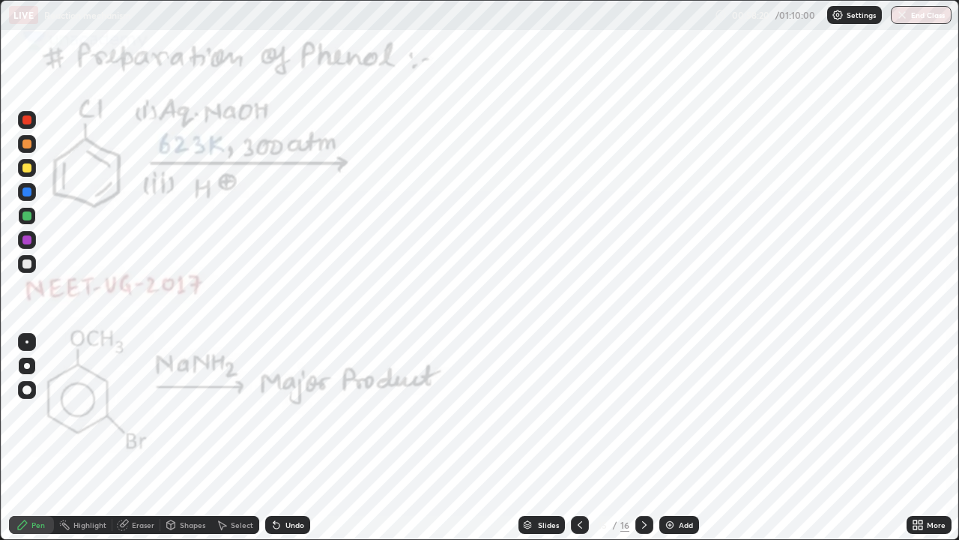
click at [274, 438] on icon at bounding box center [277, 525] width 6 height 6
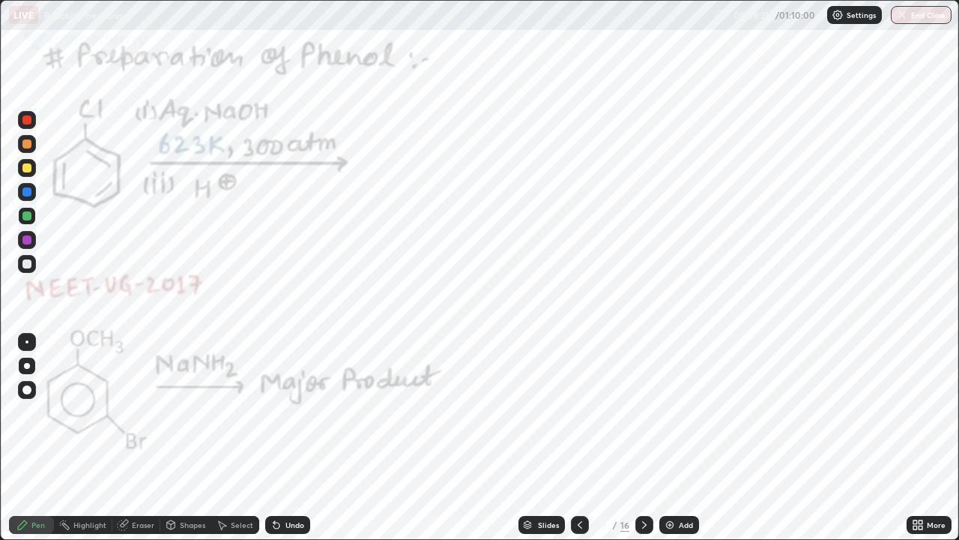
click at [274, 438] on icon at bounding box center [277, 525] width 6 height 6
click at [272, 438] on icon at bounding box center [277, 525] width 12 height 12
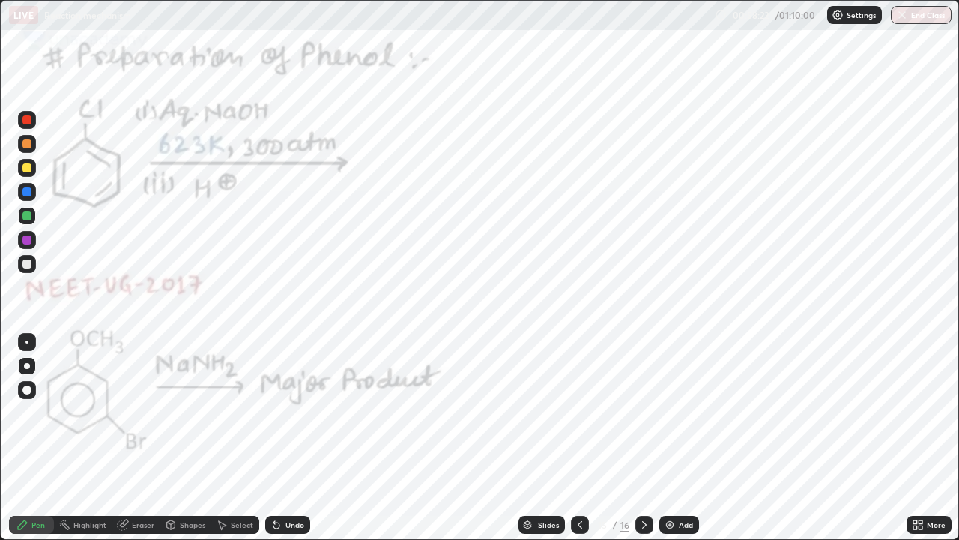
click at [274, 438] on icon at bounding box center [277, 525] width 6 height 6
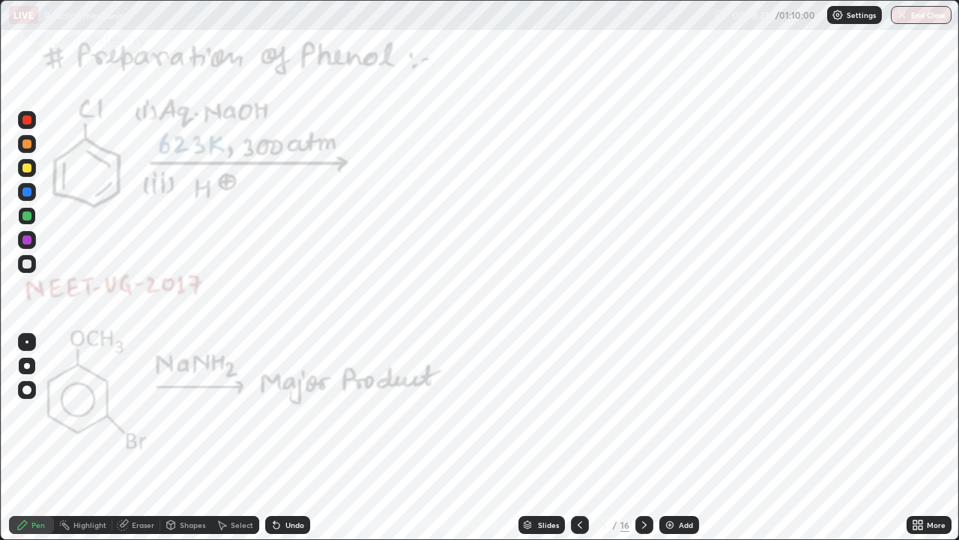
click at [274, 438] on icon at bounding box center [277, 525] width 6 height 6
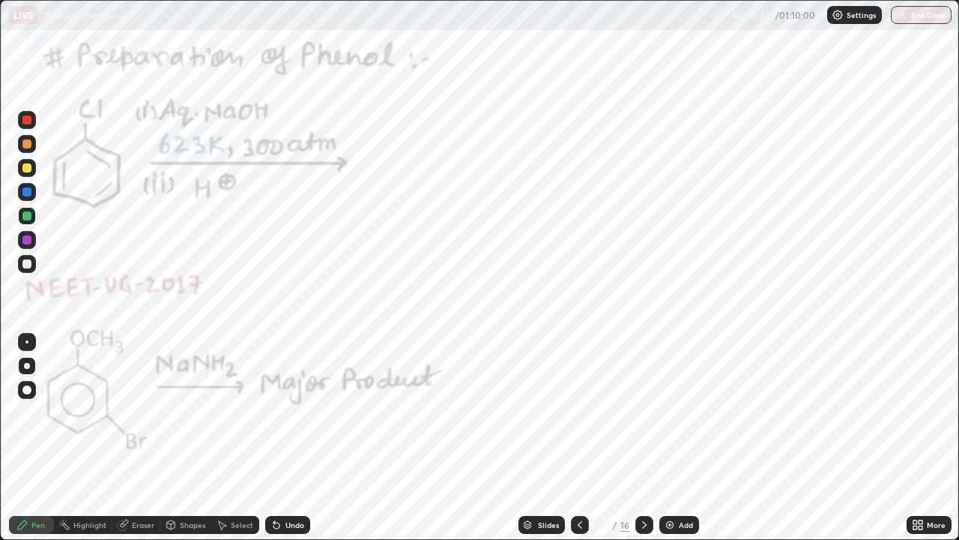
click at [274, 438] on icon at bounding box center [277, 525] width 6 height 6
click at [130, 438] on div "Eraser" at bounding box center [136, 525] width 48 height 18
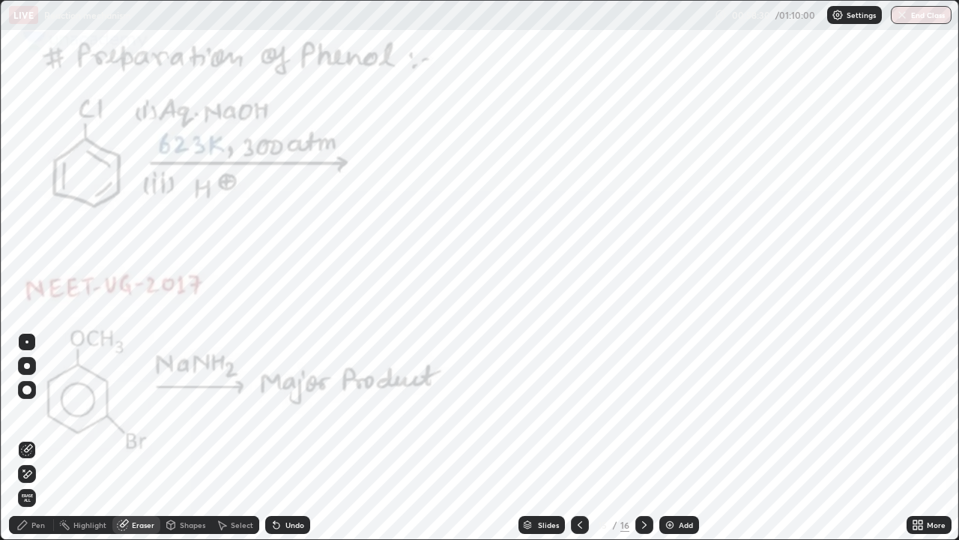
click at [29, 438] on div "Pen" at bounding box center [31, 525] width 45 height 18
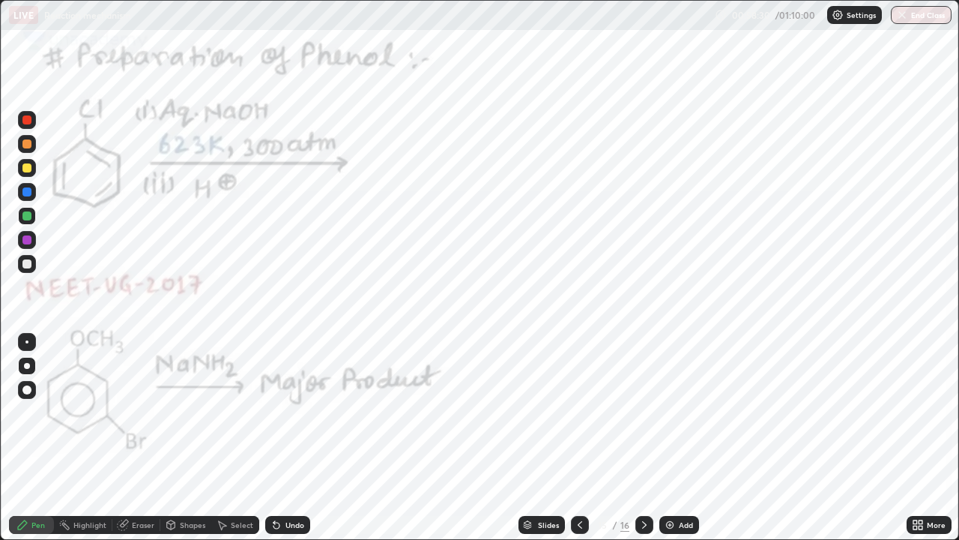
click at [32, 438] on div "Pen" at bounding box center [37, 524] width 13 height 7
click at [281, 438] on div "Undo" at bounding box center [287, 525] width 45 height 18
click at [580, 438] on icon at bounding box center [580, 525] width 12 height 12
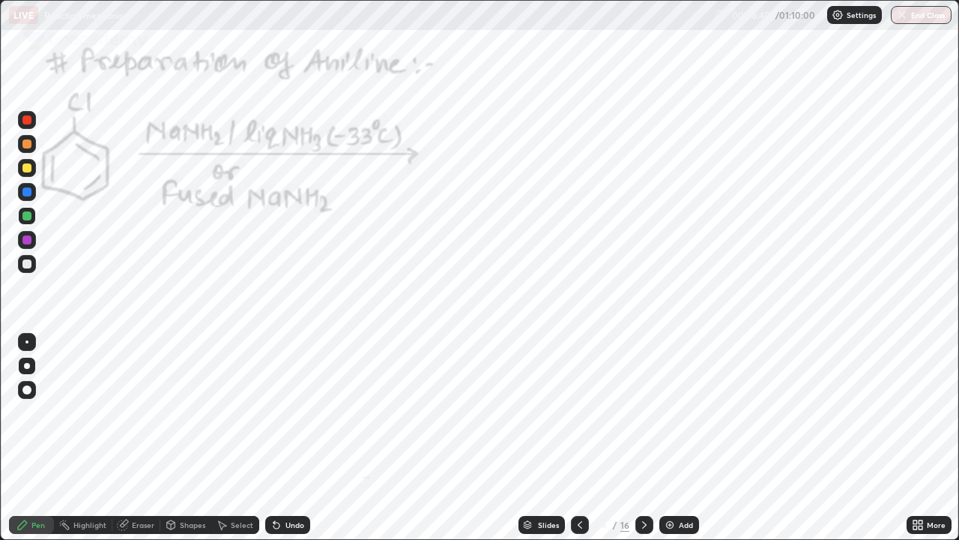
click at [579, 438] on icon at bounding box center [580, 525] width 12 height 12
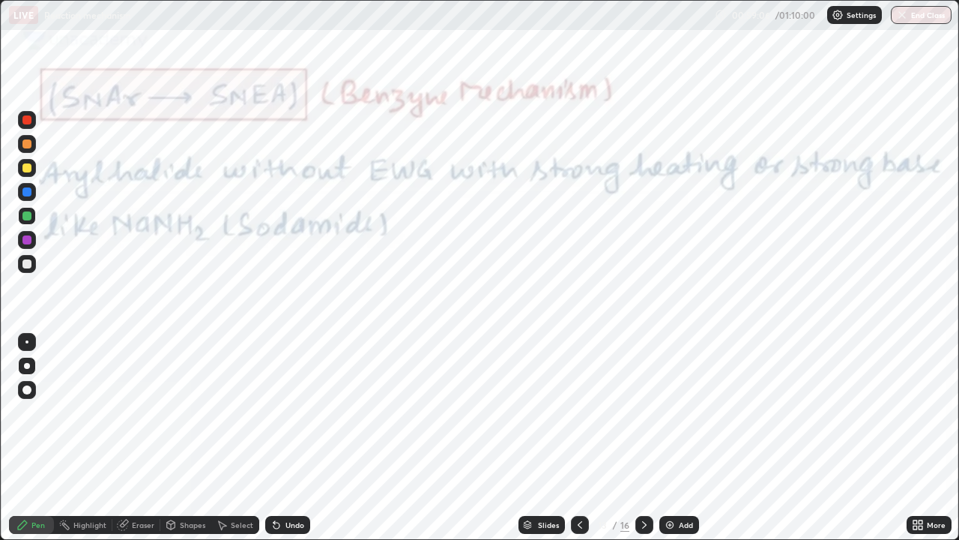
click at [641, 438] on icon at bounding box center [644, 525] width 12 height 12
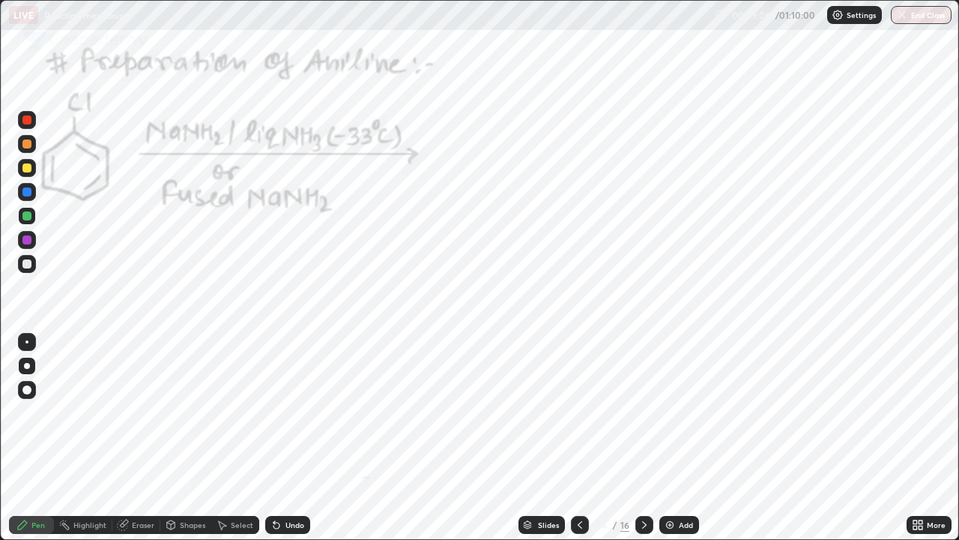
click at [641, 438] on icon at bounding box center [644, 525] width 12 height 12
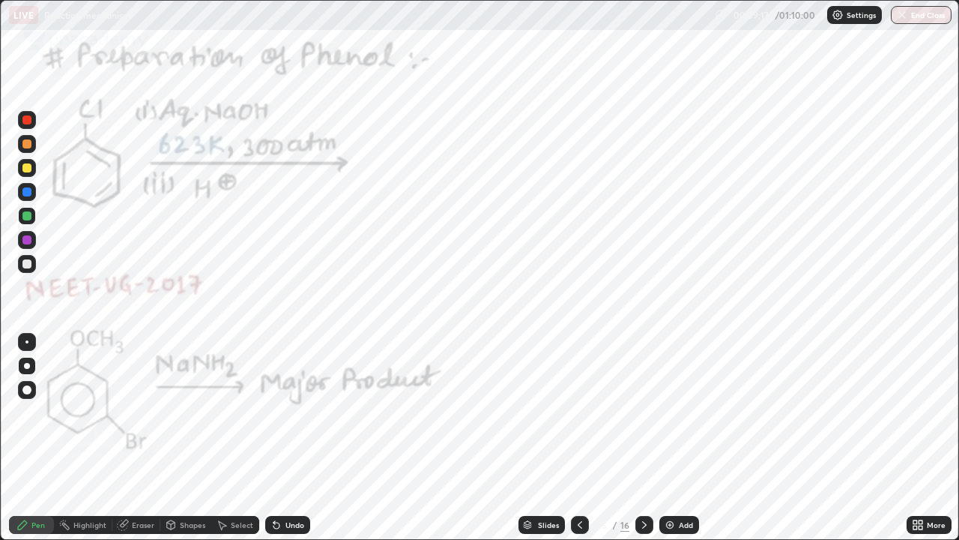
click at [274, 438] on icon at bounding box center [274, 521] width 1 height 1
click at [28, 199] on div at bounding box center [27, 192] width 18 height 18
click at [288, 438] on div "Undo" at bounding box center [287, 525] width 45 height 18
click at [287, 438] on div "Undo" at bounding box center [294, 524] width 19 height 7
click at [291, 438] on div "Undo" at bounding box center [287, 525] width 45 height 18
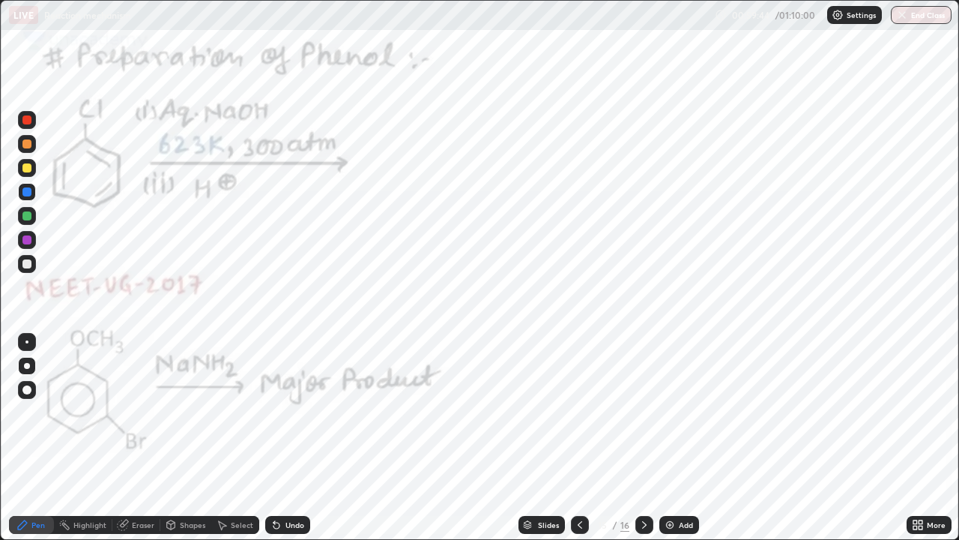
click at [285, 438] on div "Undo" at bounding box center [294, 524] width 19 height 7
click at [578, 438] on icon at bounding box center [580, 525] width 12 height 12
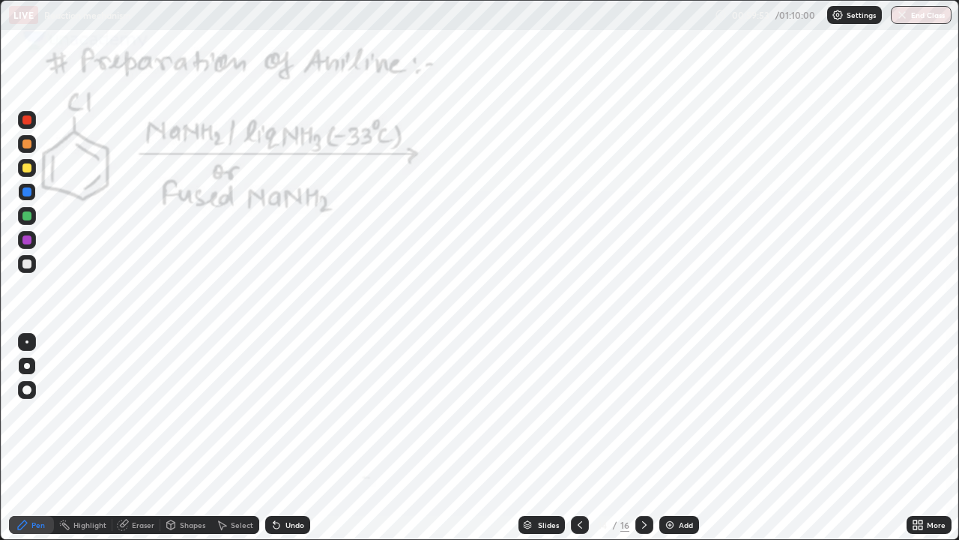
click at [578, 438] on icon at bounding box center [580, 524] width 4 height 7
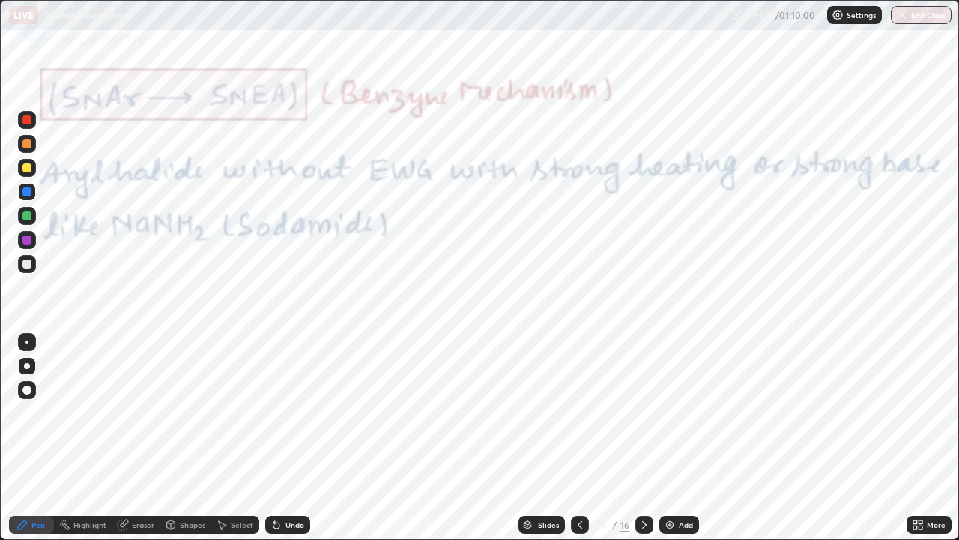
click at [644, 438] on icon at bounding box center [644, 525] width 12 height 12
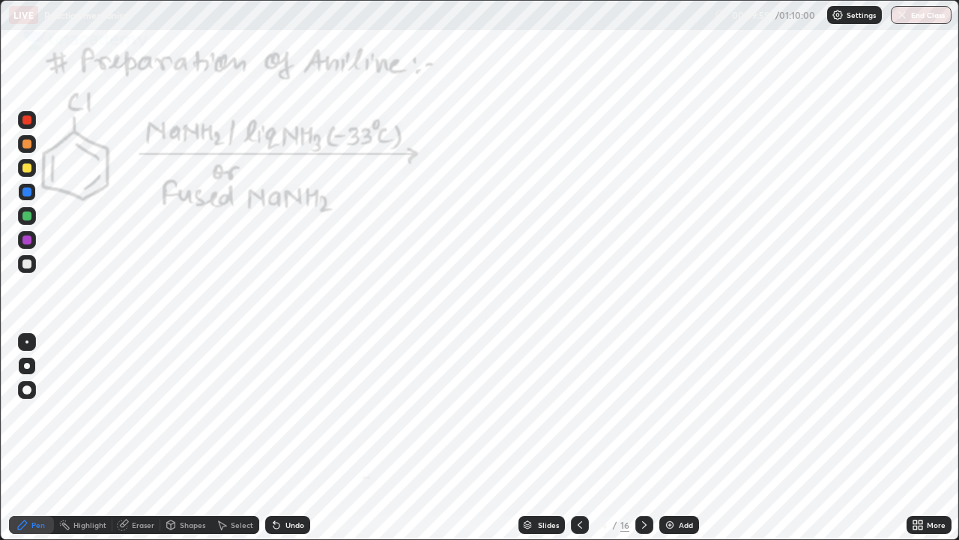
click at [641, 438] on icon at bounding box center [644, 525] width 12 height 12
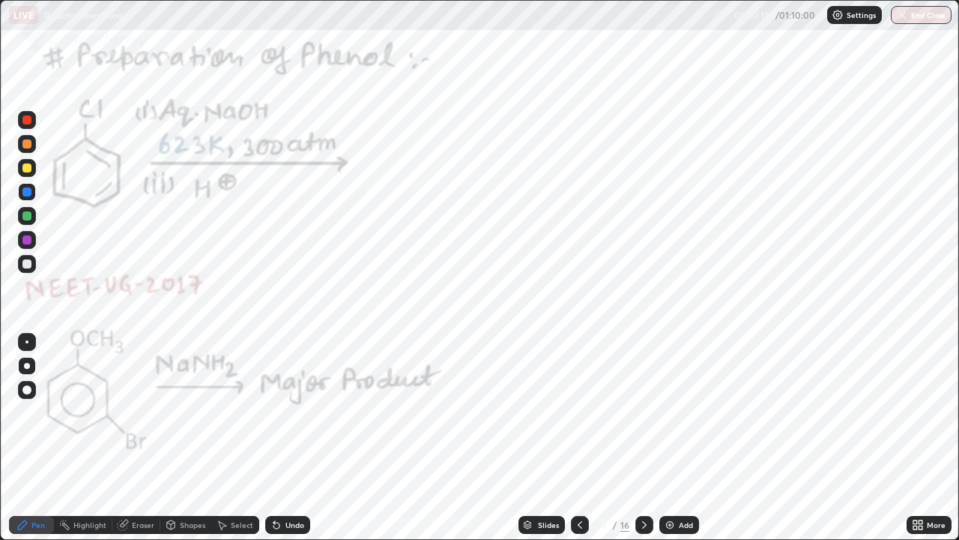
click at [274, 438] on icon at bounding box center [277, 525] width 6 height 6
click at [283, 438] on div "Undo" at bounding box center [287, 525] width 45 height 18
click at [578, 438] on icon at bounding box center [580, 525] width 12 height 12
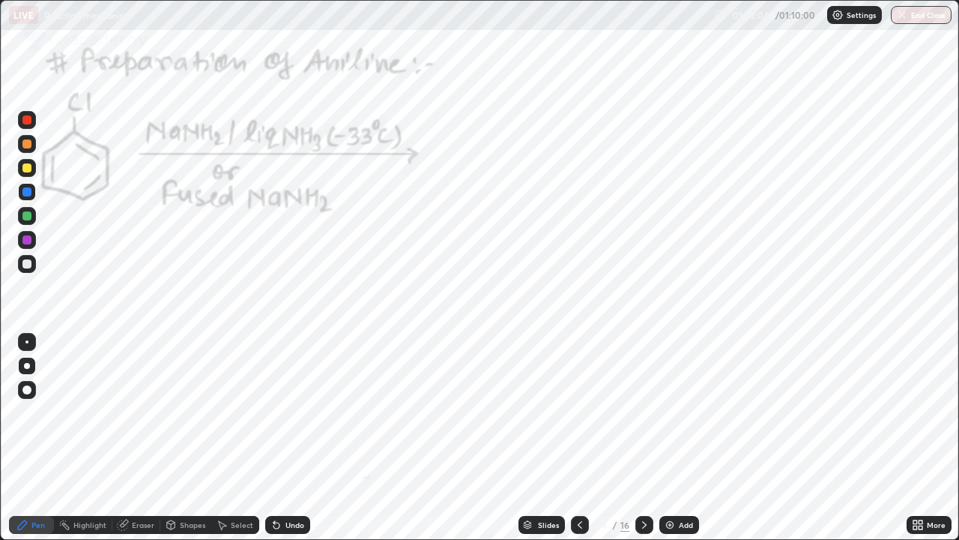
click at [578, 438] on icon at bounding box center [580, 525] width 12 height 12
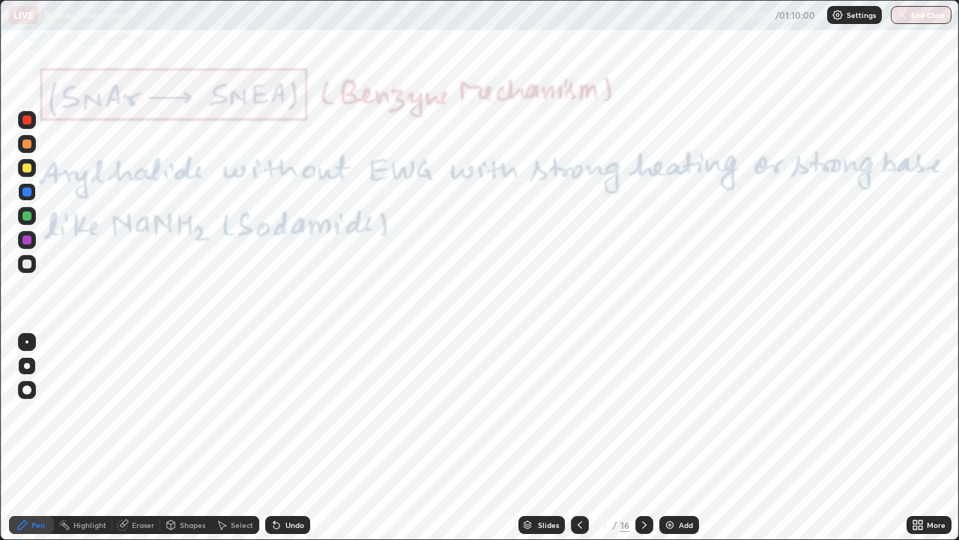
click at [28, 238] on div at bounding box center [26, 239] width 9 height 9
click at [32, 344] on div at bounding box center [27, 342] width 18 height 18
click at [135, 438] on div "Eraser" at bounding box center [136, 525] width 48 height 18
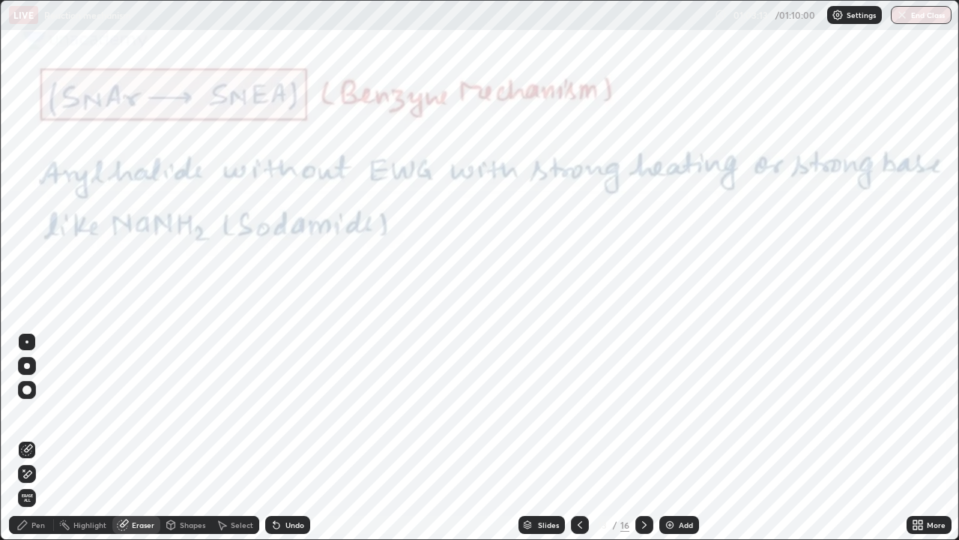
click at [32, 438] on div "Pen" at bounding box center [37, 524] width 13 height 7
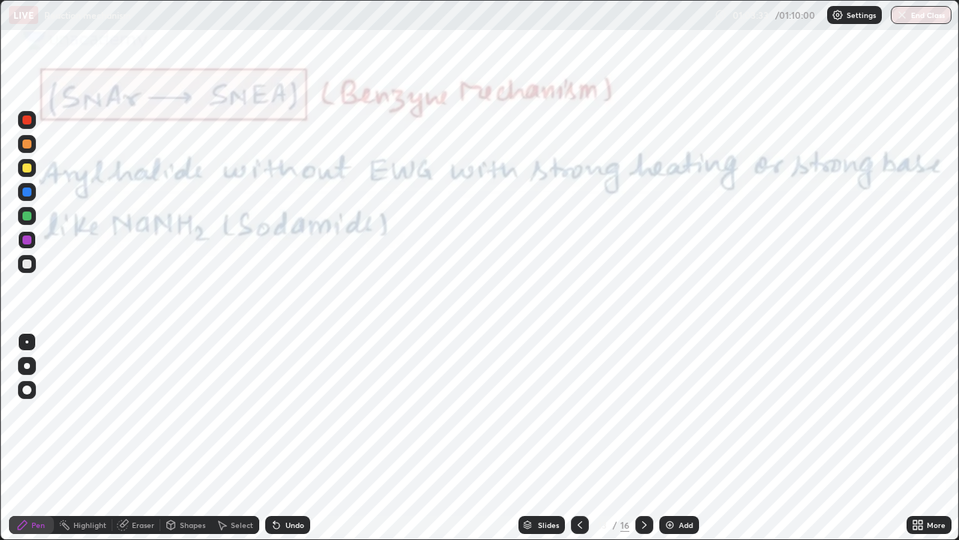
click at [642, 438] on icon at bounding box center [644, 525] width 12 height 12
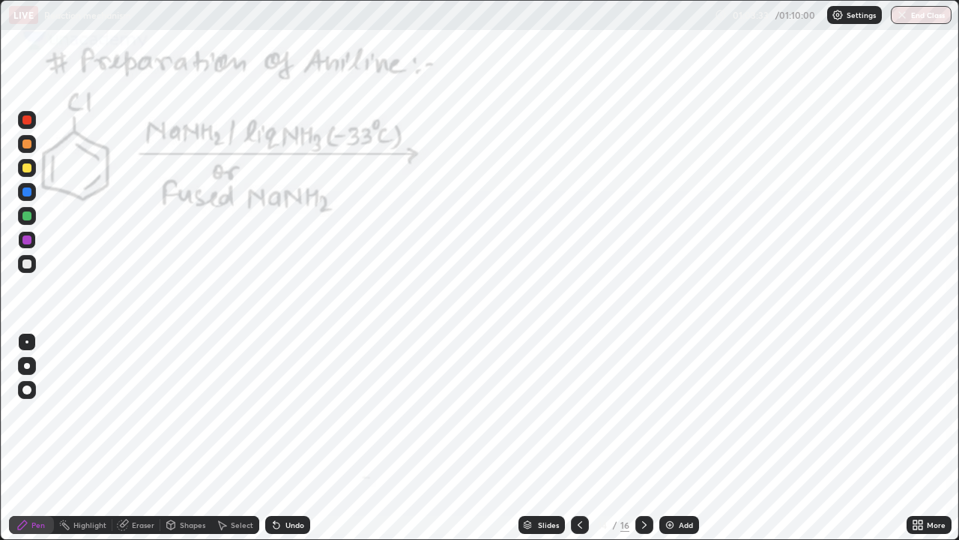
click at [643, 438] on icon at bounding box center [644, 524] width 4 height 7
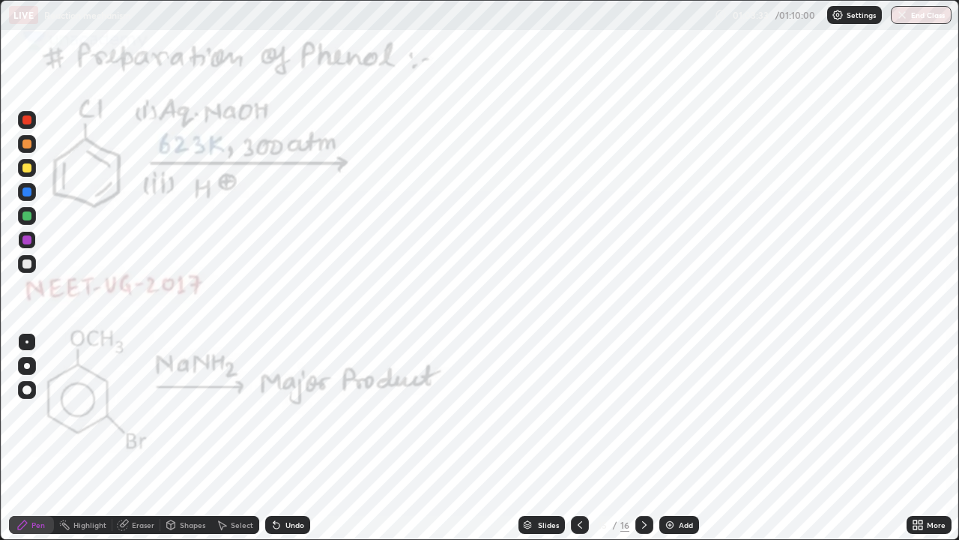
click at [641, 438] on icon at bounding box center [644, 525] width 12 height 12
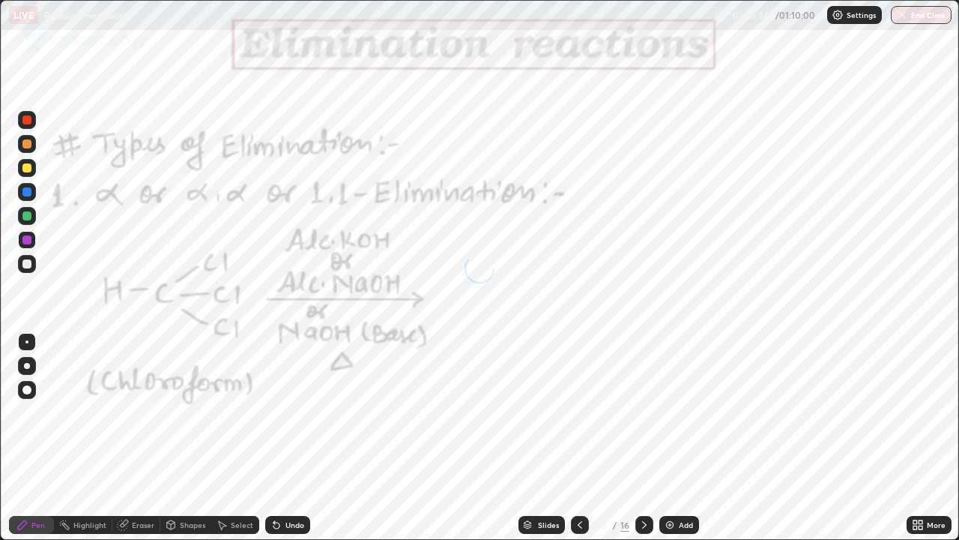
click at [641, 438] on icon at bounding box center [644, 525] width 12 height 12
click at [643, 438] on icon at bounding box center [644, 525] width 12 height 12
click at [578, 438] on icon at bounding box center [580, 524] width 4 height 7
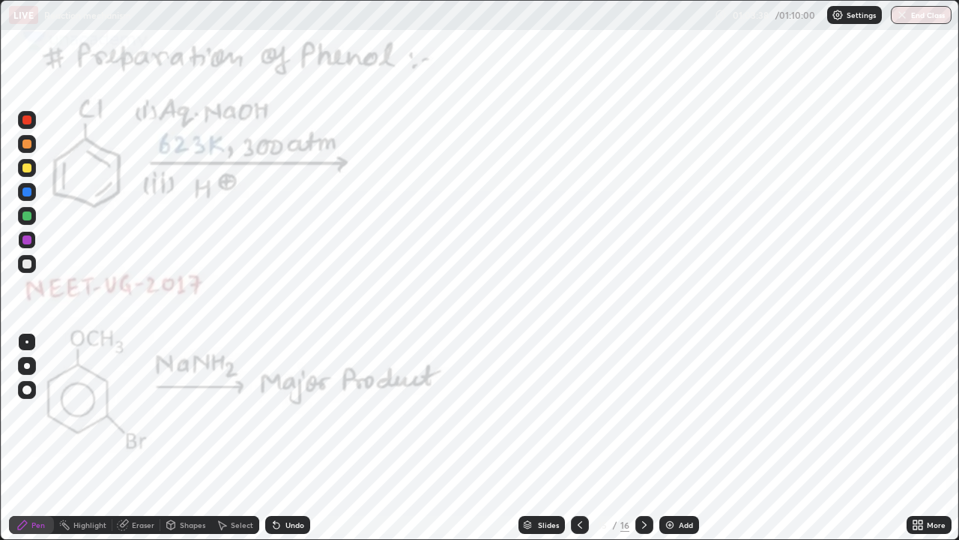
click at [145, 438] on div "Eraser" at bounding box center [136, 525] width 48 height 18
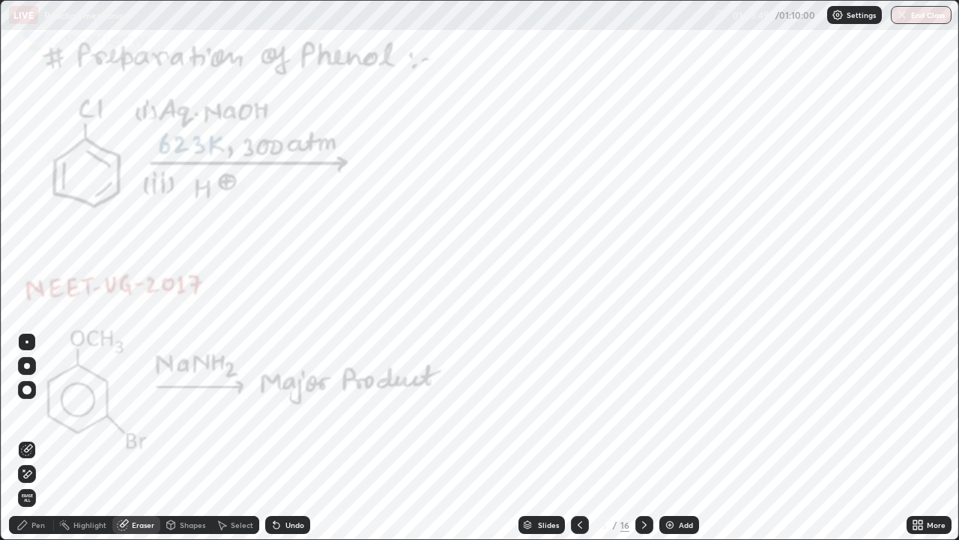
click at [34, 438] on div "Pen" at bounding box center [37, 524] width 13 height 7
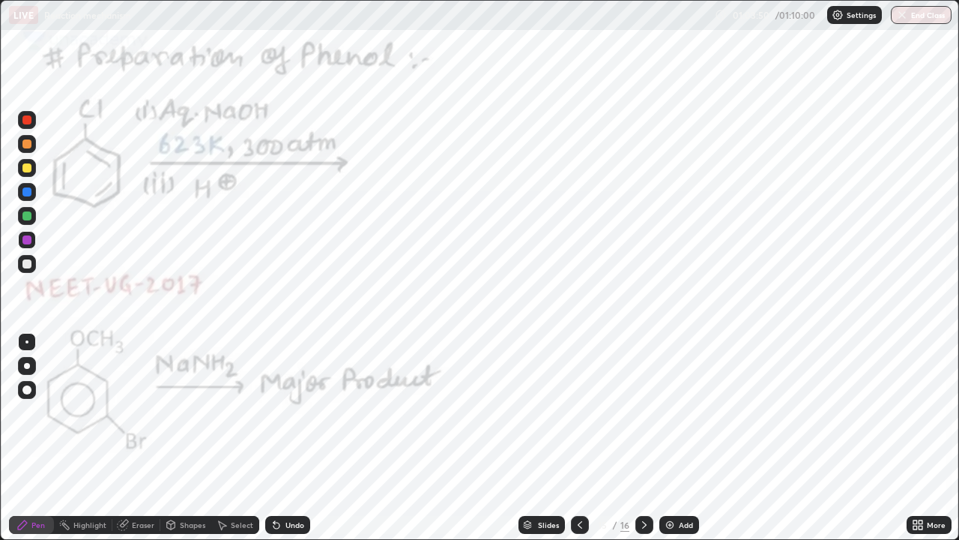
click at [28, 240] on div at bounding box center [26, 239] width 9 height 9
click at [27, 214] on div at bounding box center [26, 215] width 9 height 9
click at [643, 438] on icon at bounding box center [644, 525] width 12 height 12
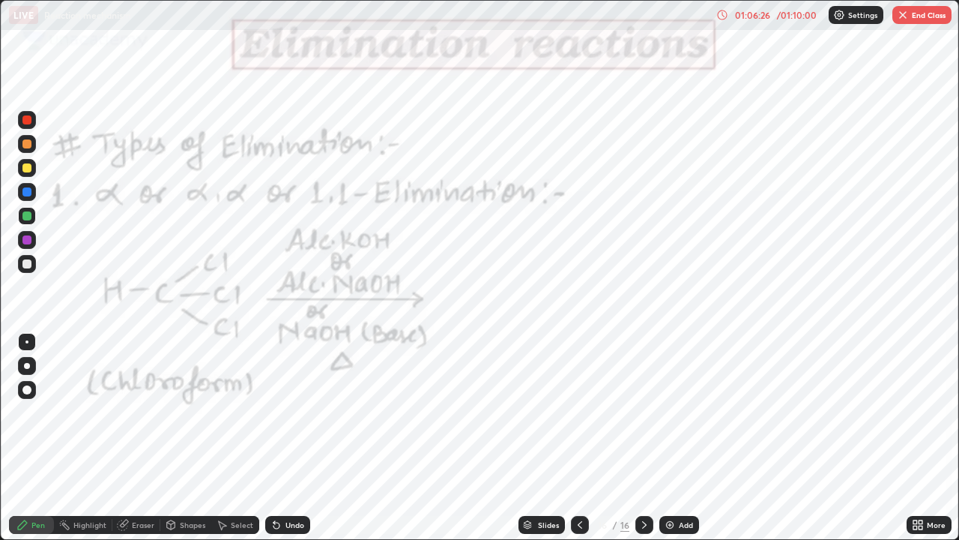
click at [578, 438] on icon at bounding box center [580, 525] width 12 height 12
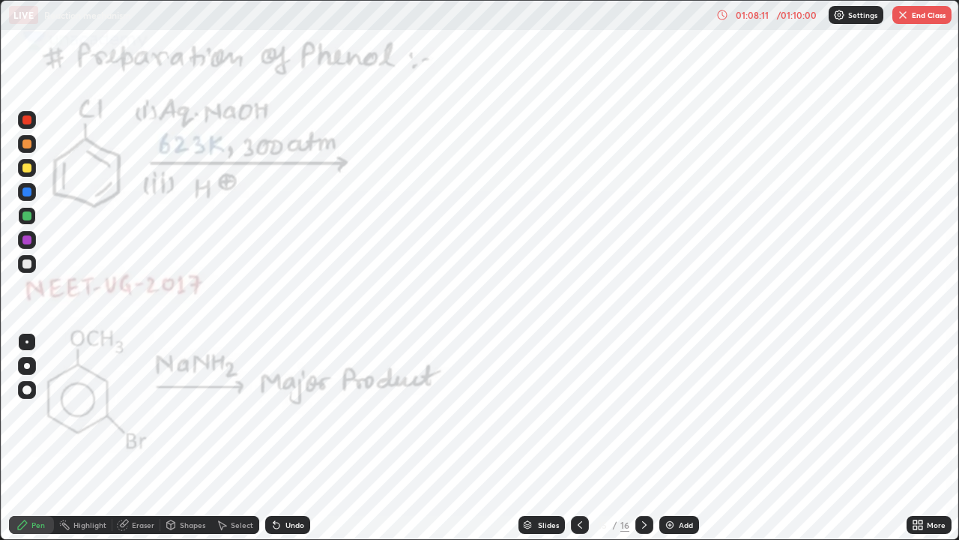
click at [546, 438] on div "Slides" at bounding box center [548, 524] width 21 height 7
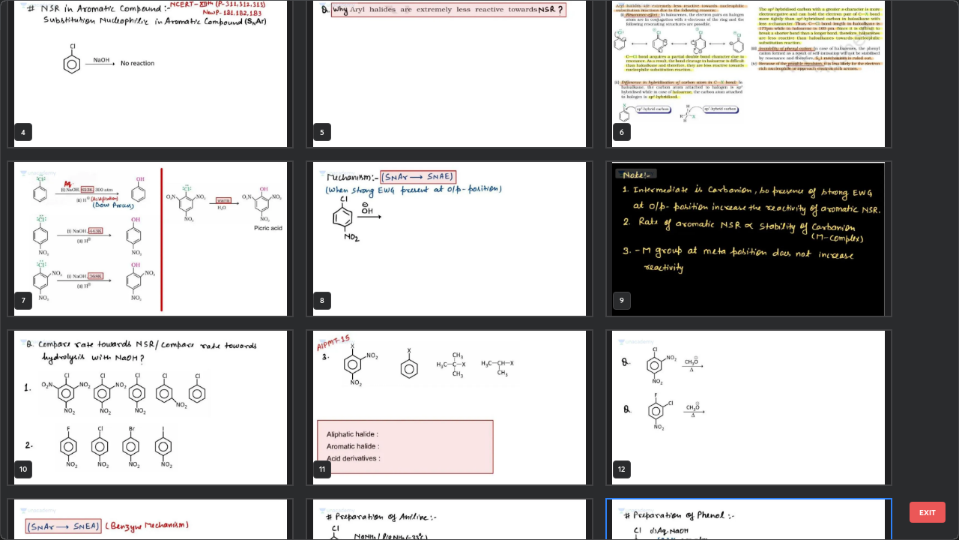
scroll to position [184, 0]
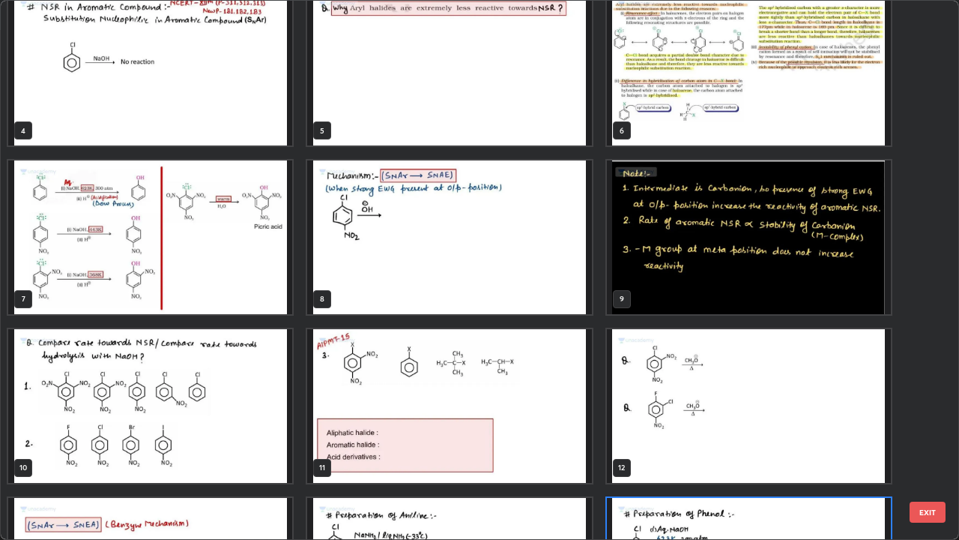
click at [504, 381] on img "grid" at bounding box center [449, 406] width 284 height 154
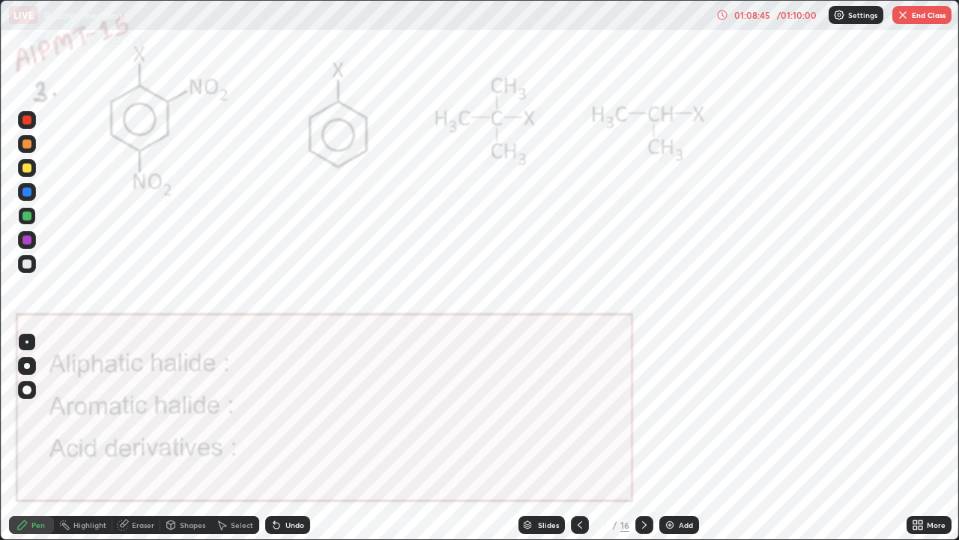
click at [540, 438] on div "Slides" at bounding box center [548, 524] width 21 height 7
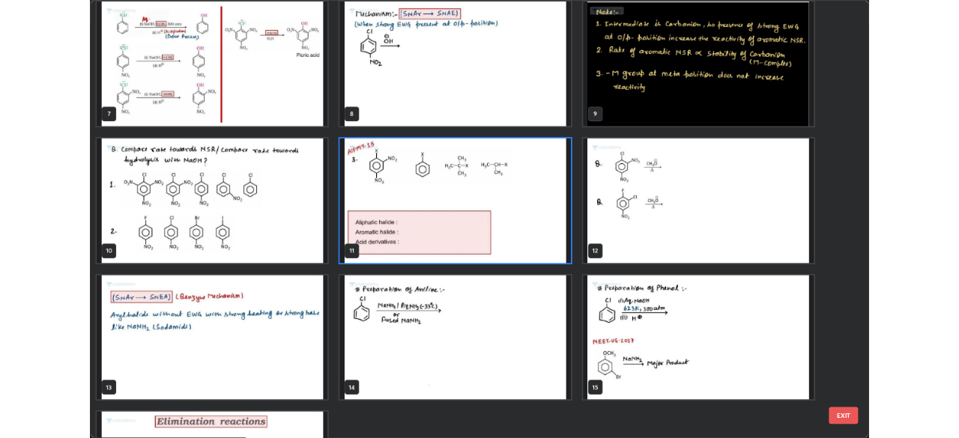
scroll to position [342, 0]
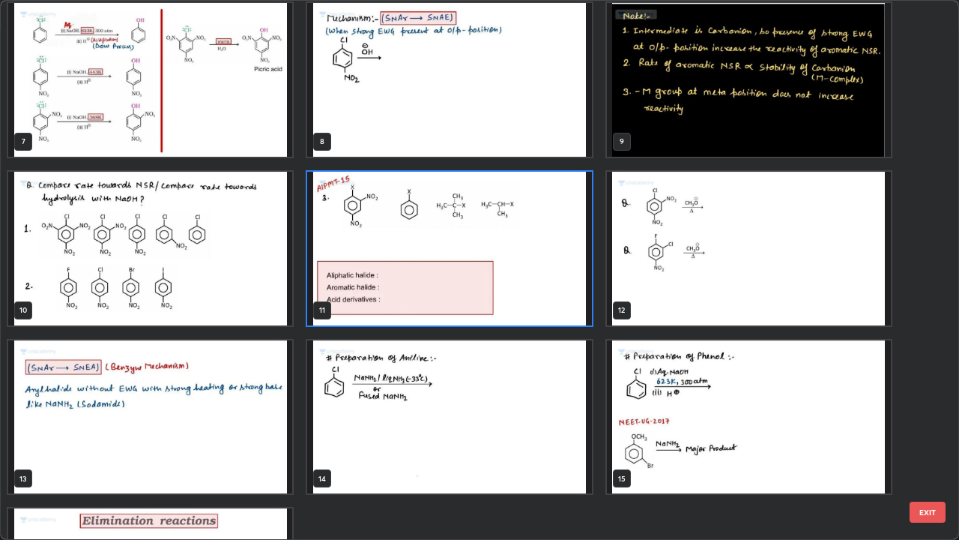
click at [240, 431] on img "grid" at bounding box center [150, 417] width 284 height 154
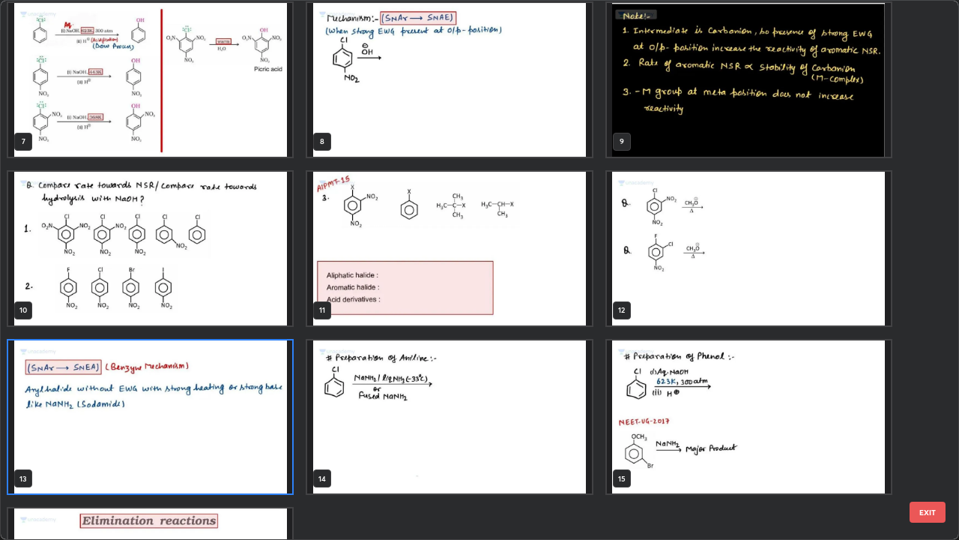
click at [237, 429] on img "grid" at bounding box center [150, 417] width 284 height 154
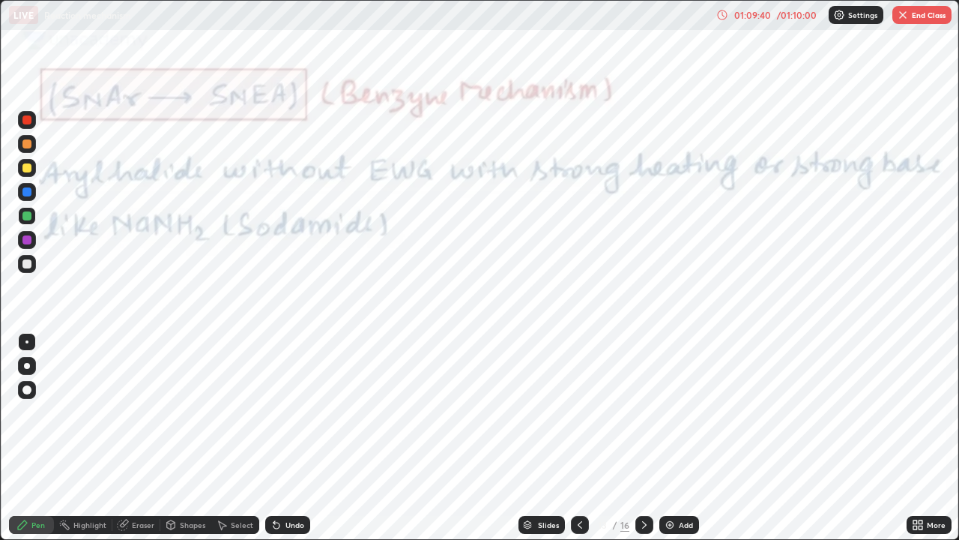
click at [923, 19] on button "End Class" at bounding box center [921, 15] width 59 height 18
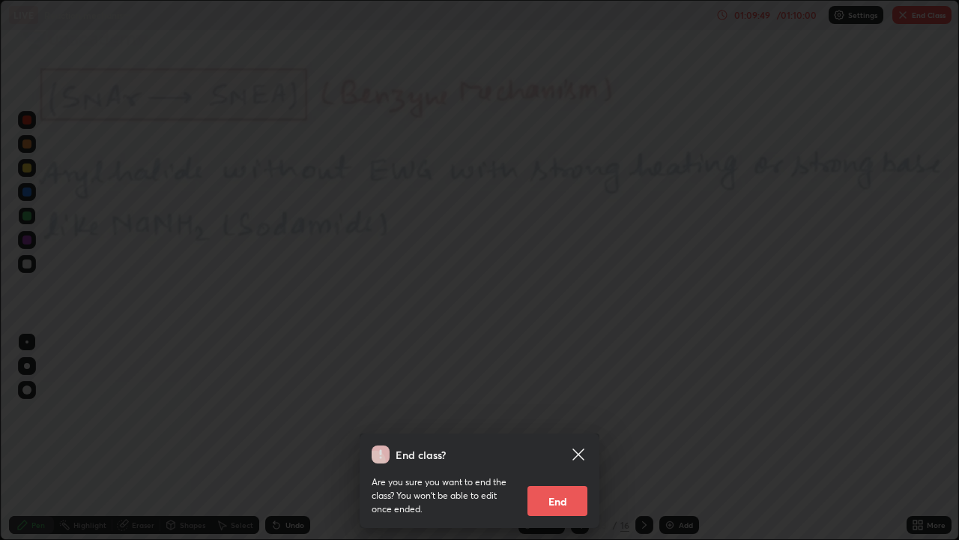
click at [555, 438] on button "End" at bounding box center [558, 501] width 60 height 30
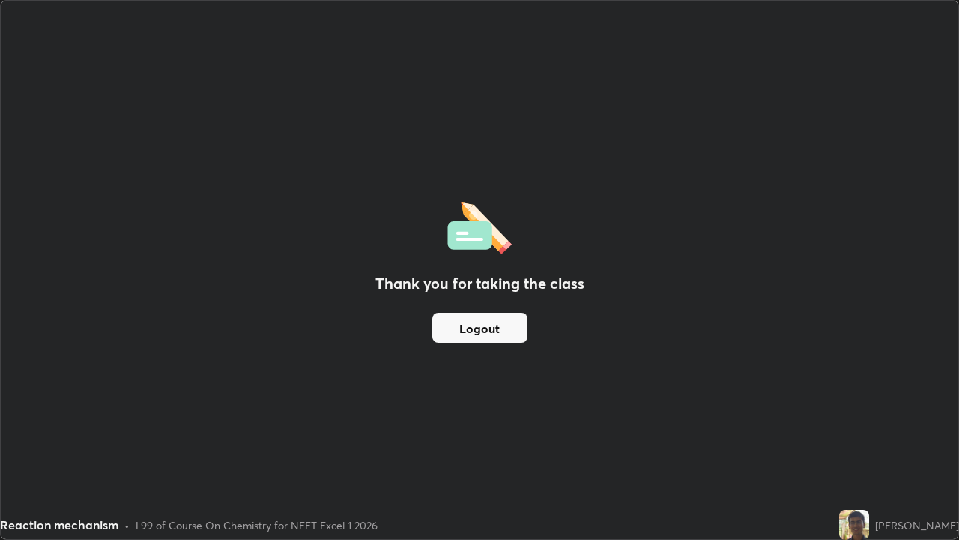
click at [492, 324] on button "Logout" at bounding box center [479, 327] width 95 height 30
click at [483, 325] on button "Logout" at bounding box center [479, 327] width 95 height 30
click at [477, 328] on button "Logout" at bounding box center [479, 327] width 95 height 30
click at [472, 332] on button "Logout" at bounding box center [479, 327] width 95 height 30
click at [477, 331] on button "Logout" at bounding box center [479, 327] width 95 height 30
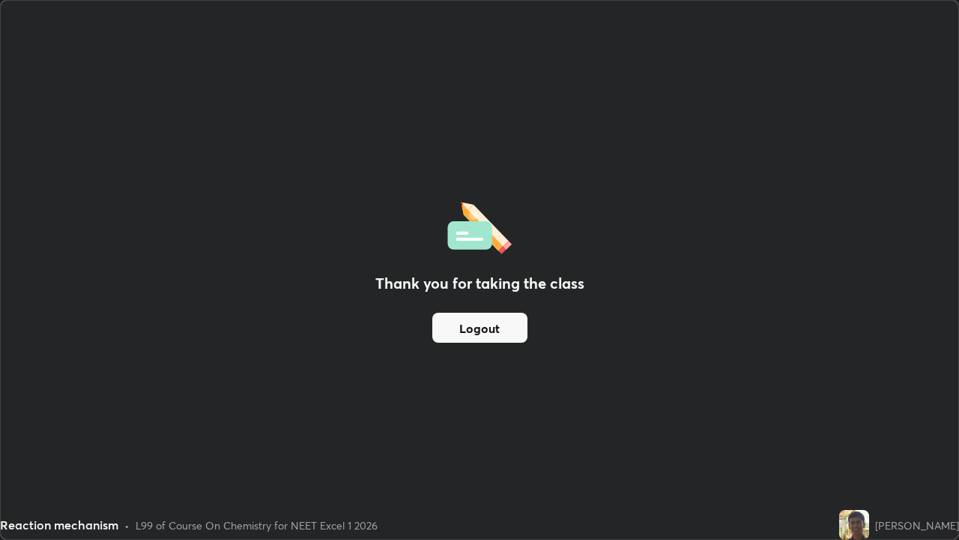
click at [474, 330] on button "Logout" at bounding box center [479, 327] width 95 height 30
click at [474, 334] on button "Logout" at bounding box center [479, 327] width 95 height 30
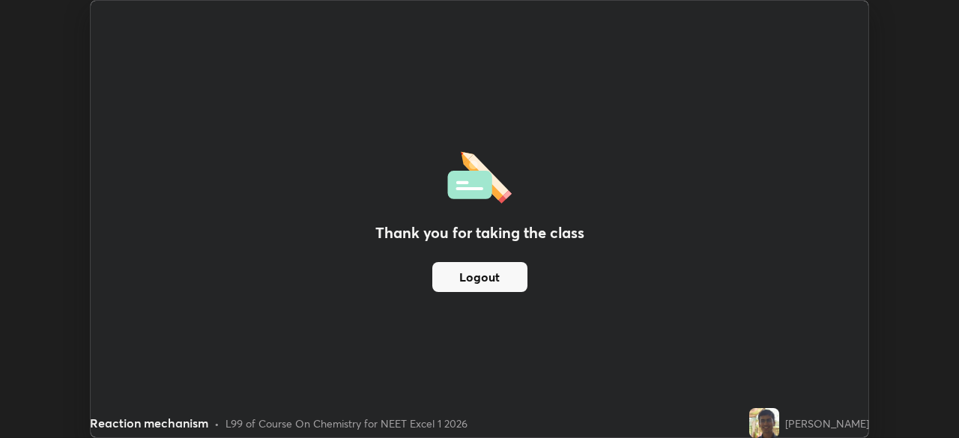
scroll to position [74495, 73975]
